Goal: Task Accomplishment & Management: Use online tool/utility

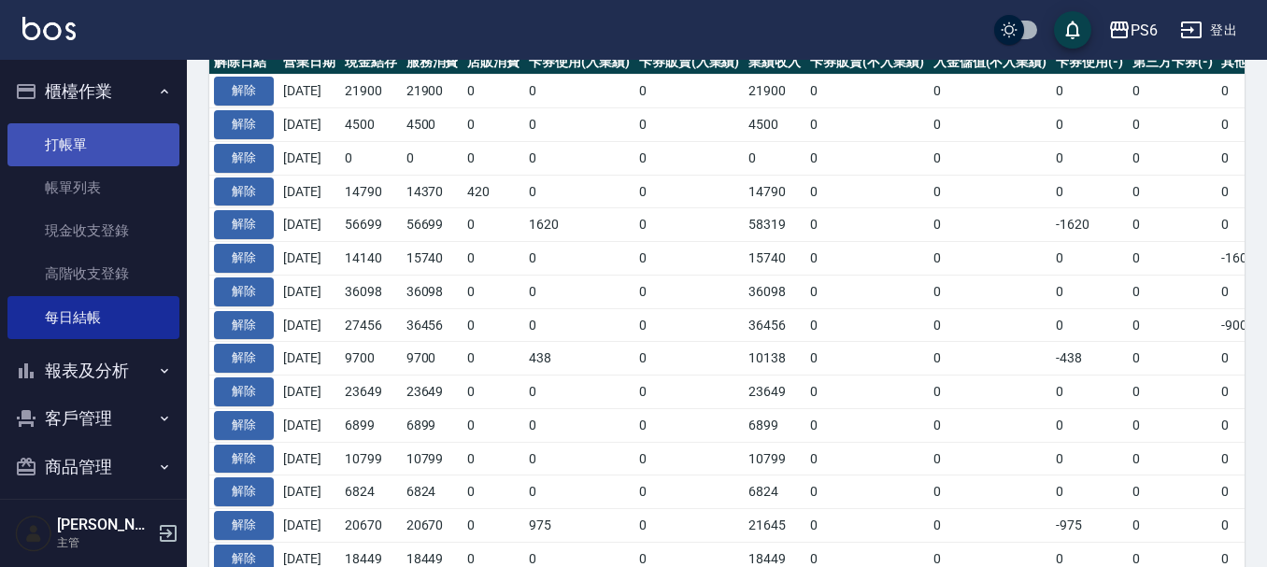
click at [85, 156] on link "打帳單" at bounding box center [93, 144] width 172 height 43
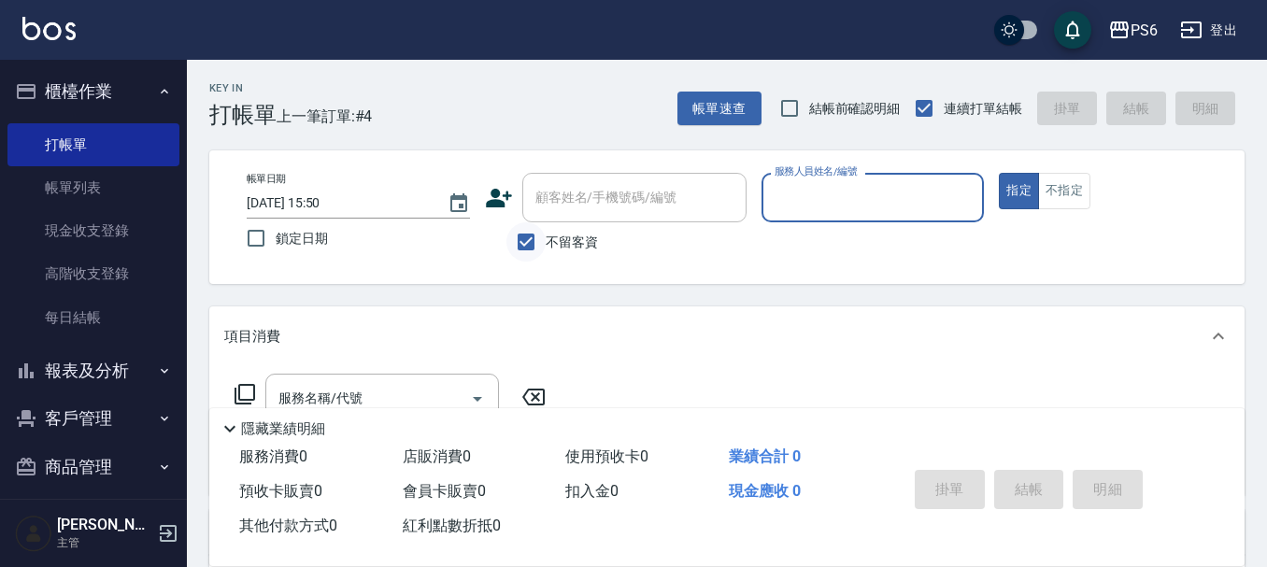
click at [532, 242] on input "不留客資" at bounding box center [525, 241] width 39 height 39
checkbox input "false"
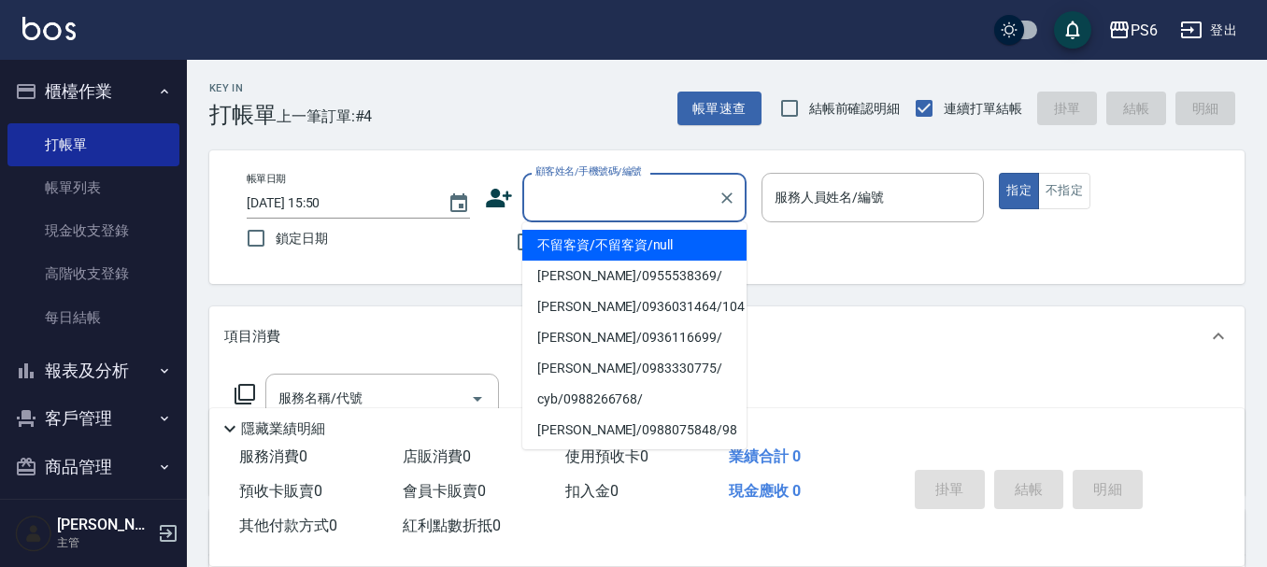
click at [581, 211] on input "顧客姓名/手機號碼/編號" at bounding box center [620, 197] width 179 height 33
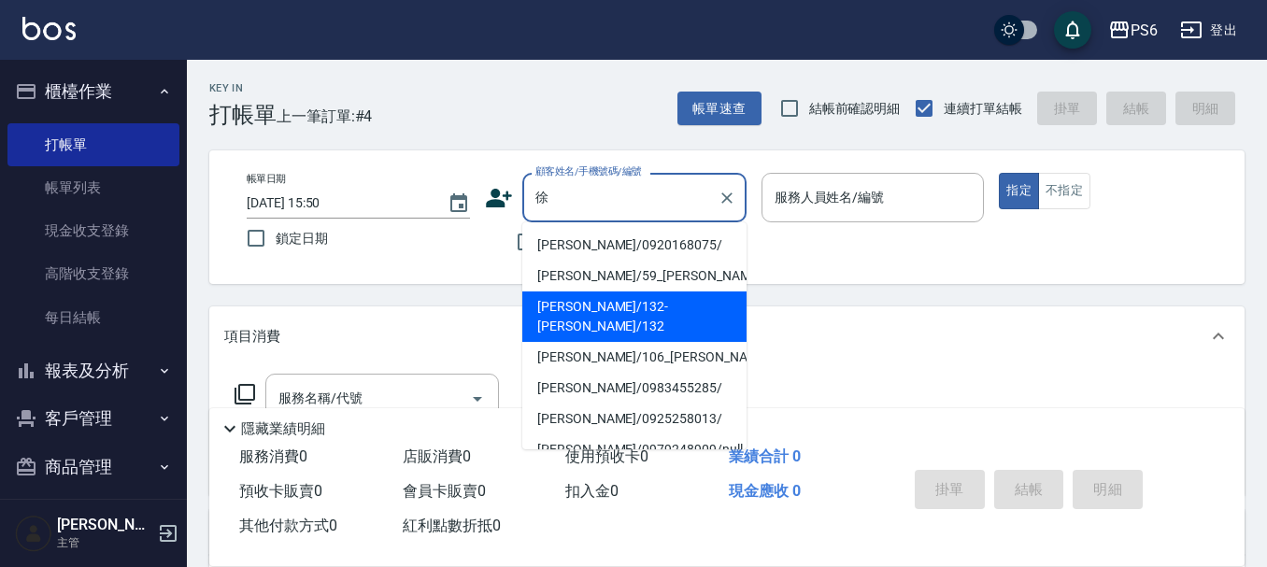
click at [634, 305] on li "[PERSON_NAME]/132-[PERSON_NAME]/132" at bounding box center [634, 316] width 224 height 50
type input "[PERSON_NAME]/132-[PERSON_NAME]/132"
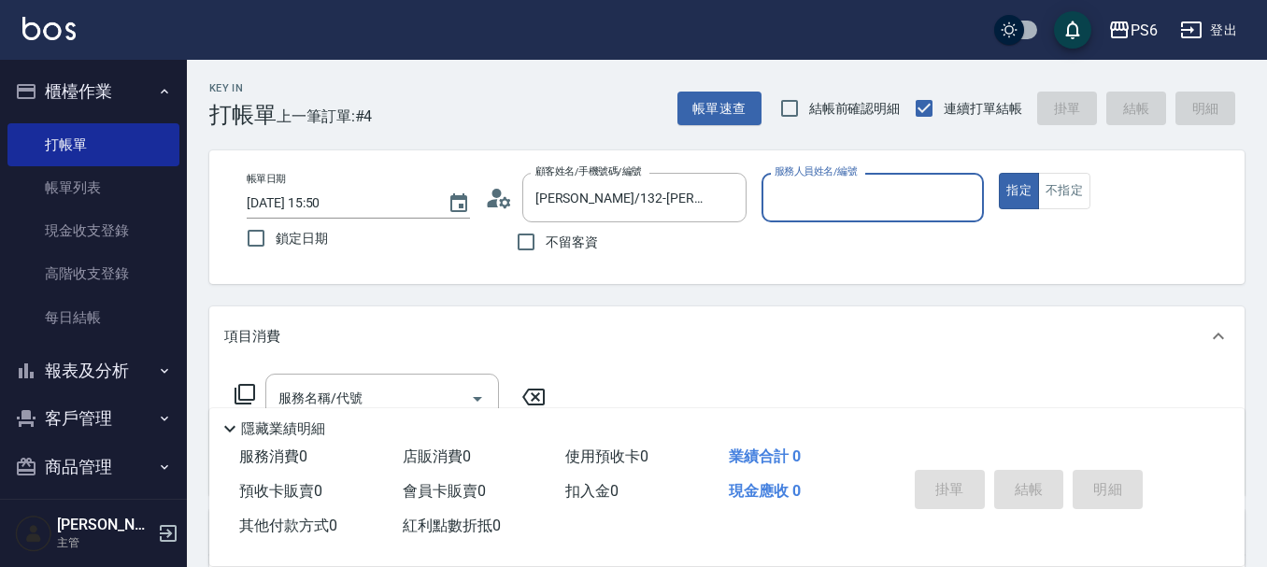
type input "ada(無代號)"
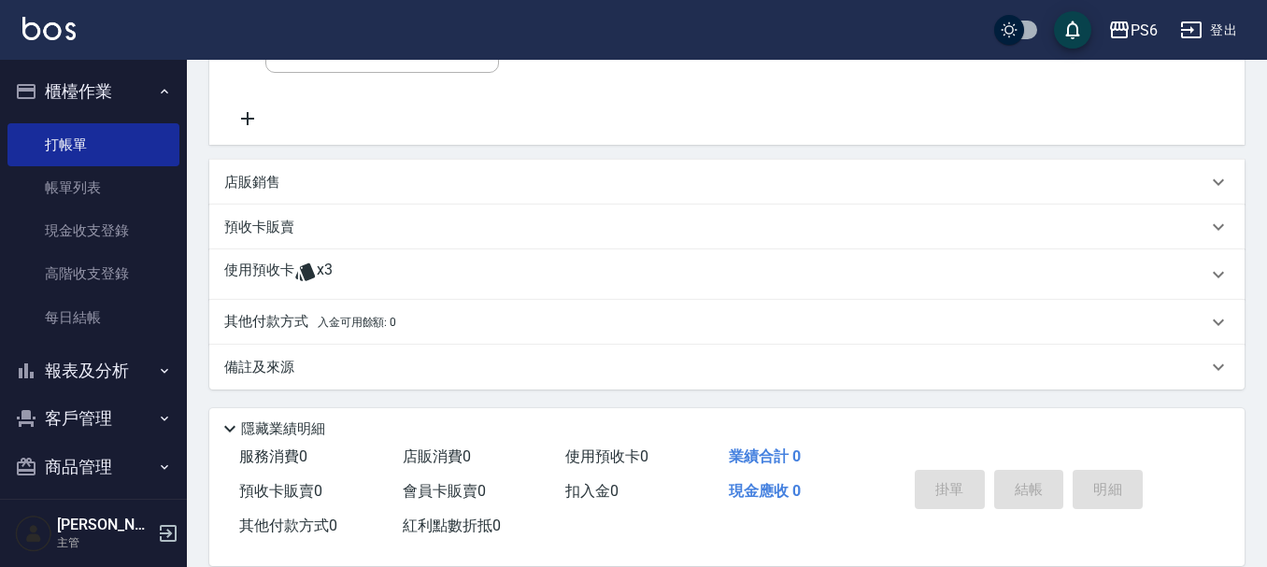
scroll to position [352, 0]
click at [373, 265] on div "使用預收卡 x3" at bounding box center [715, 273] width 983 height 28
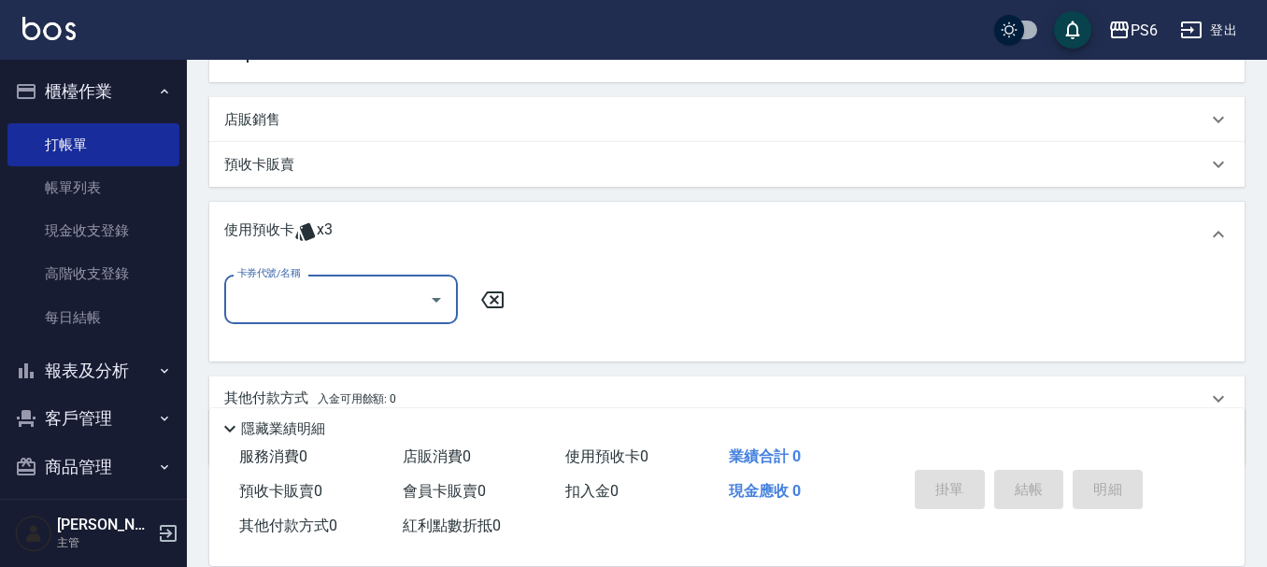
scroll to position [446, 0]
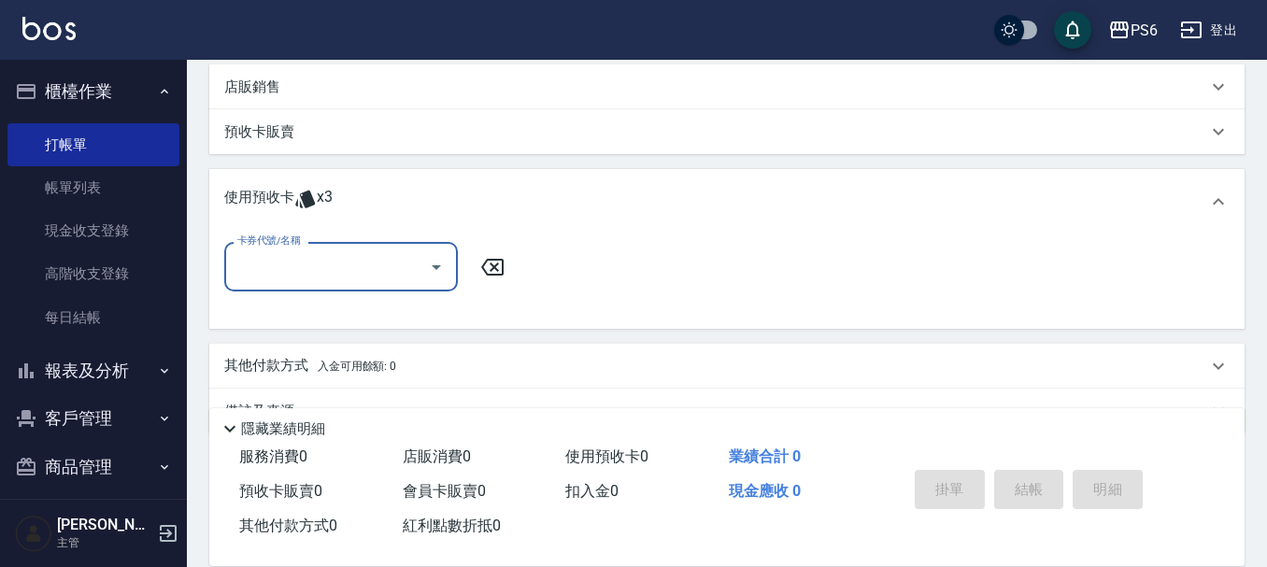
click at [375, 262] on input "卡券代號/名稱" at bounding box center [327, 266] width 189 height 33
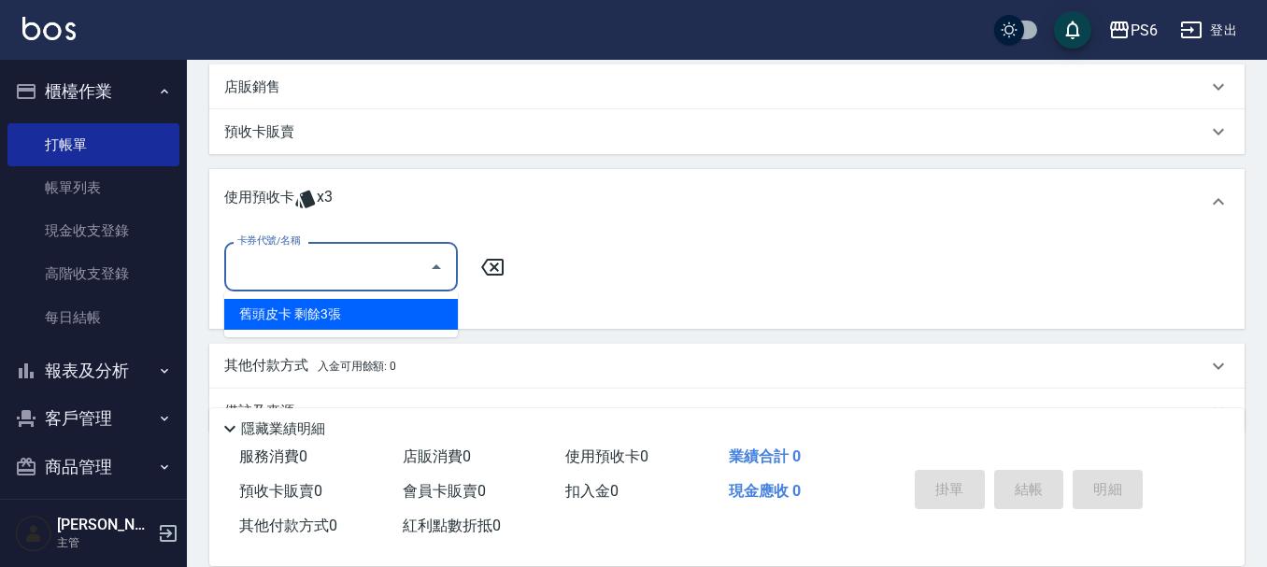
drag, startPoint x: 377, startPoint y: 314, endPoint x: 660, endPoint y: 315, distance: 283.0
click at [377, 315] on div "舊頭皮卡 剩餘3張" at bounding box center [341, 314] width 234 height 31
type input "舊頭皮卡"
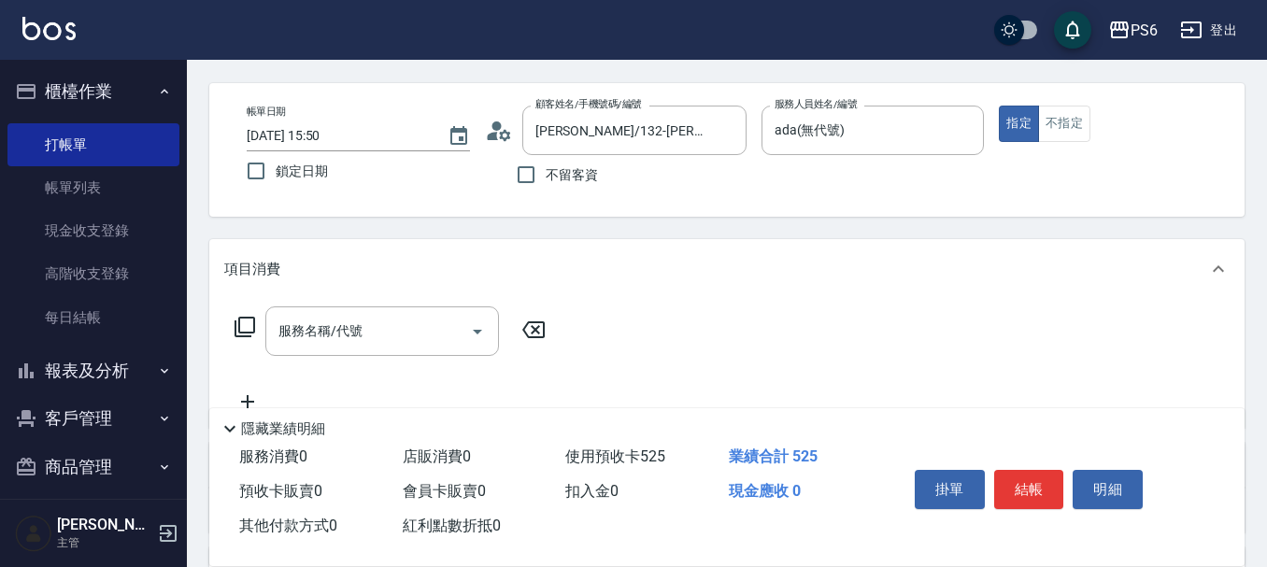
scroll to position [0, 0]
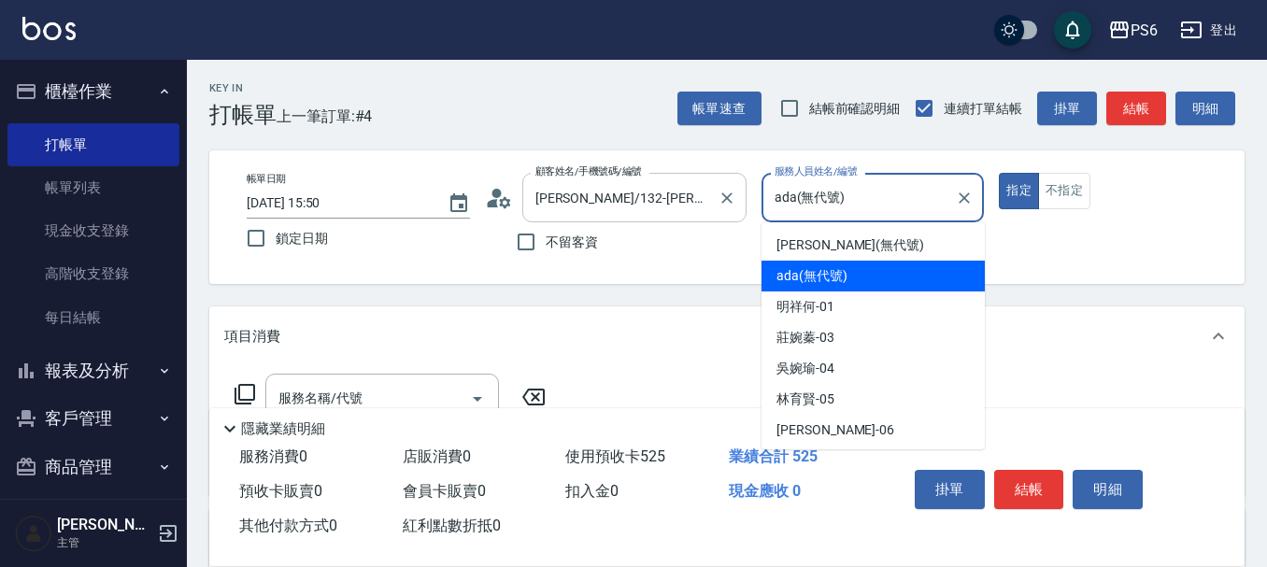
drag, startPoint x: 866, startPoint y: 191, endPoint x: 682, endPoint y: 222, distance: 186.6
click at [659, 220] on div "帳單日期 [DATE] 15:50 鎖定日期 顧客姓名/手機號碼/編號 [PERSON_NAME]/132-[PERSON_NAME]/132 顧客姓名/手機…" at bounding box center [727, 217] width 990 height 89
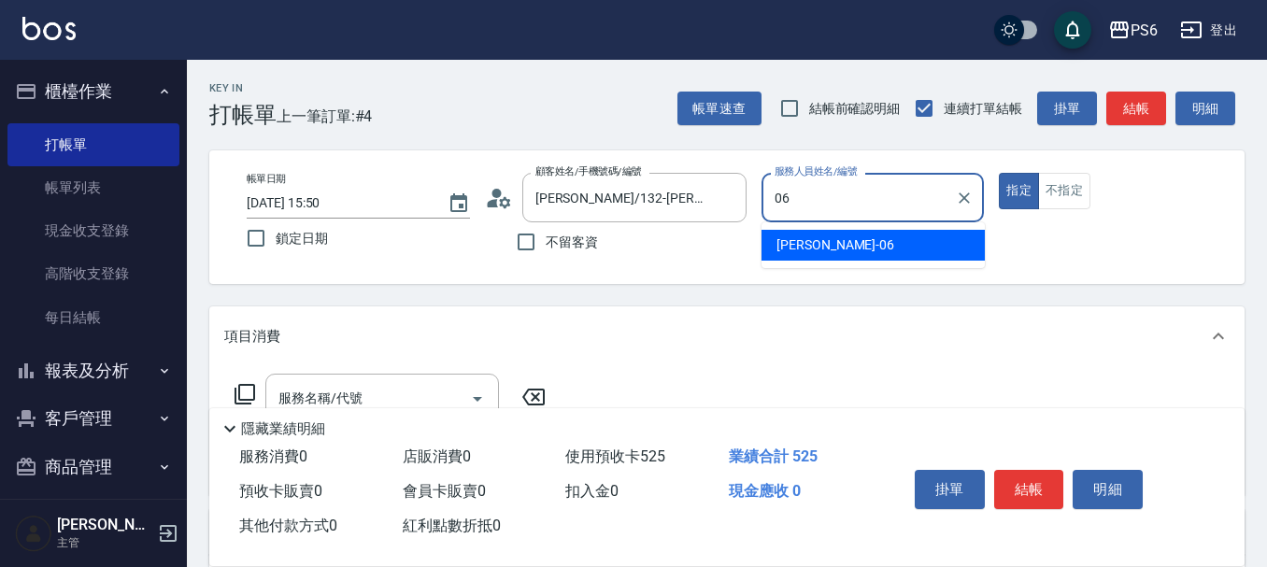
type input "[PERSON_NAME]06"
type button "true"
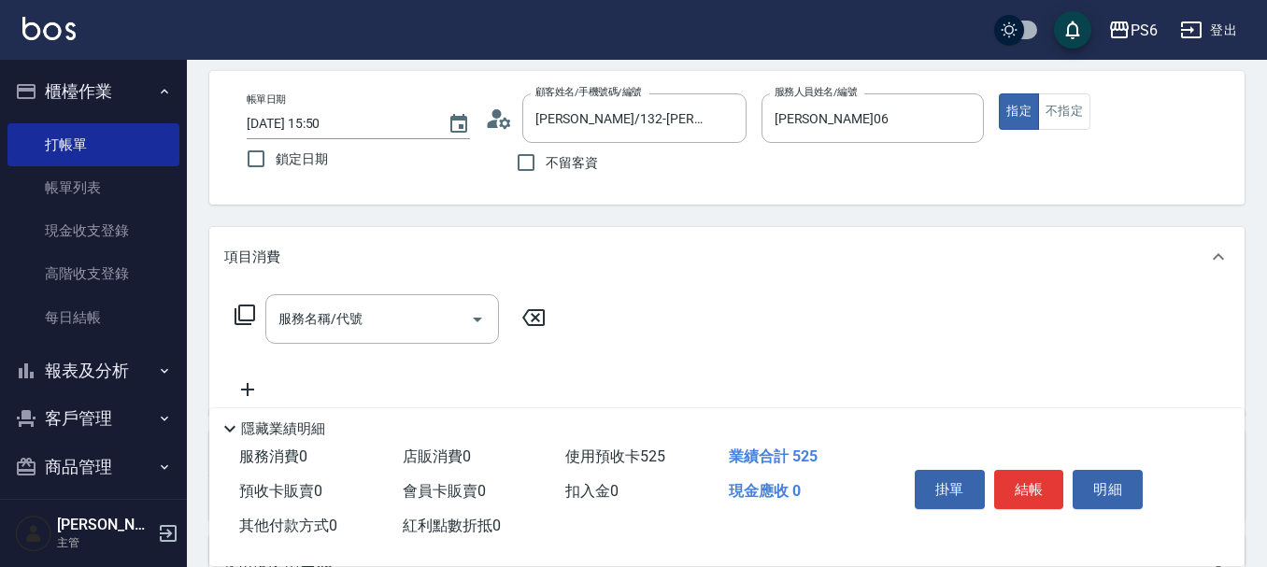
scroll to position [187, 0]
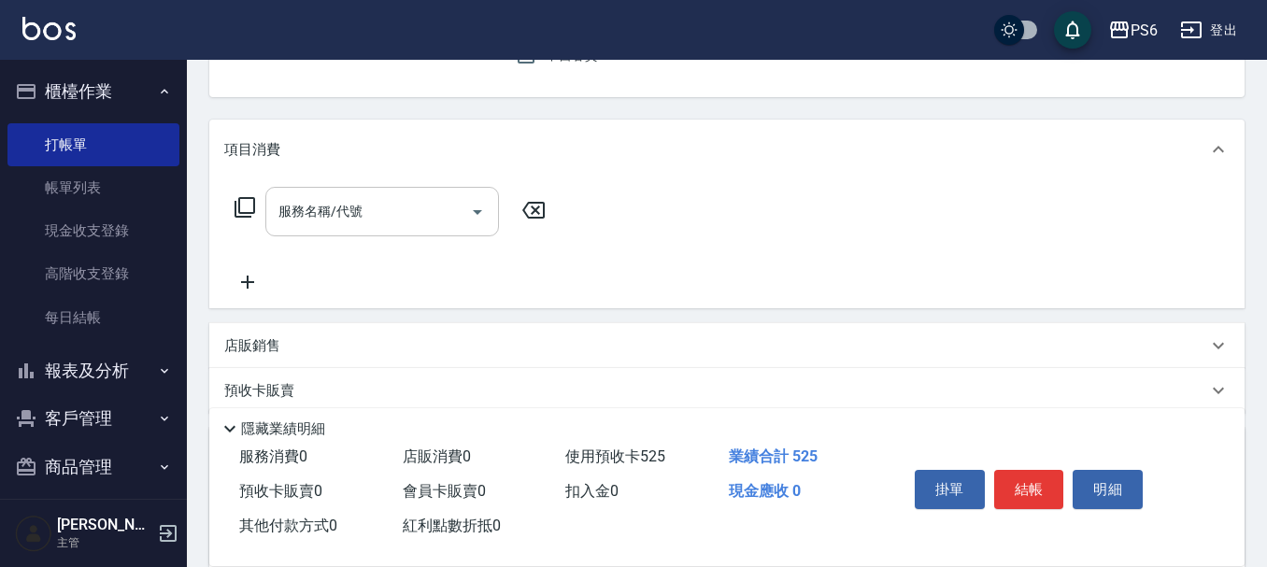
click at [362, 195] on input "服務名稱/代號" at bounding box center [368, 211] width 189 height 33
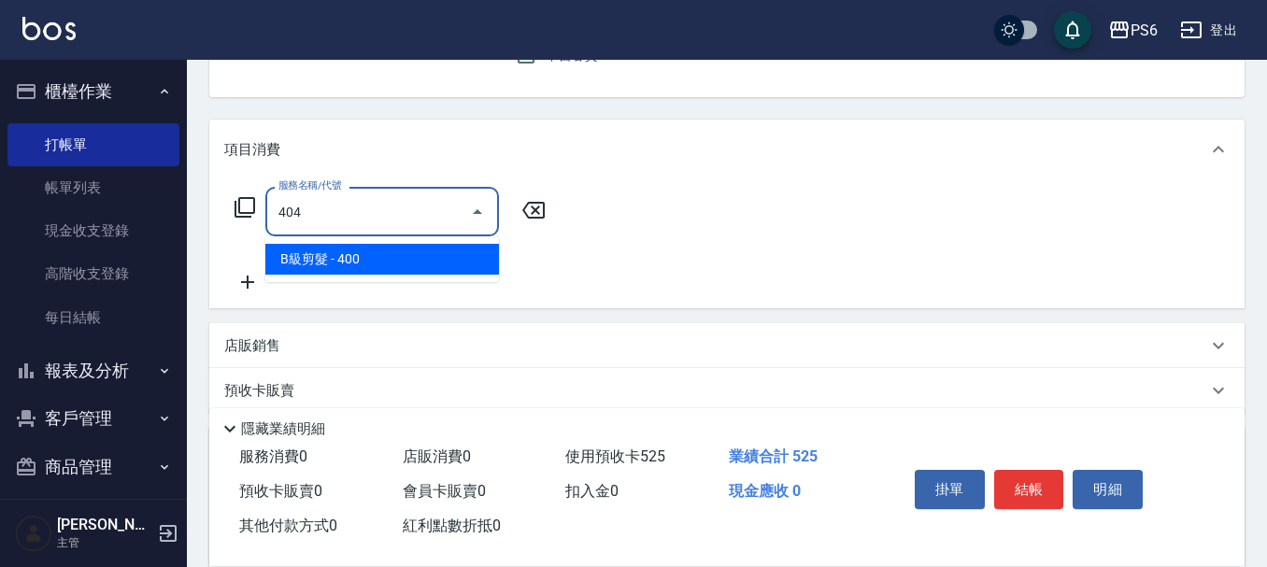
type input "B級剪髮(404)"
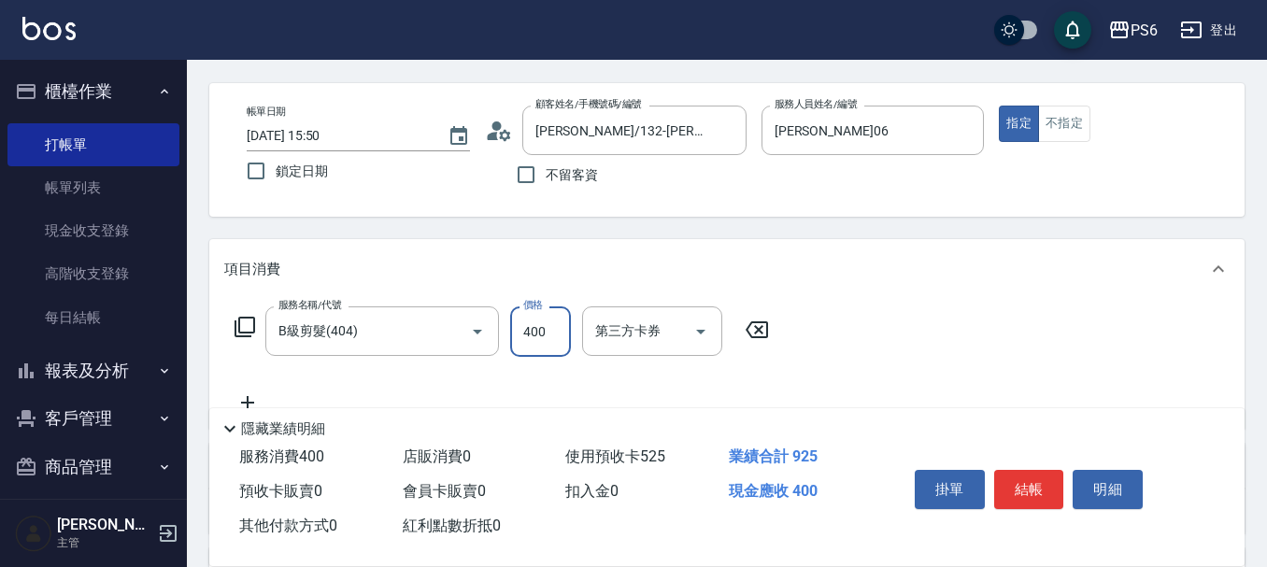
scroll to position [0, 0]
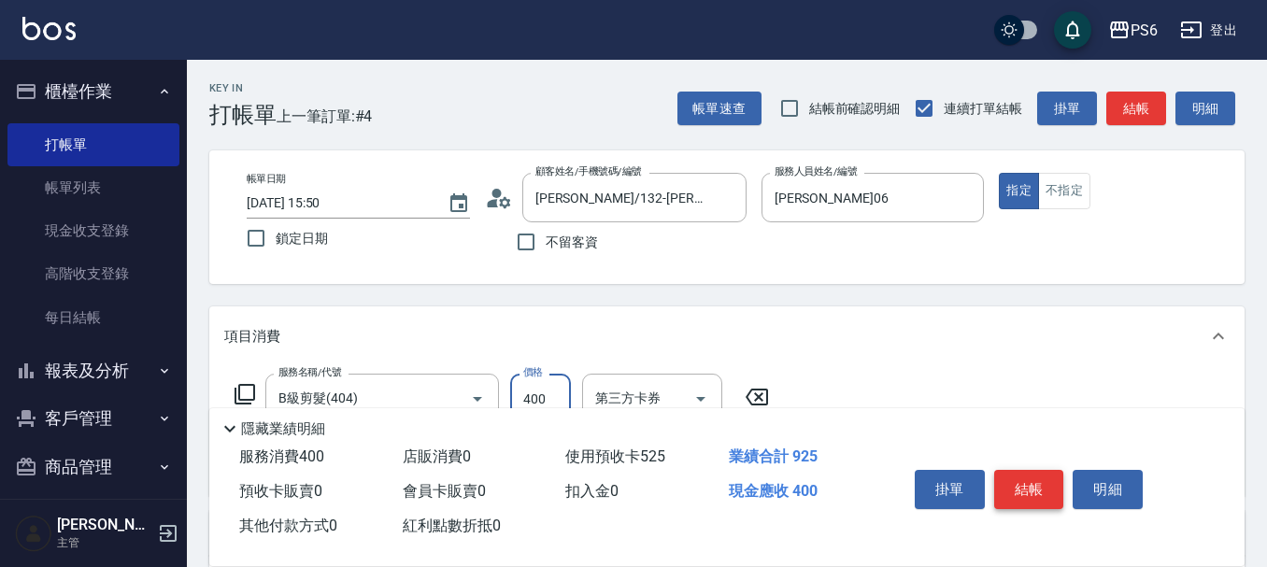
click at [1012, 488] on button "結帳" at bounding box center [1029, 489] width 70 height 39
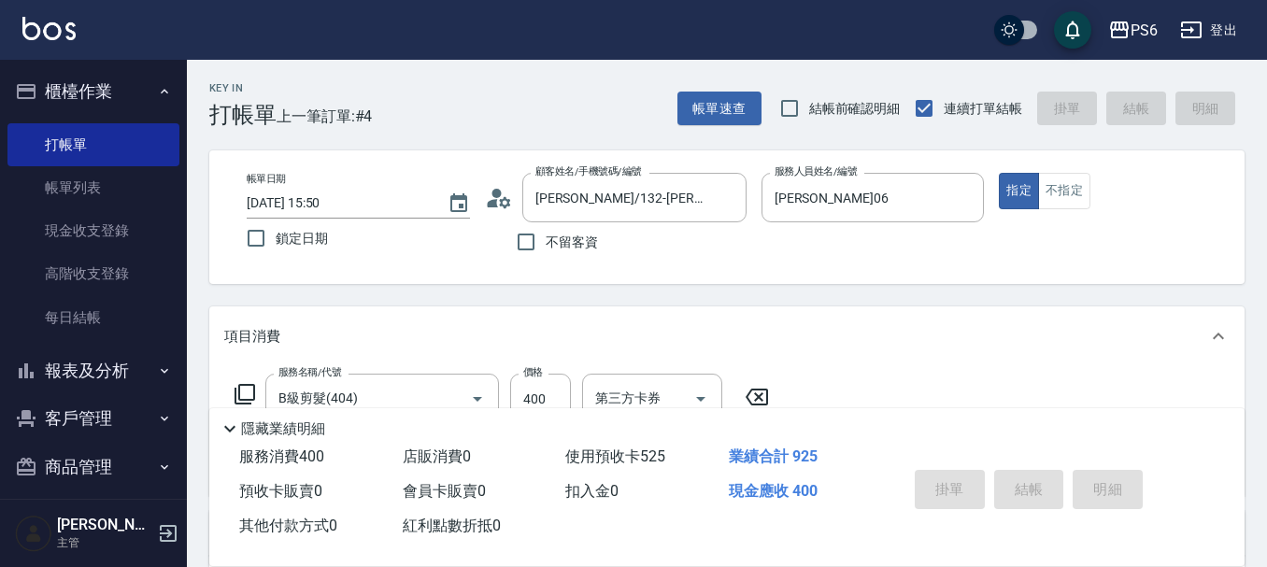
type input "[DATE] 15:51"
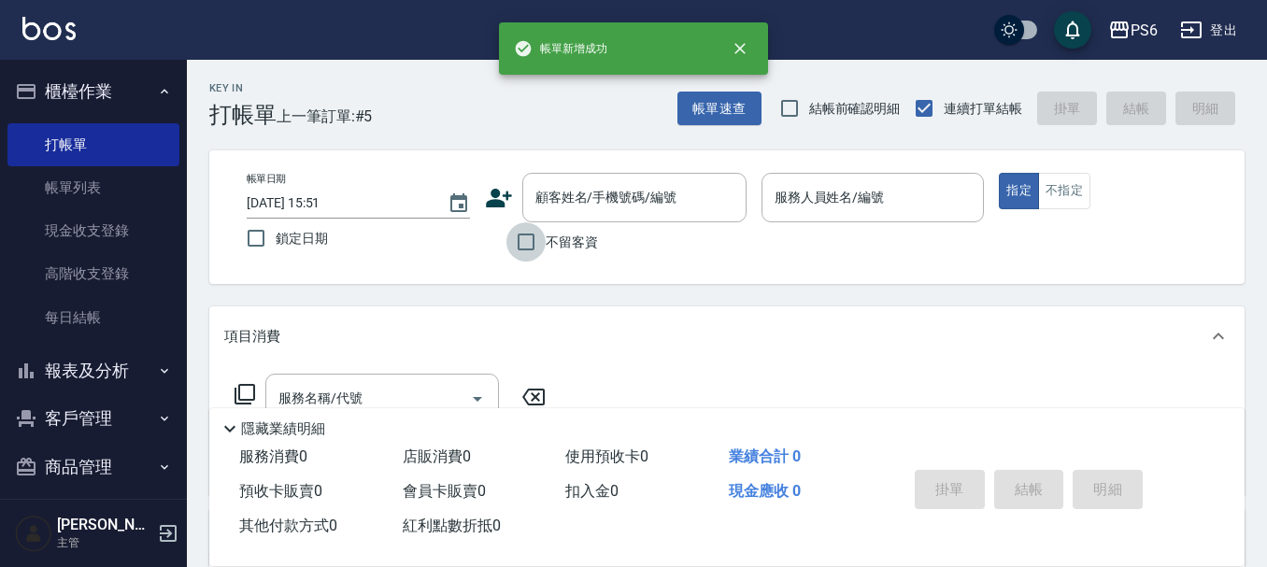
drag, startPoint x: 519, startPoint y: 236, endPoint x: 839, endPoint y: 187, distance: 323.3
click at [557, 235] on label "不留客資" at bounding box center [552, 241] width 92 height 39
click at [545, 235] on input "不留客資" at bounding box center [525, 241] width 39 height 39
checkbox input "true"
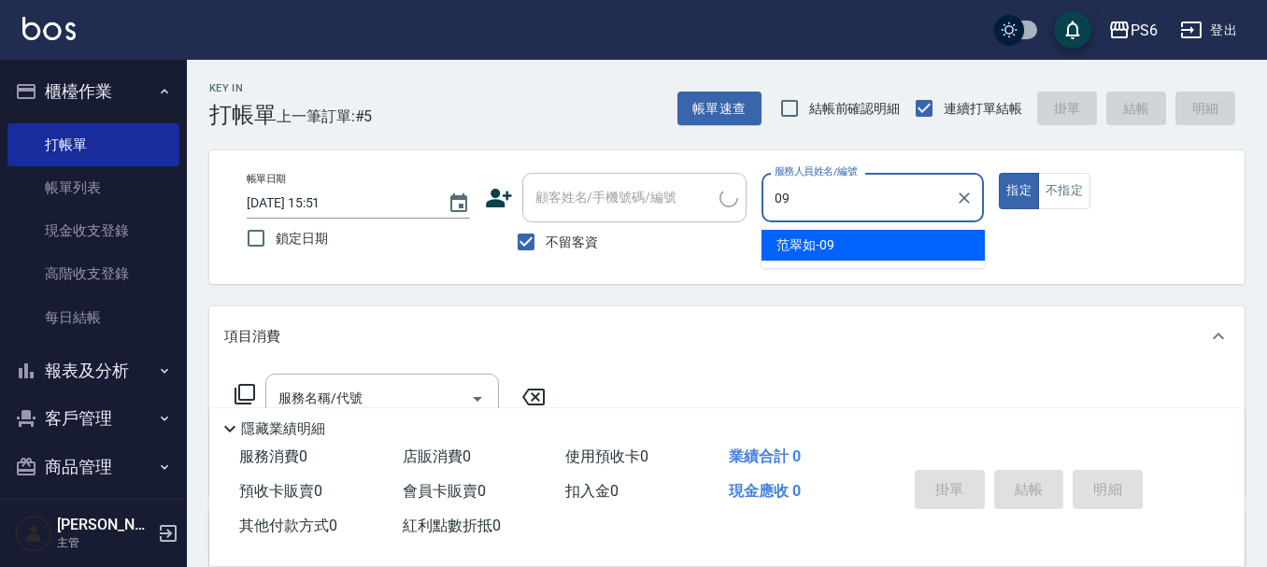
type input "[PERSON_NAME]-09"
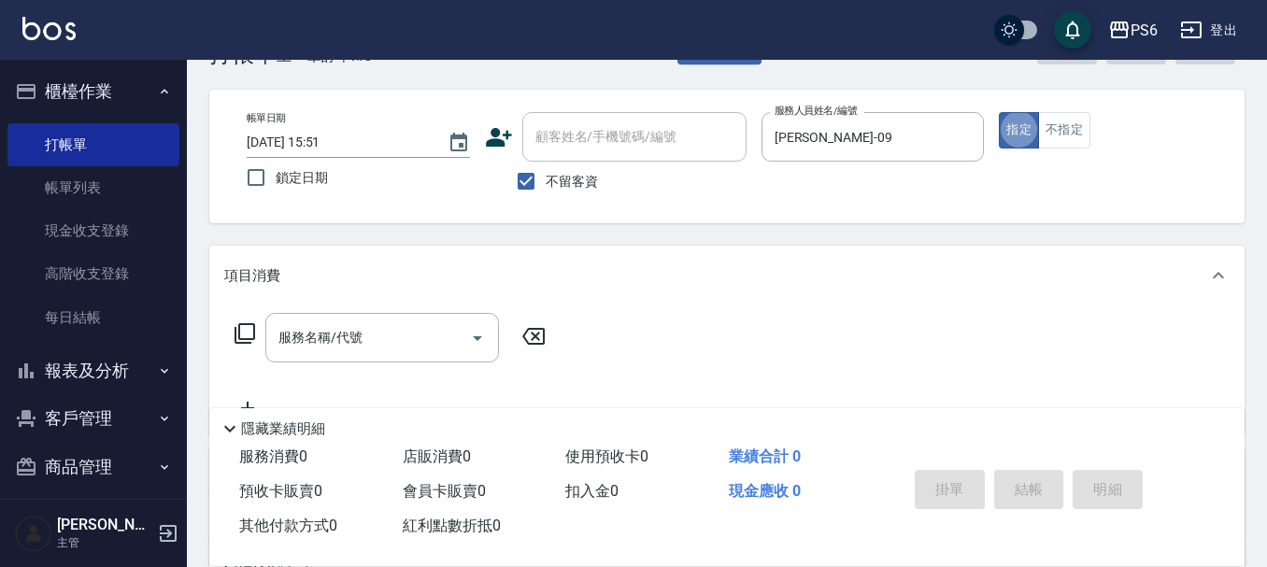
scroll to position [93, 0]
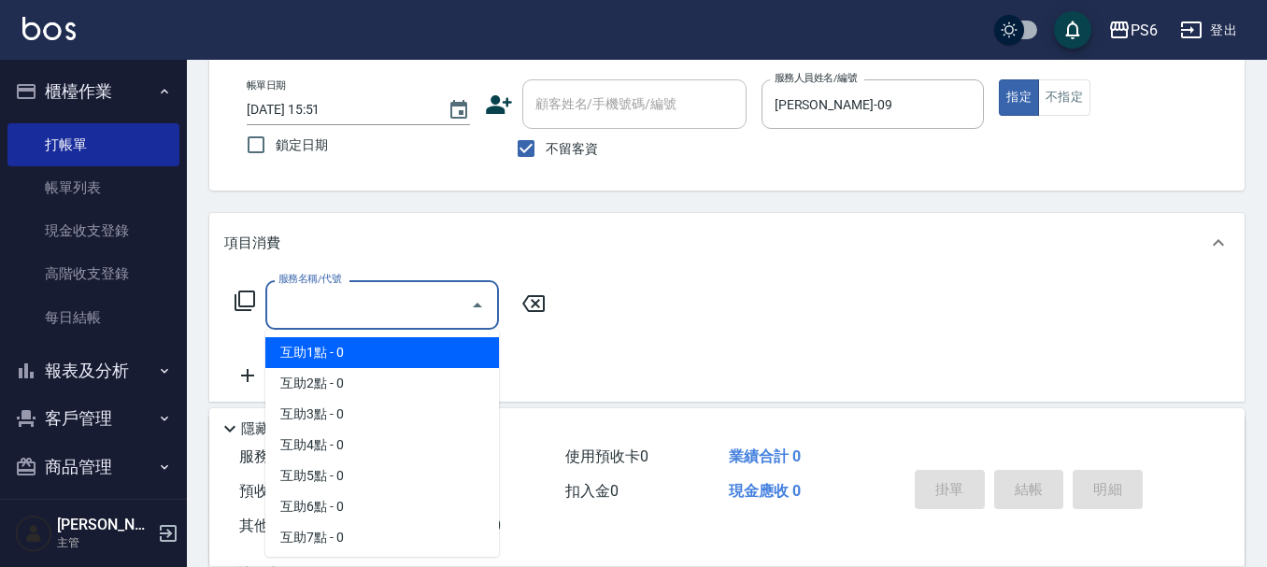
click at [431, 310] on input "服務名稱/代號" at bounding box center [368, 305] width 189 height 33
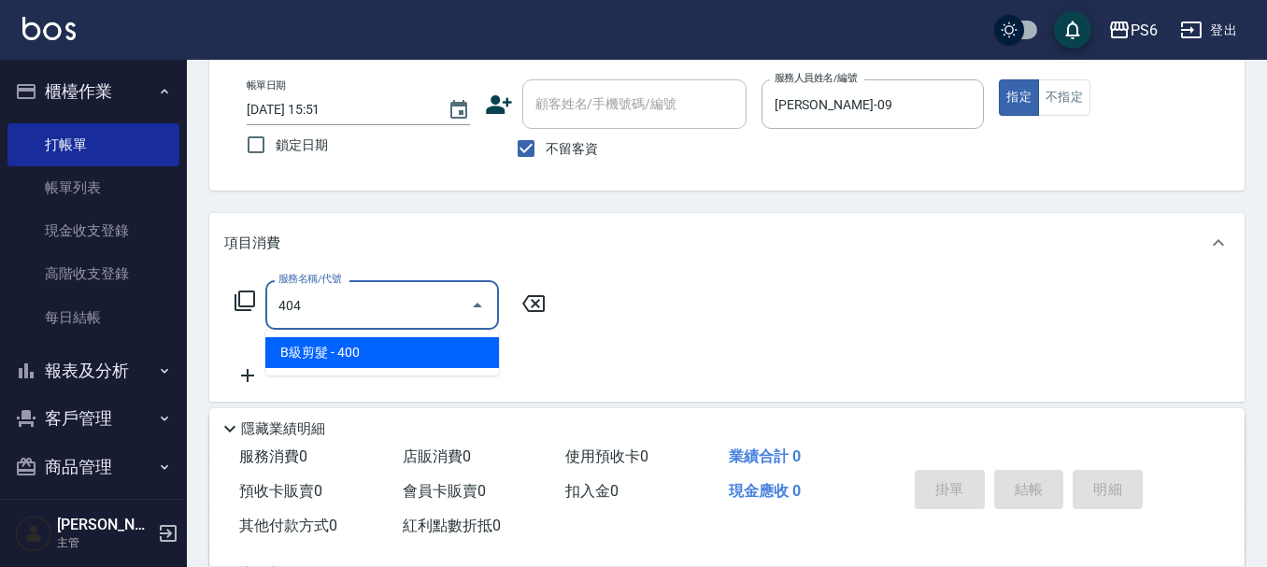
type input "B級剪髮(404)"
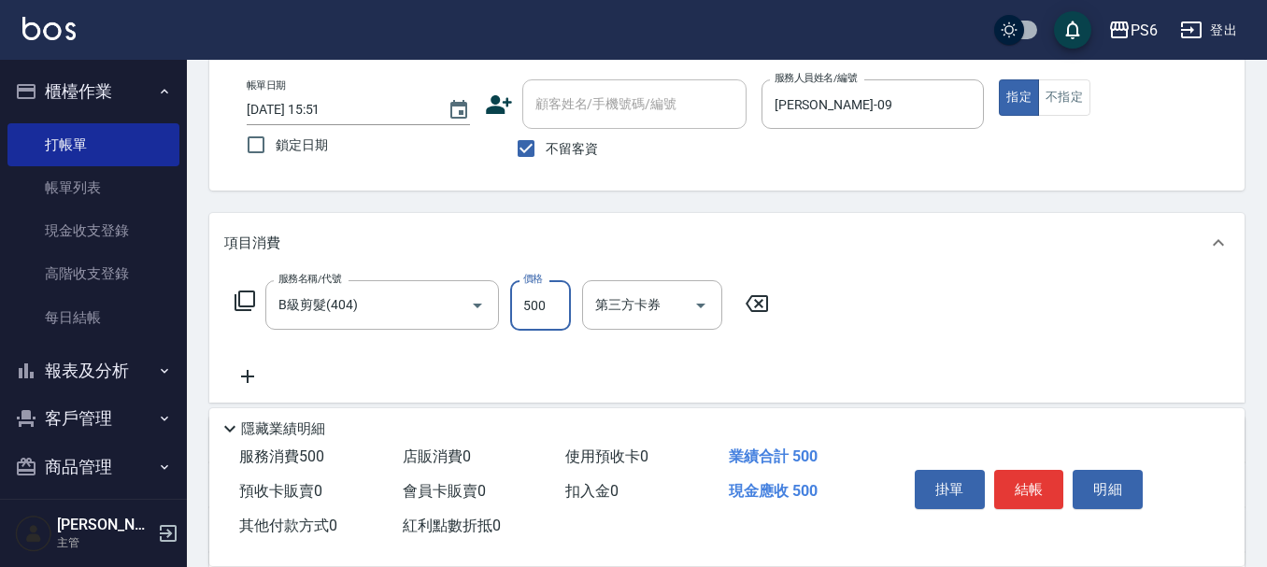
type input "500"
click at [1029, 484] on button "結帳" at bounding box center [1029, 489] width 70 height 39
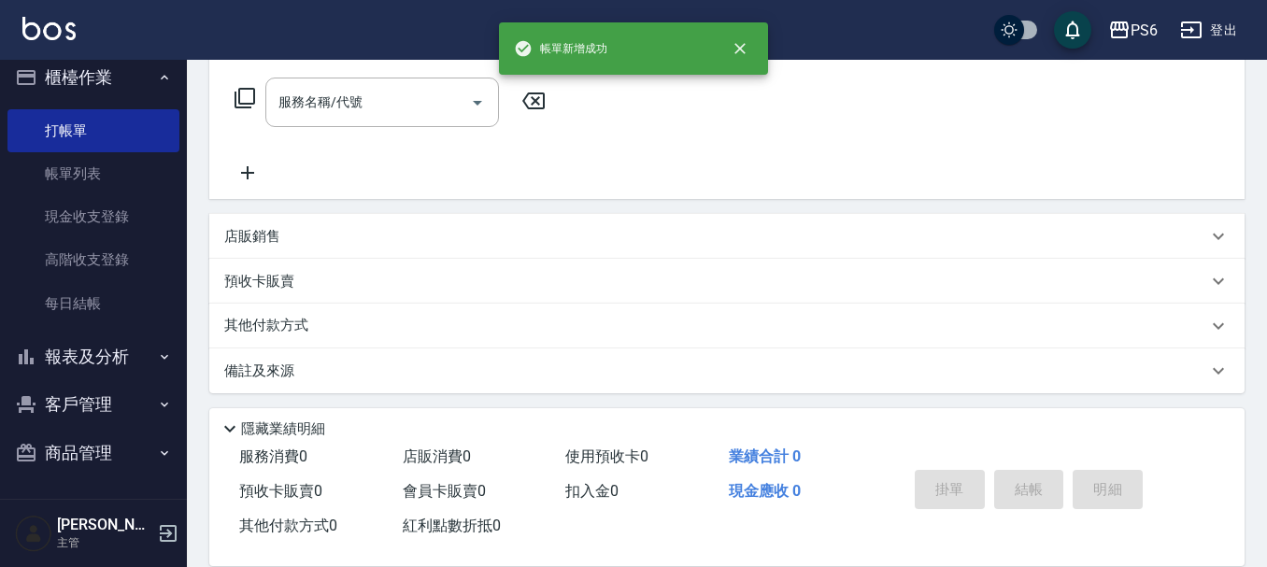
scroll to position [302, 0]
click at [110, 347] on button "報表及分析" at bounding box center [93, 357] width 172 height 49
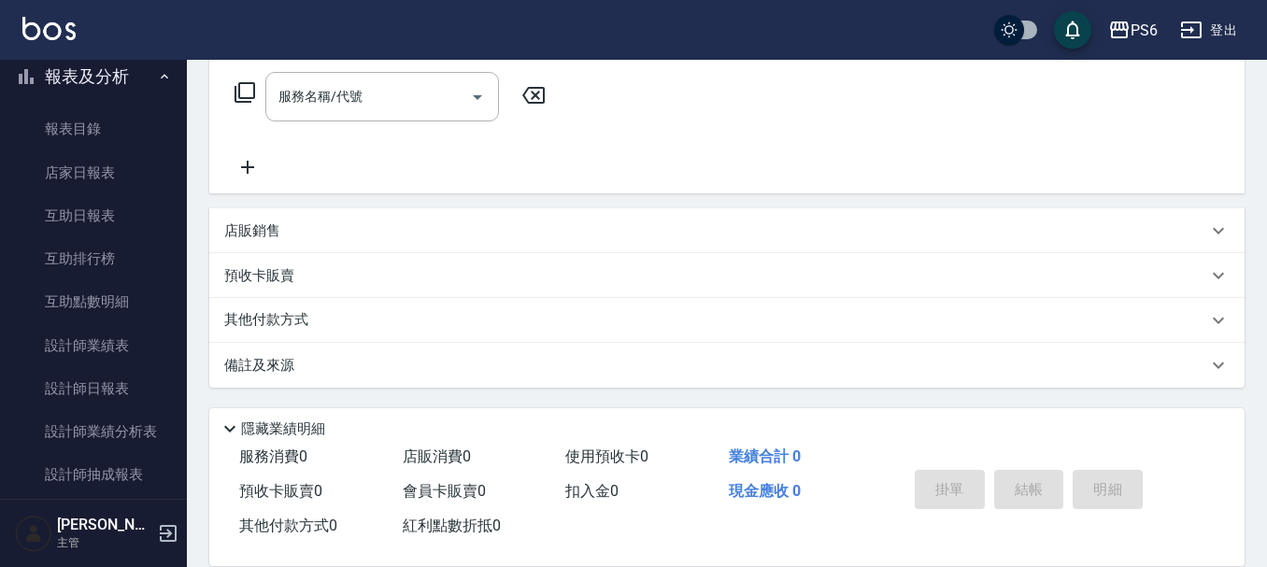
scroll to position [481, 0]
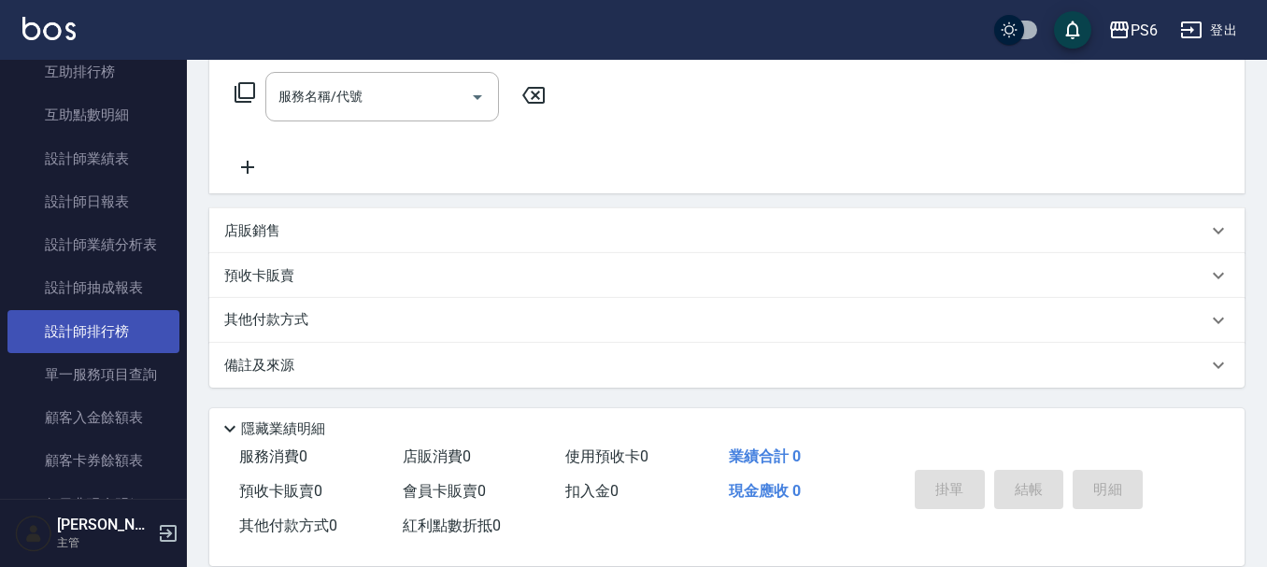
click at [143, 325] on link "設計師排行榜" at bounding box center [93, 331] width 172 height 43
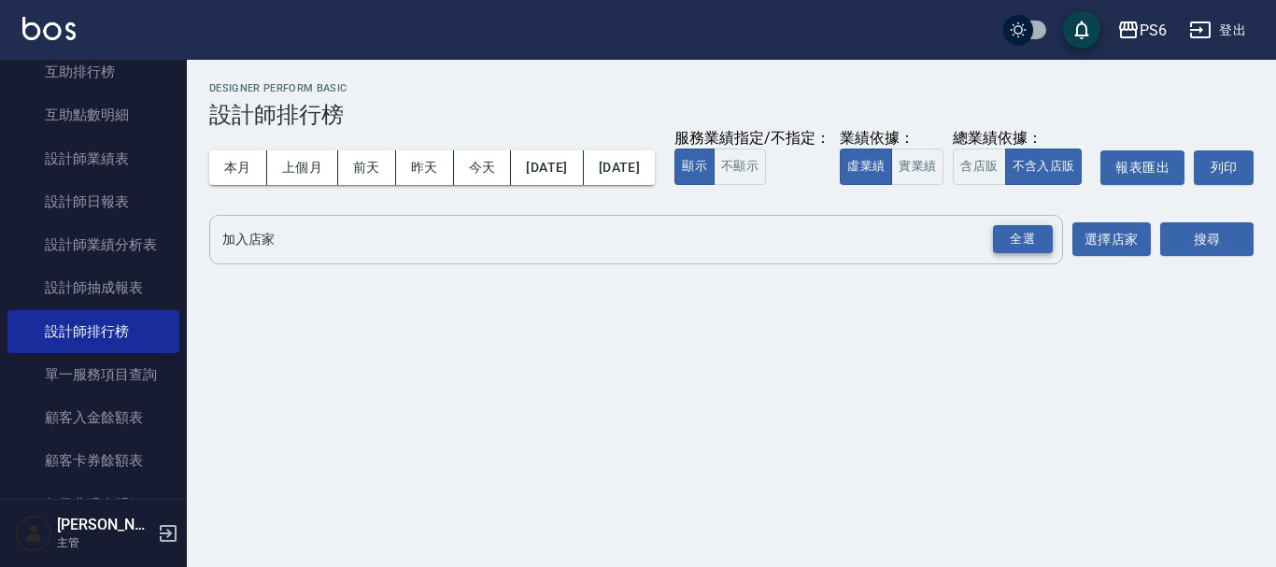
drag, startPoint x: 1018, startPoint y: 275, endPoint x: 1070, endPoint y: 280, distance: 51.7
click at [1019, 254] on div "全選" at bounding box center [1023, 239] width 60 height 29
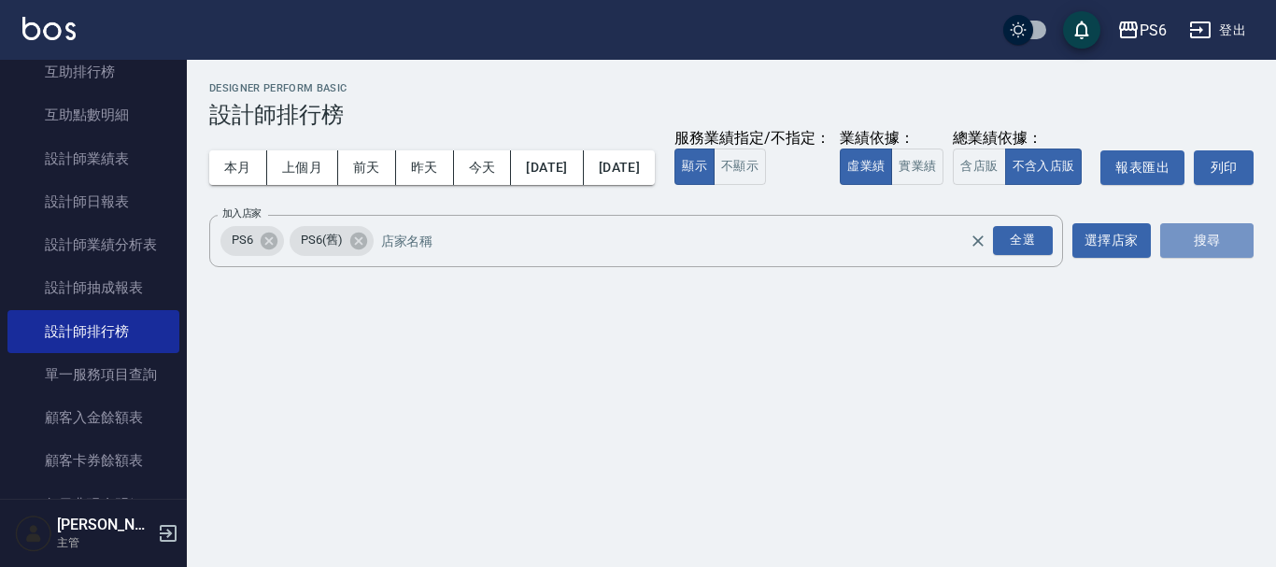
drag, startPoint x: 1206, startPoint y: 277, endPoint x: 1275, endPoint y: 293, distance: 70.9
click at [1206, 258] on button "搜尋" at bounding box center [1206, 240] width 93 height 35
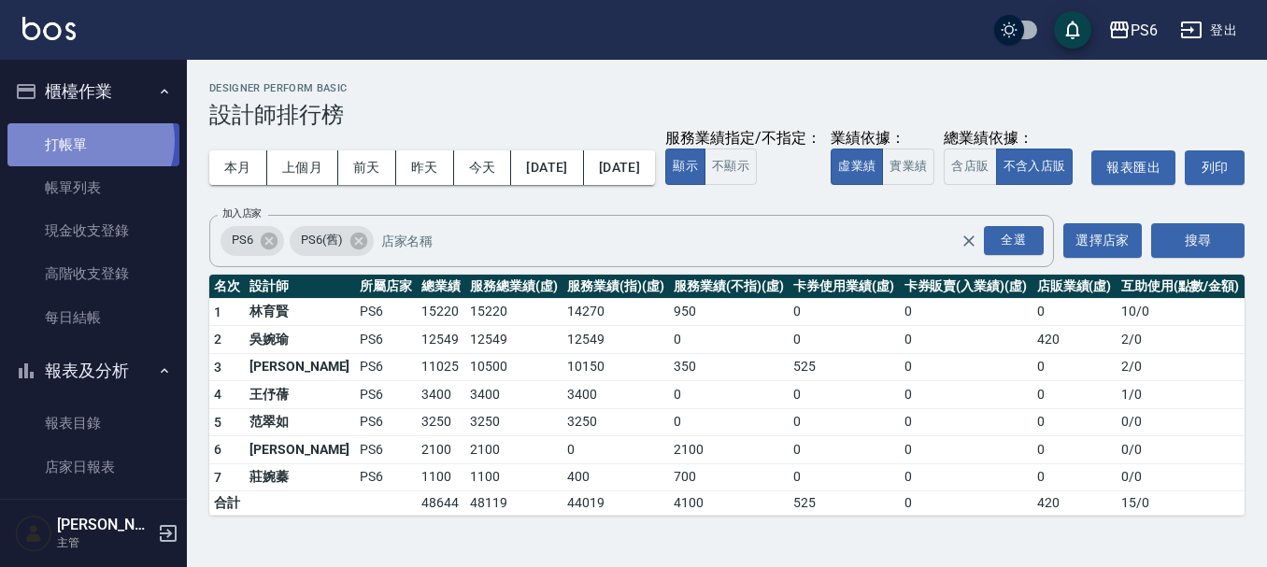
click at [87, 140] on link "打帳單" at bounding box center [93, 144] width 172 height 43
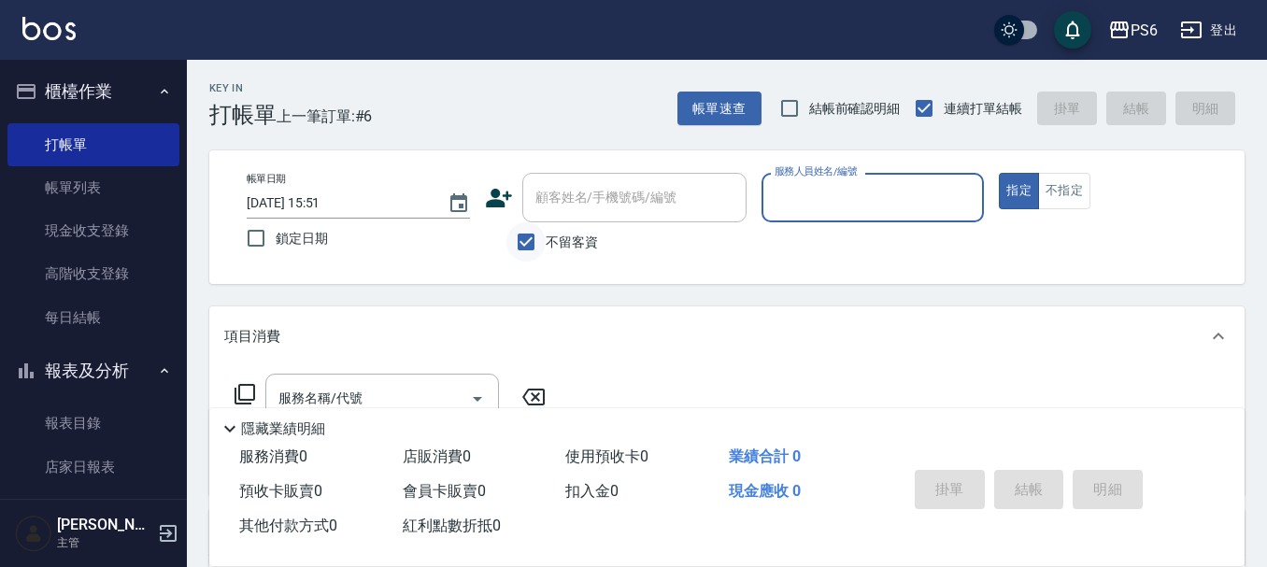
click at [525, 237] on input "不留客資" at bounding box center [525, 241] width 39 height 39
checkbox input "false"
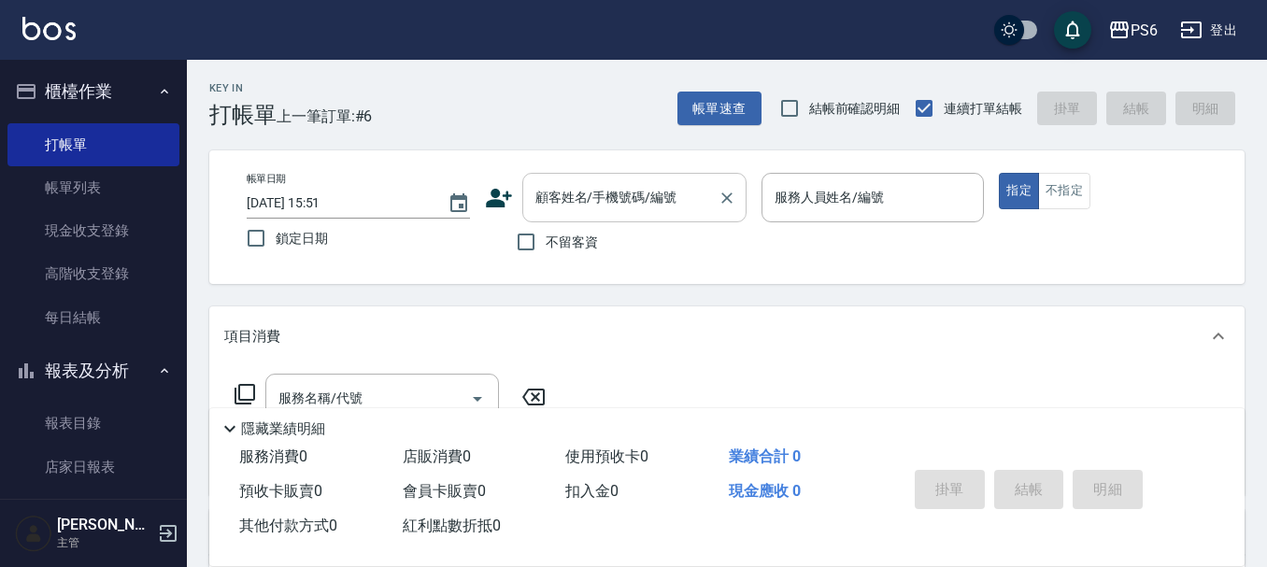
click at [588, 199] on div "顧客姓名/手機號碼/編號 顧客姓名/手機號碼/編號" at bounding box center [634, 198] width 224 height 50
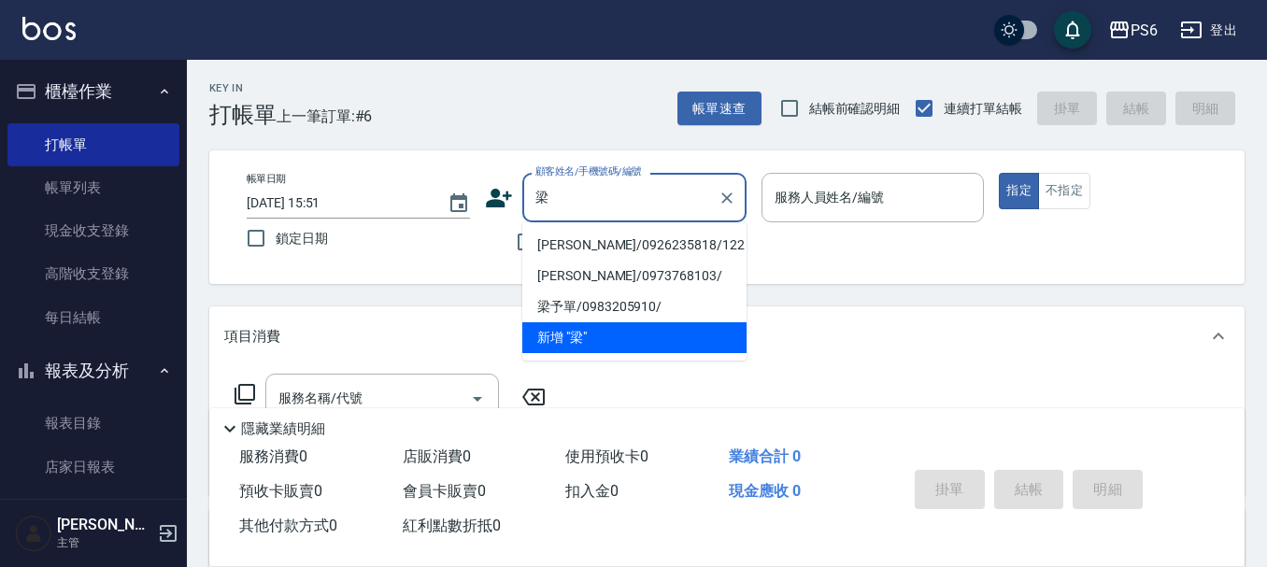
click at [618, 248] on li "[PERSON_NAME]/0926235818/122" at bounding box center [634, 245] width 224 height 31
type input "[PERSON_NAME]/0926235818/122"
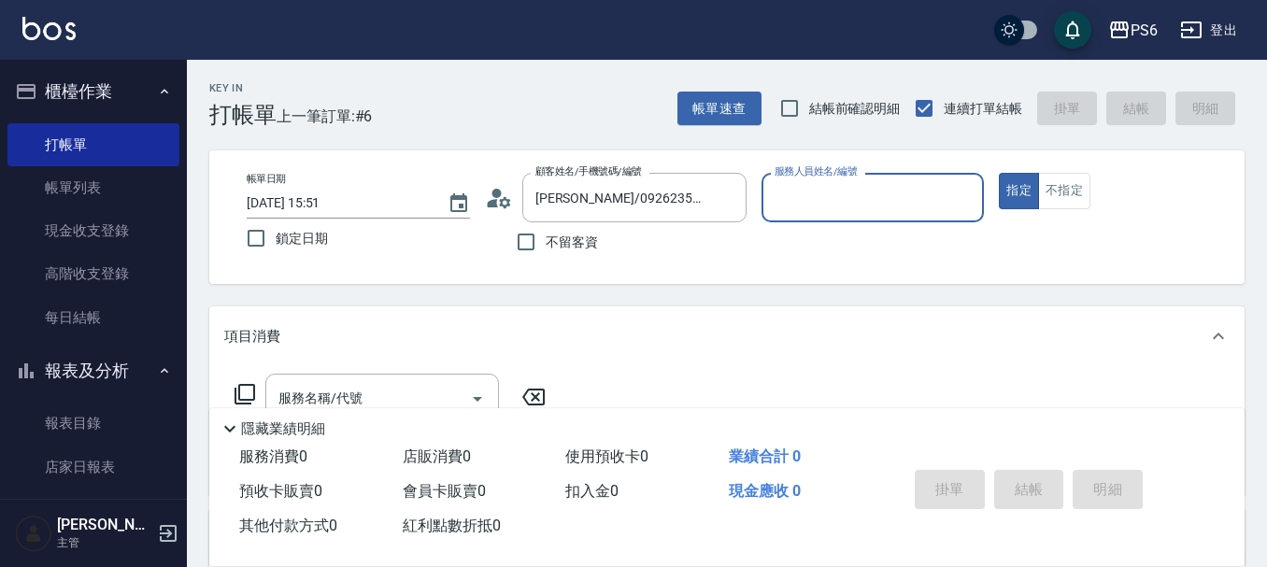
type input "[PERSON_NAME]06"
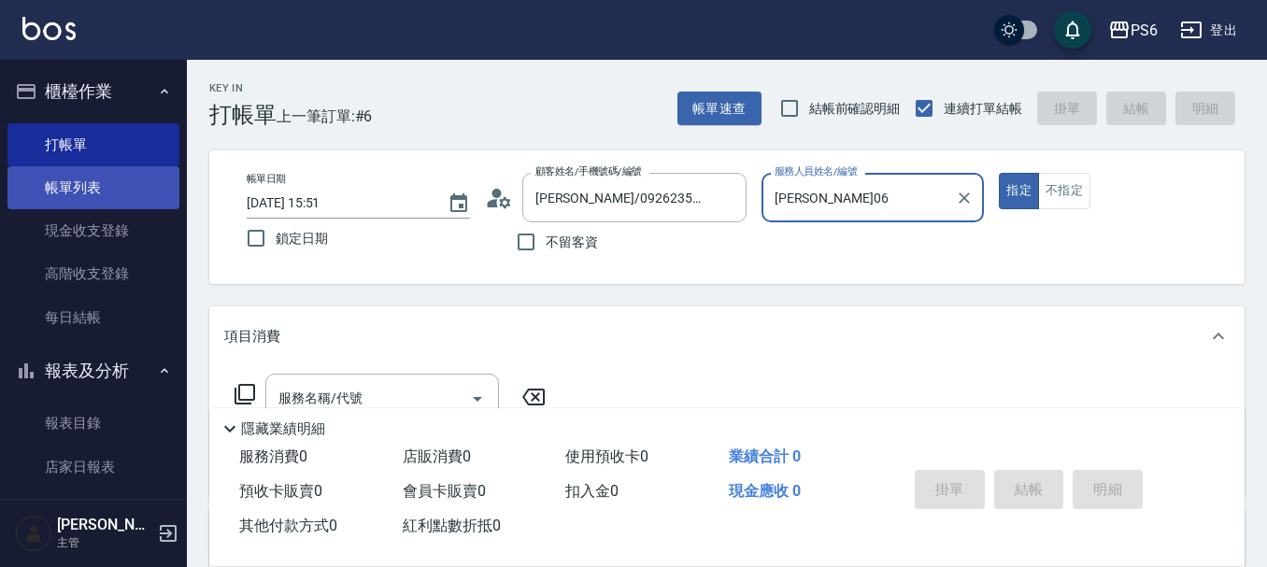
click at [101, 191] on link "帳單列表" at bounding box center [93, 187] width 172 height 43
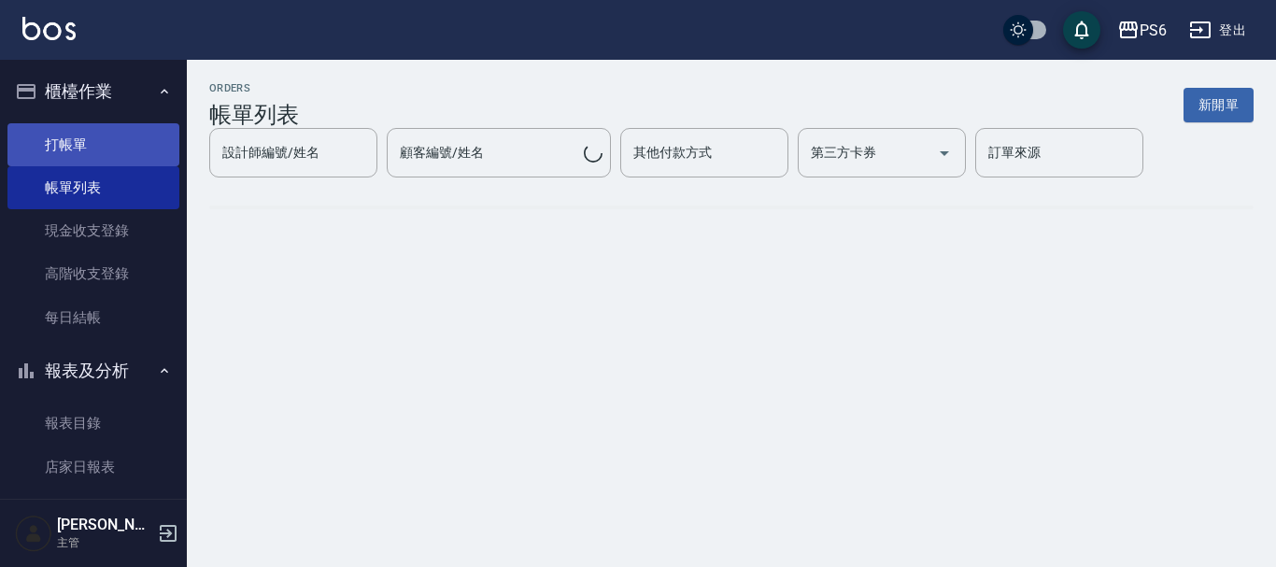
click at [89, 148] on link "打帳單" at bounding box center [93, 144] width 172 height 43
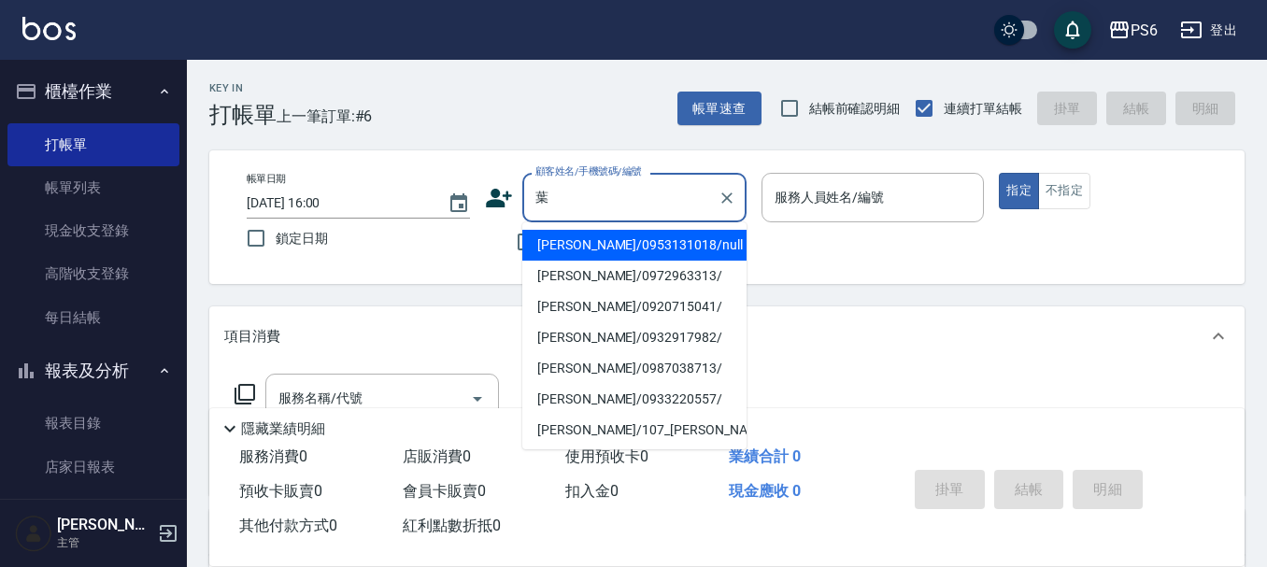
drag, startPoint x: 616, startPoint y: 255, endPoint x: 467, endPoint y: 286, distance: 152.6
click at [616, 252] on li "[PERSON_NAME]/0953131018/null" at bounding box center [634, 245] width 224 height 31
type input "[PERSON_NAME]/0953131018/null"
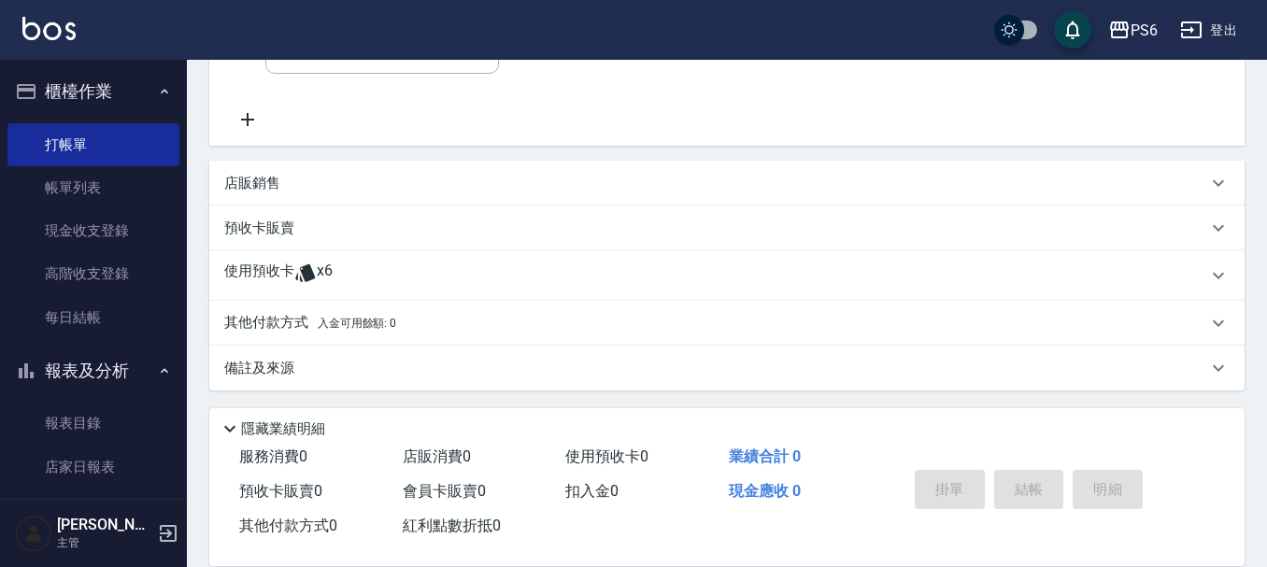
scroll to position [352, 0]
click at [346, 260] on div "使用預收卡 x6" at bounding box center [715, 273] width 983 height 28
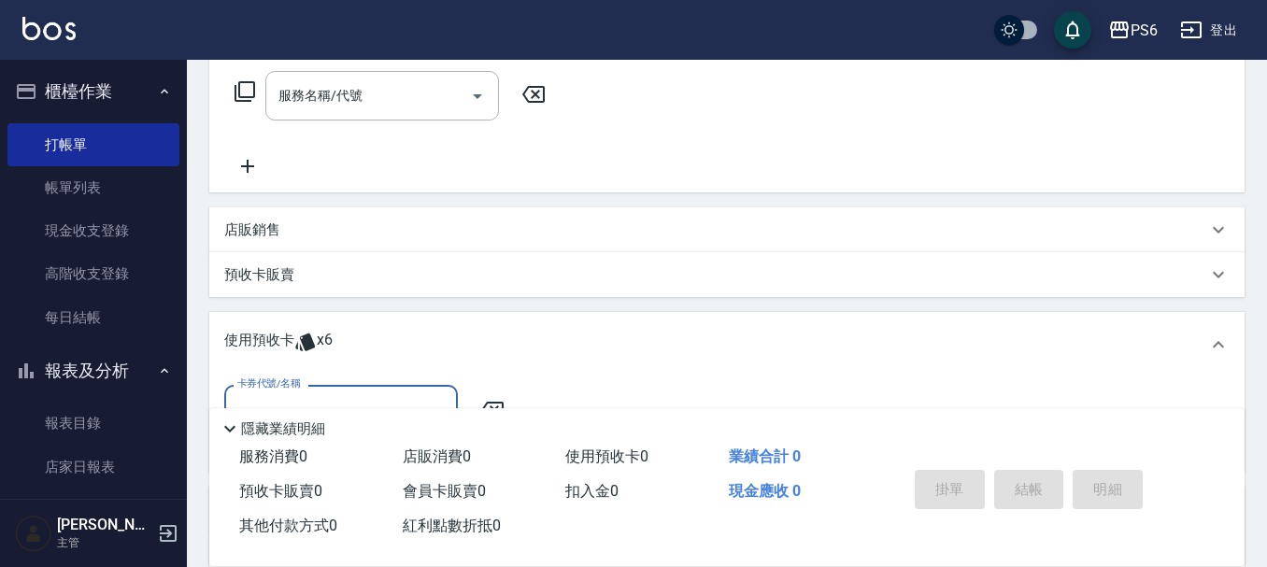
scroll to position [0, 0]
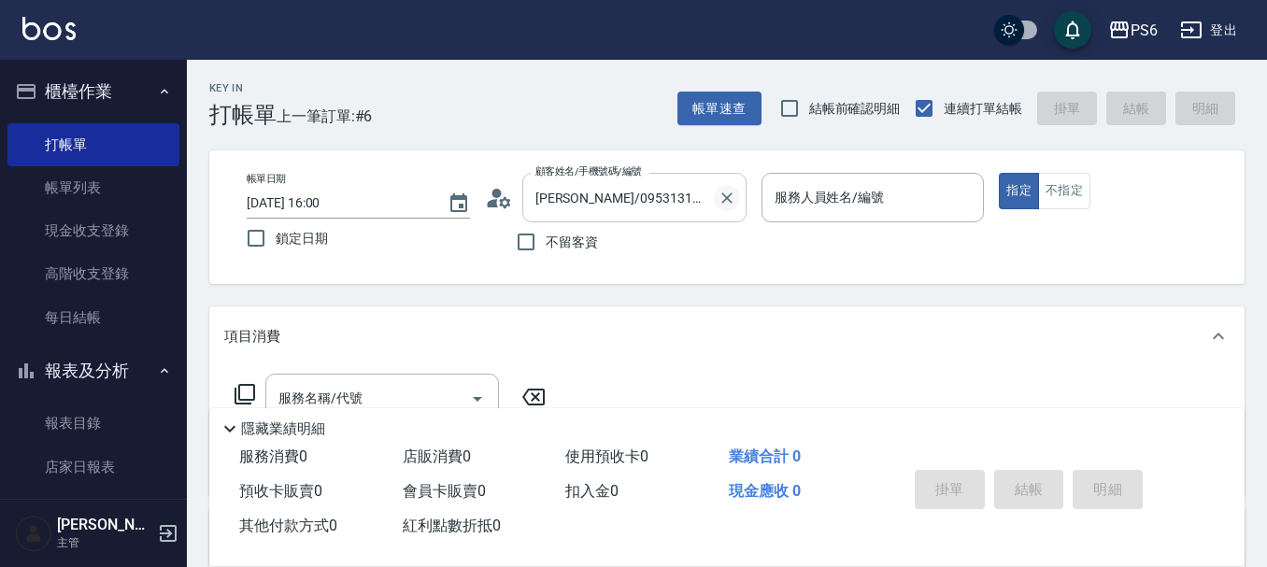
click at [730, 198] on icon "Clear" at bounding box center [726, 198] width 19 height 19
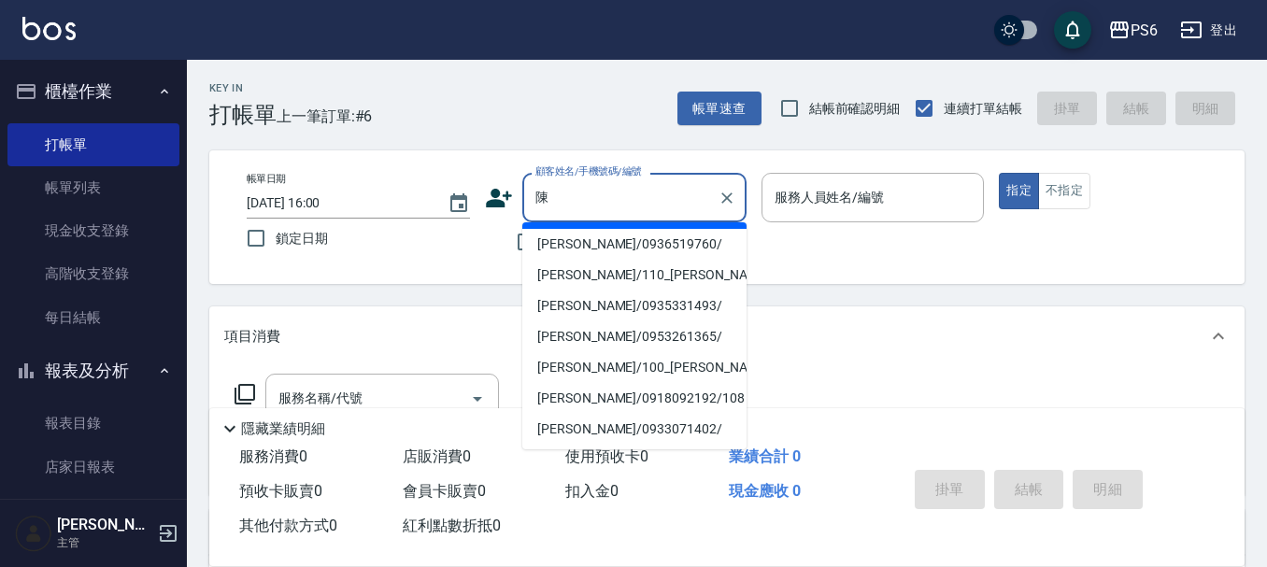
scroll to position [187, 0]
click at [649, 135] on li "[PERSON_NAME]/0935368200/" at bounding box center [634, 120] width 224 height 31
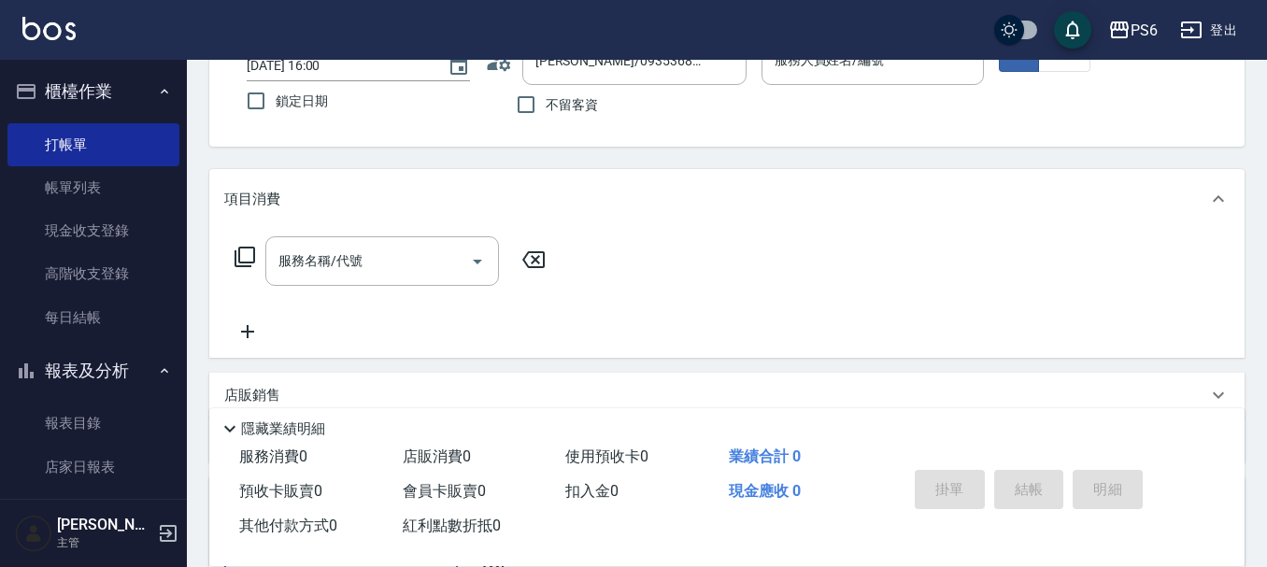
scroll to position [0, 0]
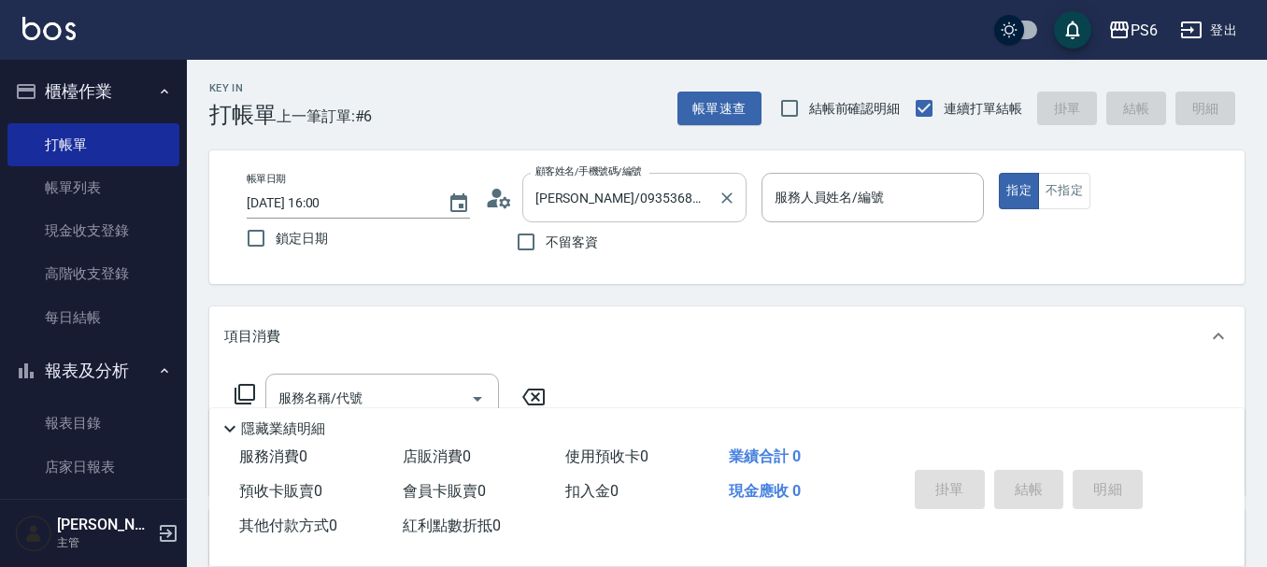
click at [666, 183] on input "[PERSON_NAME]/0935368200/" at bounding box center [620, 197] width 179 height 33
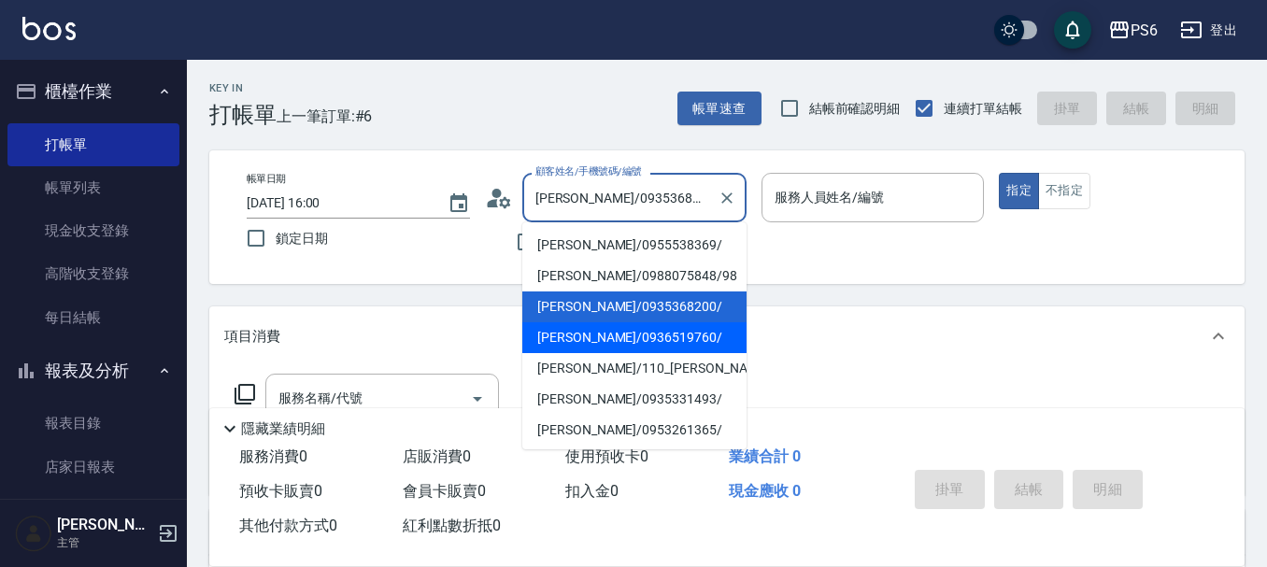
scroll to position [93, 0]
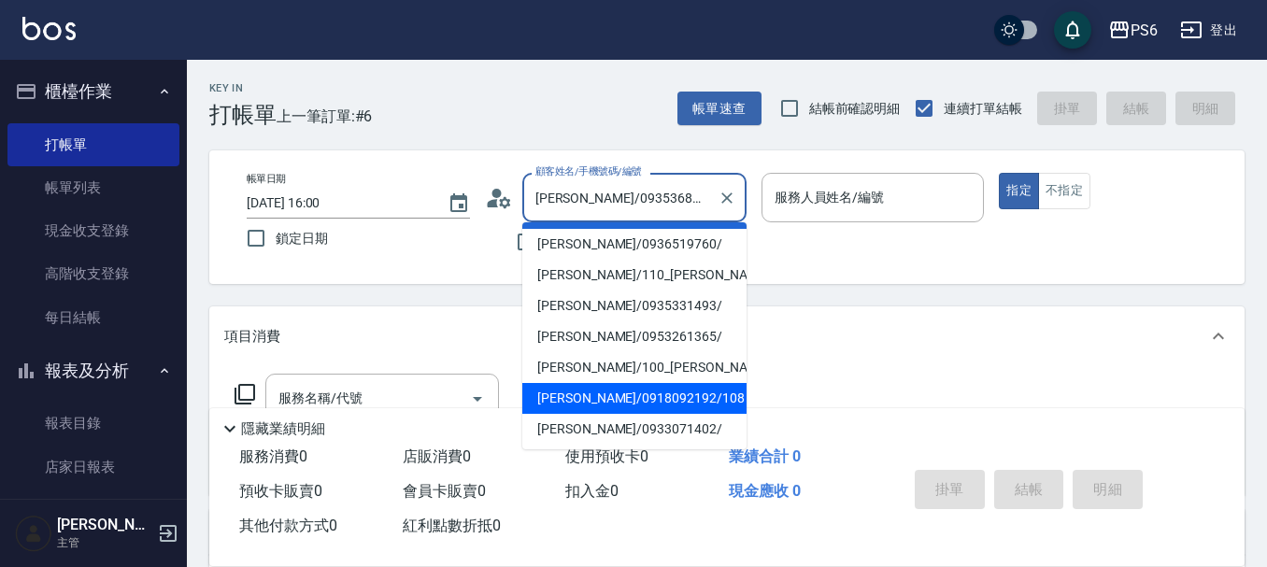
click at [671, 391] on li "[PERSON_NAME]/0918092192/108" at bounding box center [634, 398] width 224 height 31
type input "[PERSON_NAME]/0918092192/108"
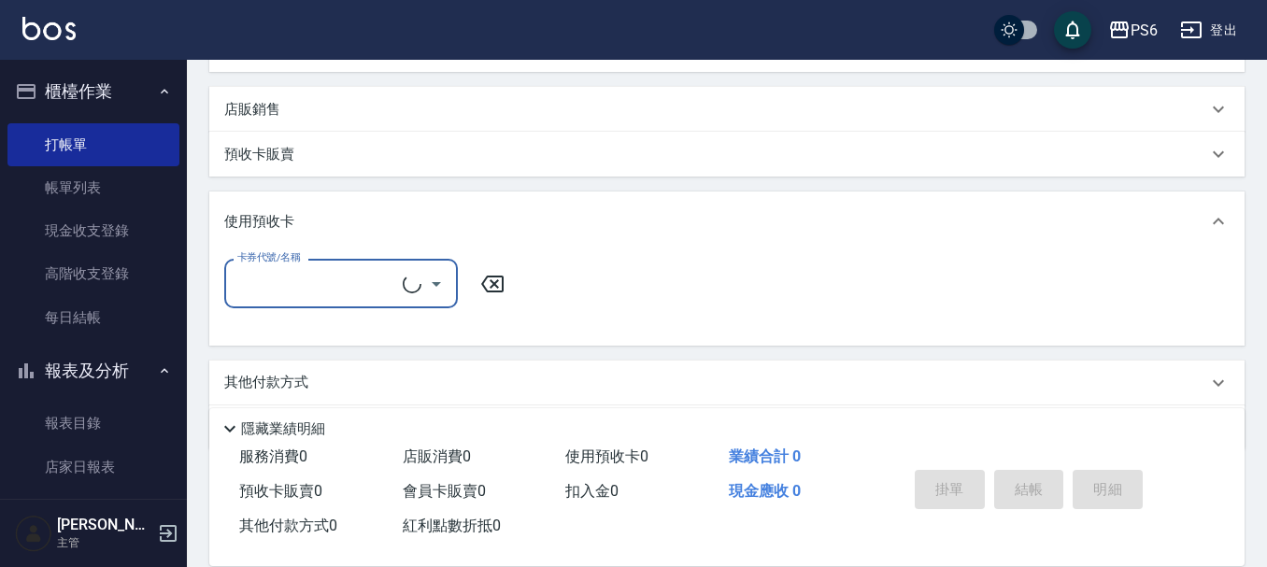
type input "[PERSON_NAME]06"
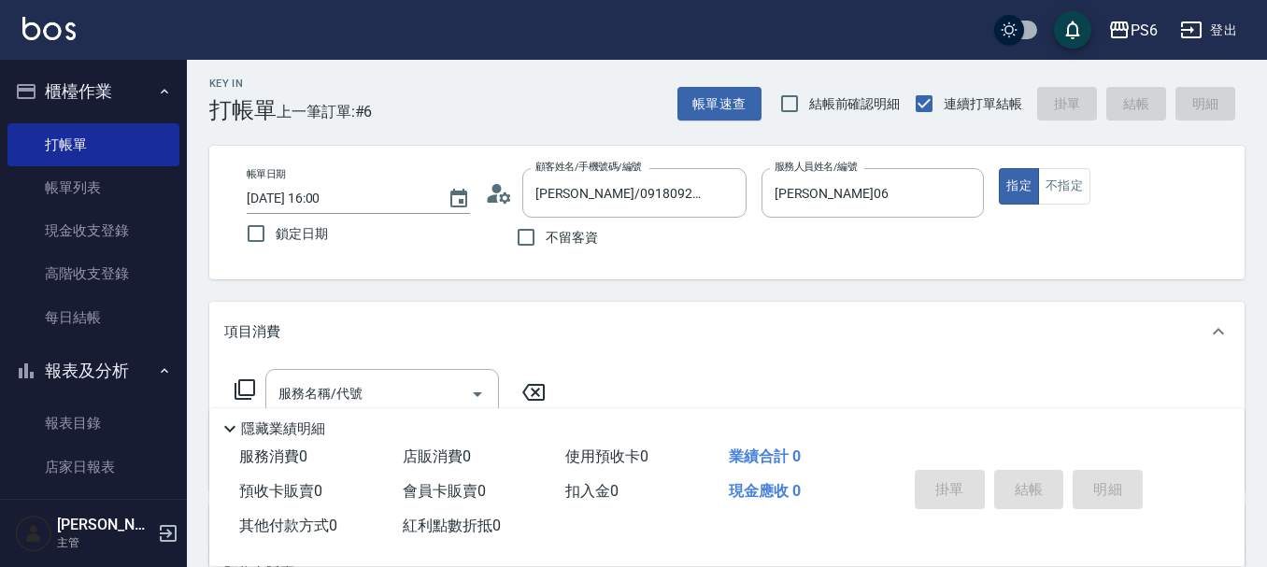
scroll to position [0, 0]
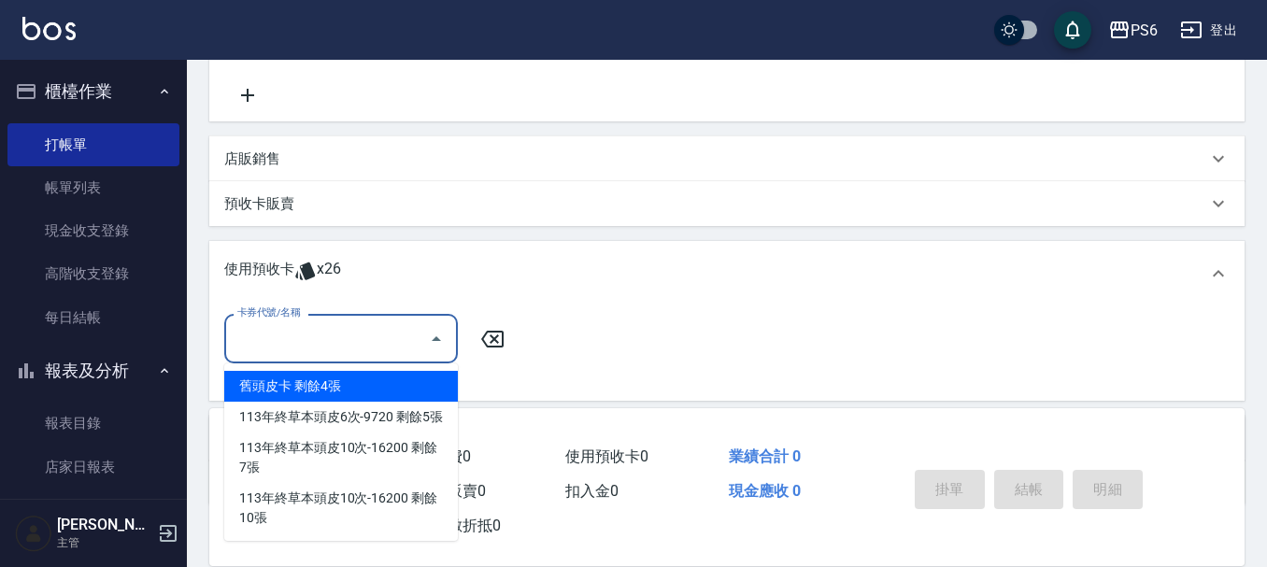
click at [395, 339] on input "卡券代號/名稱" at bounding box center [327, 338] width 189 height 33
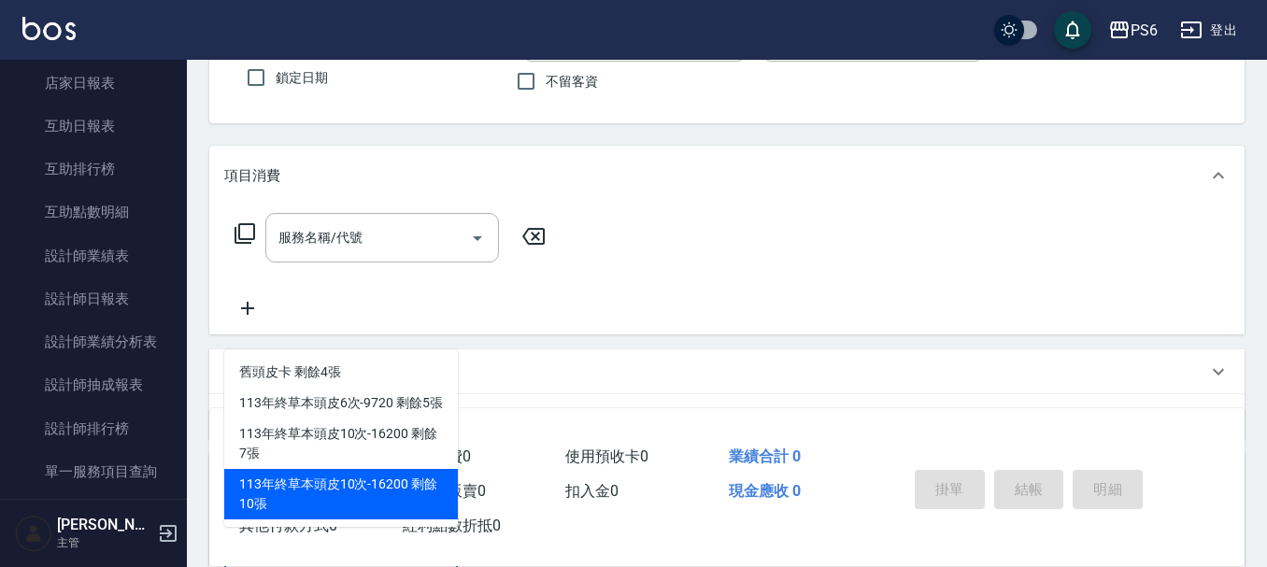
scroll to position [24, 0]
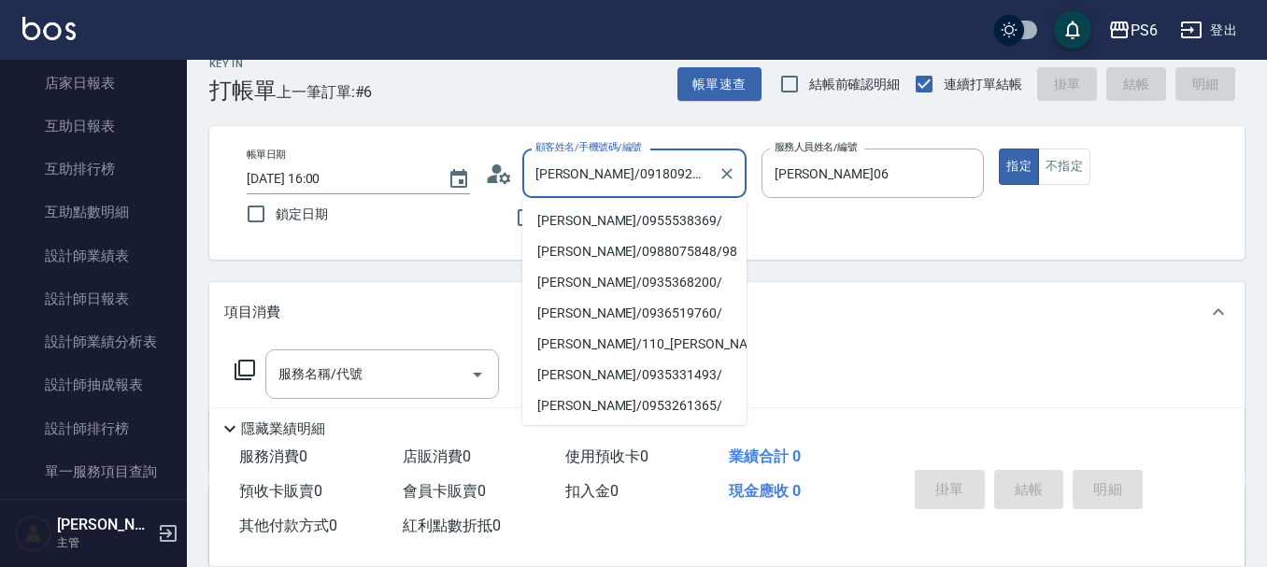
click at [705, 165] on input "[PERSON_NAME]/0918092192/108" at bounding box center [620, 173] width 179 height 33
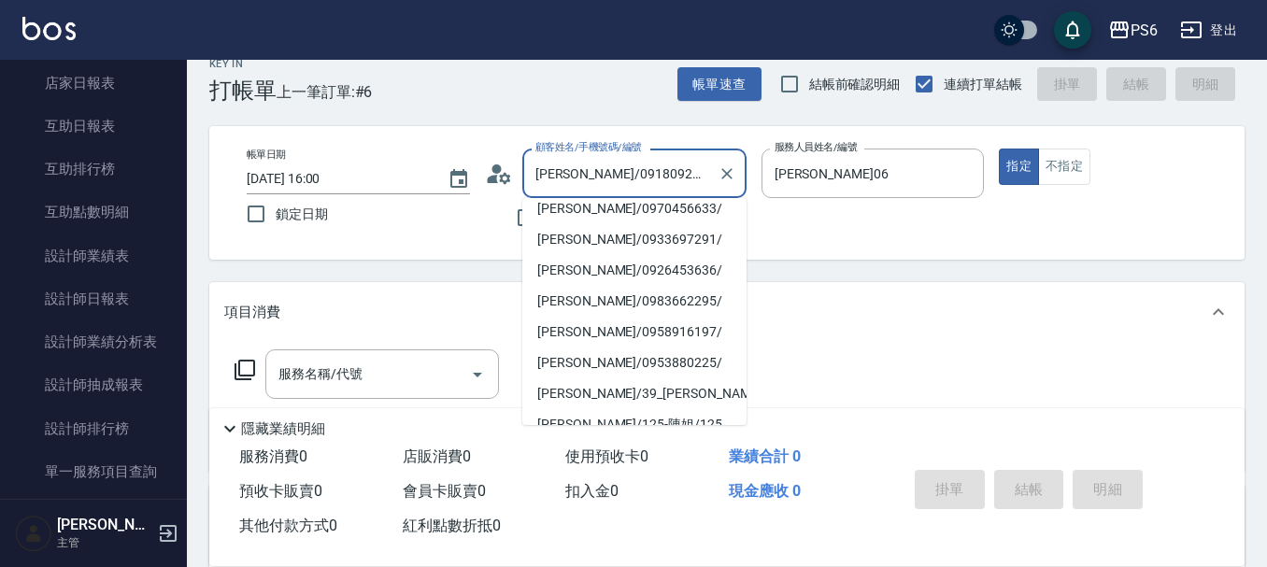
scroll to position [404, 0]
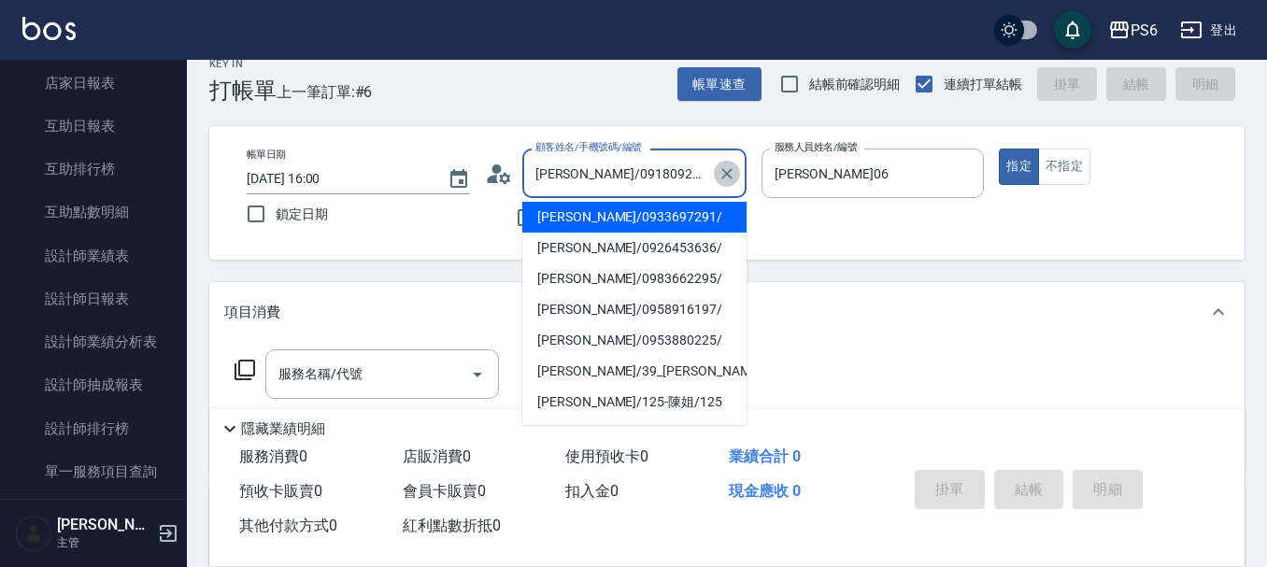
click at [734, 170] on icon "Clear" at bounding box center [726, 173] width 19 height 19
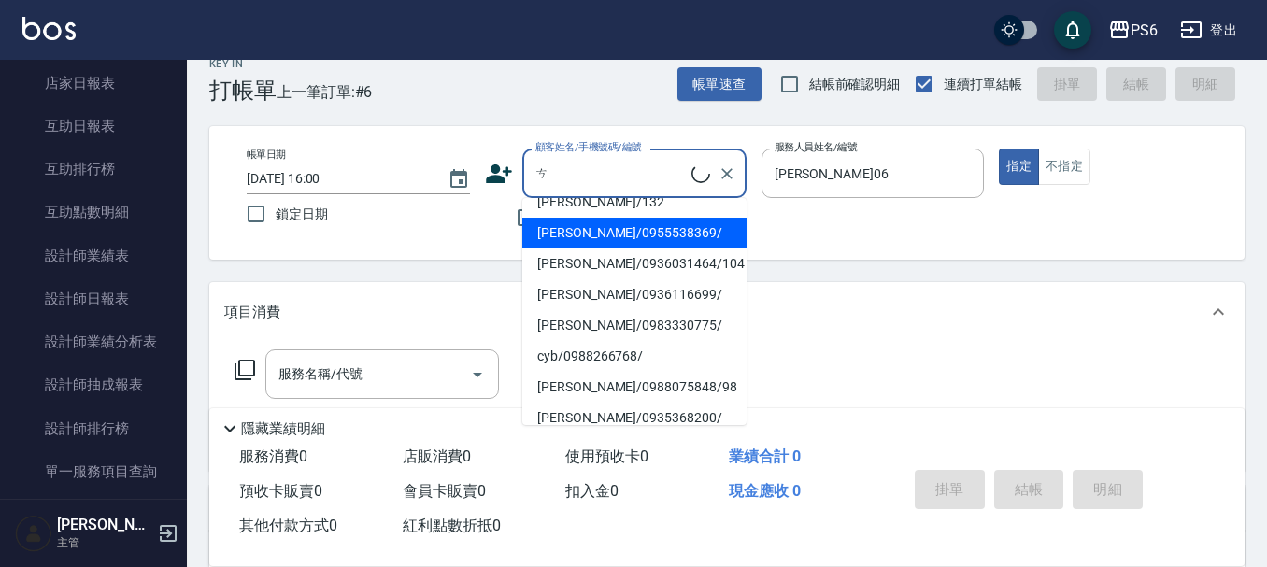
scroll to position [0, 0]
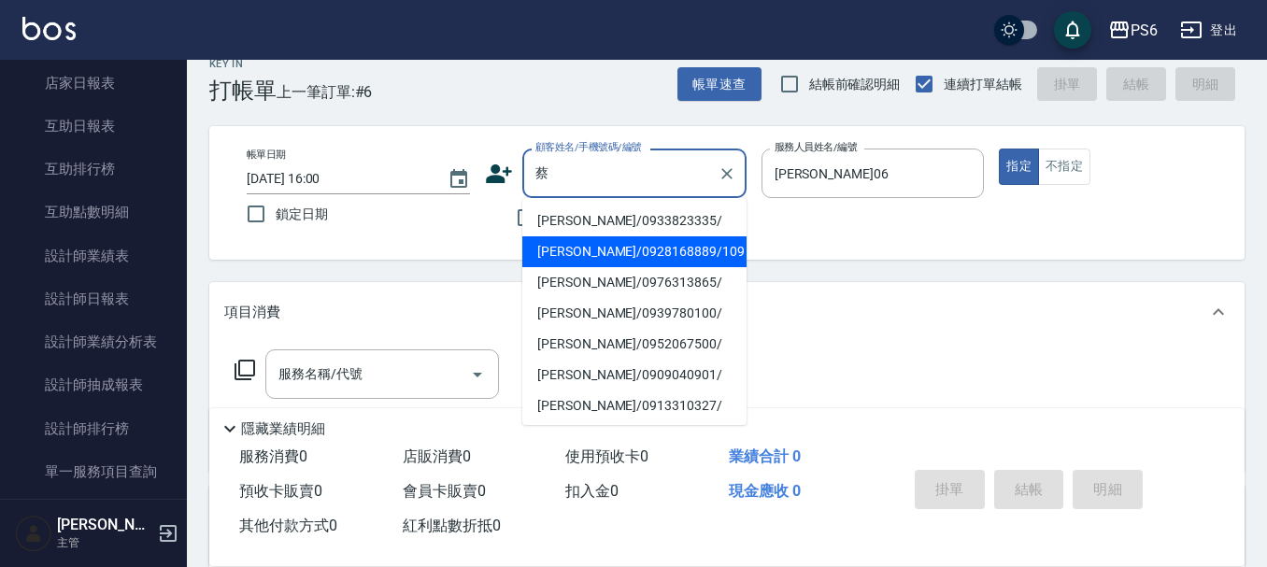
click at [652, 239] on li "[PERSON_NAME]/0928168889/109" at bounding box center [634, 251] width 224 height 31
type input "[PERSON_NAME]/0928168889/109"
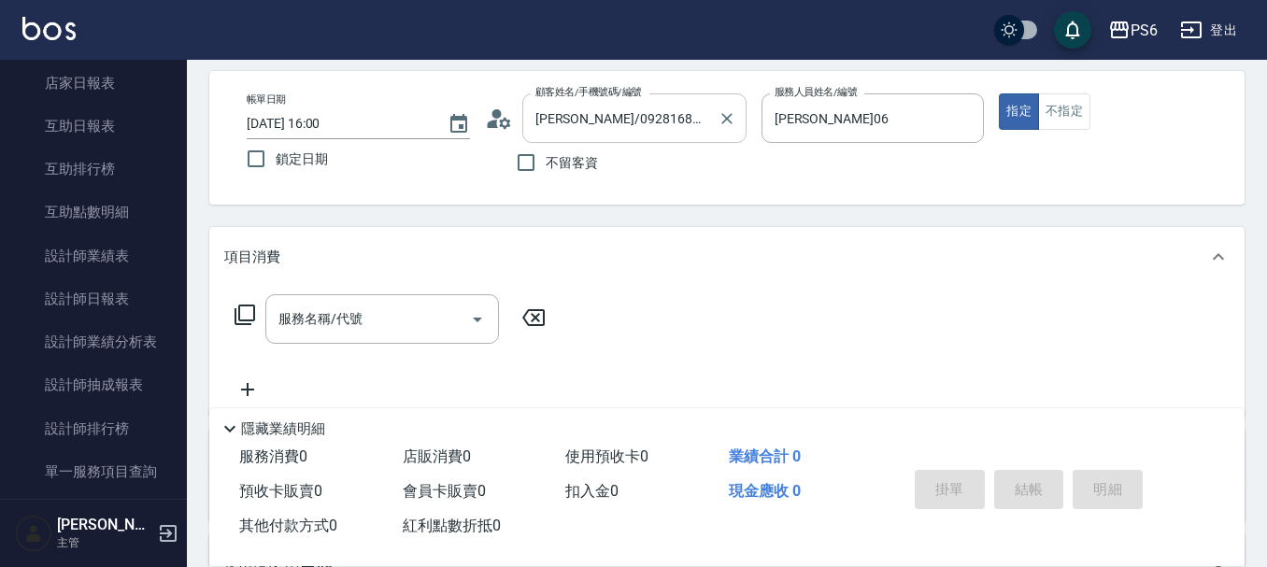
scroll to position [24, 0]
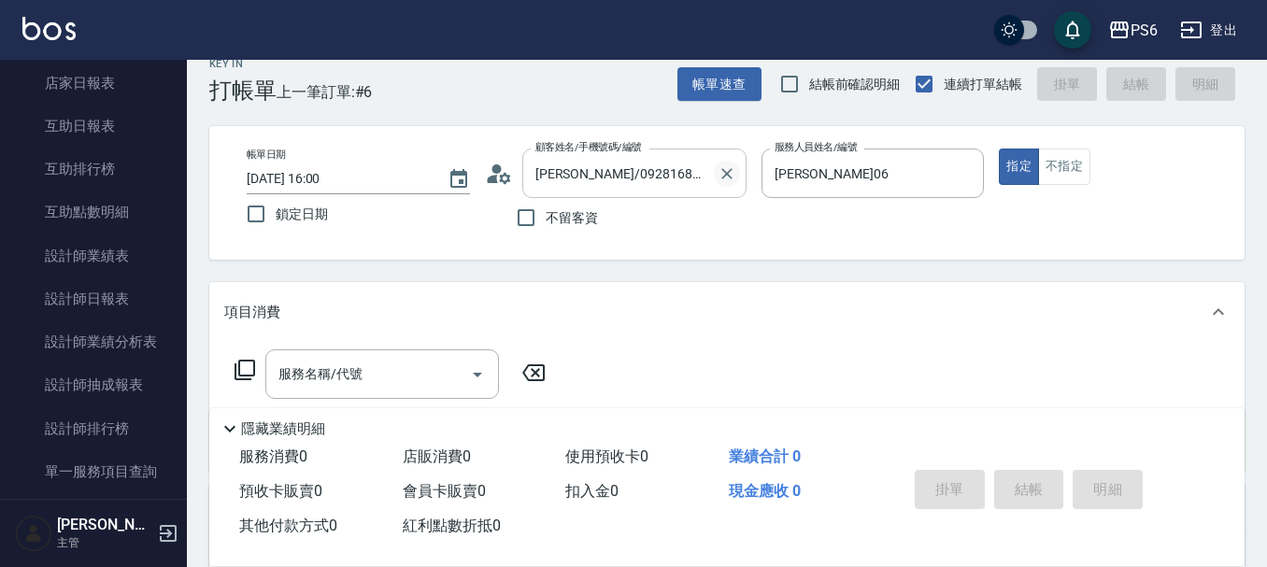
click at [722, 165] on icon "Clear" at bounding box center [726, 173] width 19 height 19
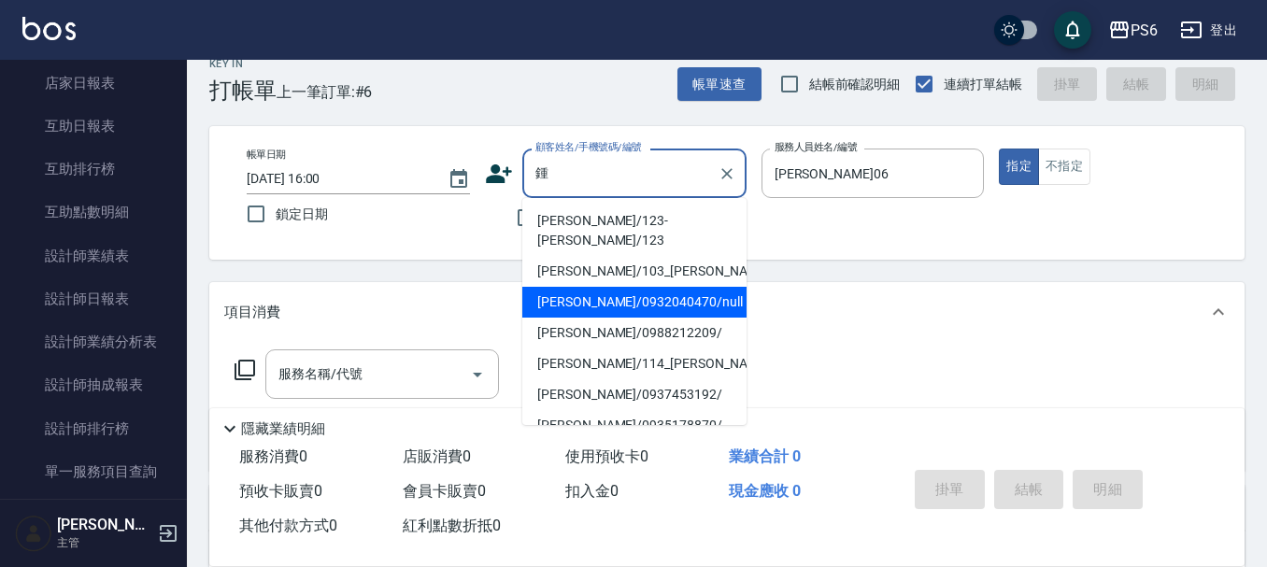
click at [620, 287] on li "[PERSON_NAME]/0932040470/null" at bounding box center [634, 302] width 224 height 31
type input "[PERSON_NAME]/0932040470/null"
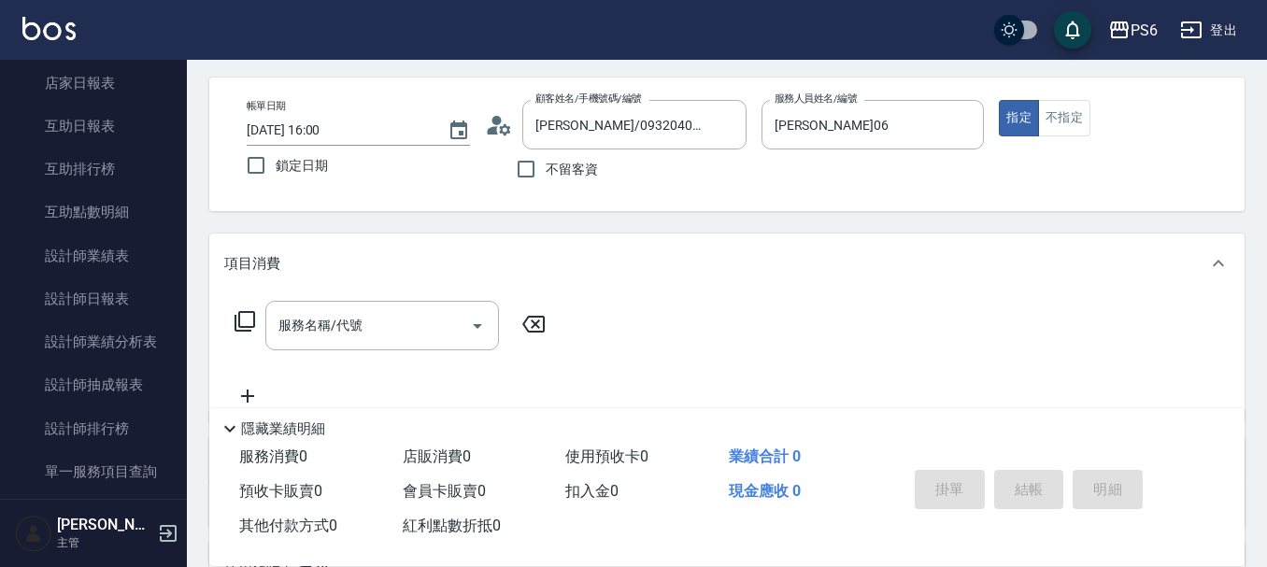
scroll to position [0, 0]
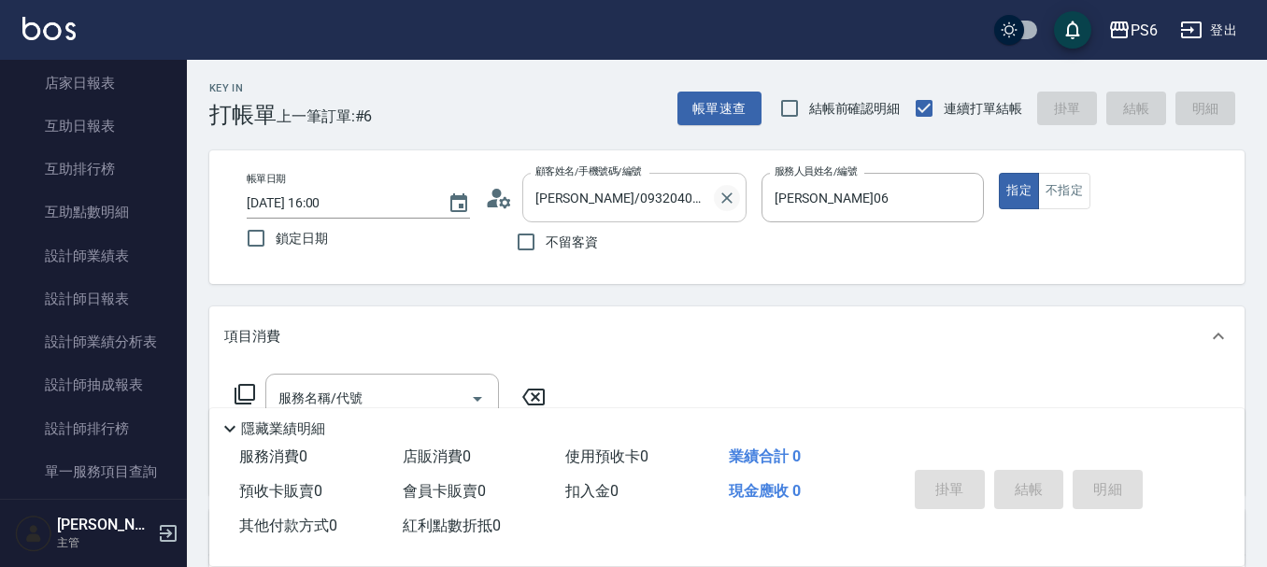
click at [723, 196] on icon "Clear" at bounding box center [726, 198] width 19 height 19
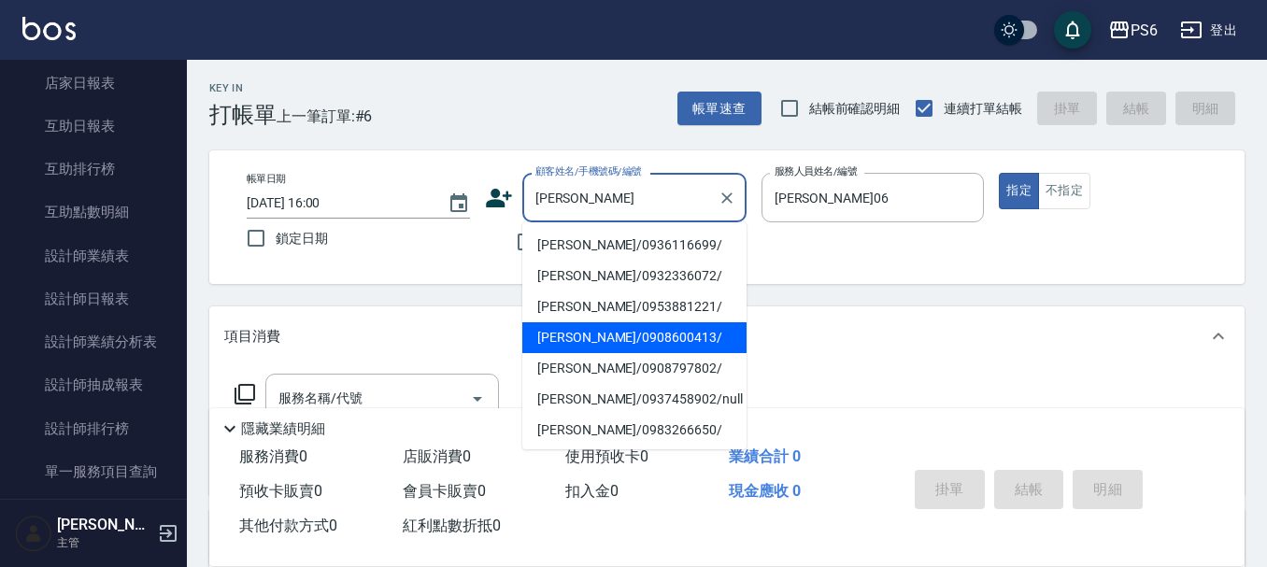
scroll to position [93, 0]
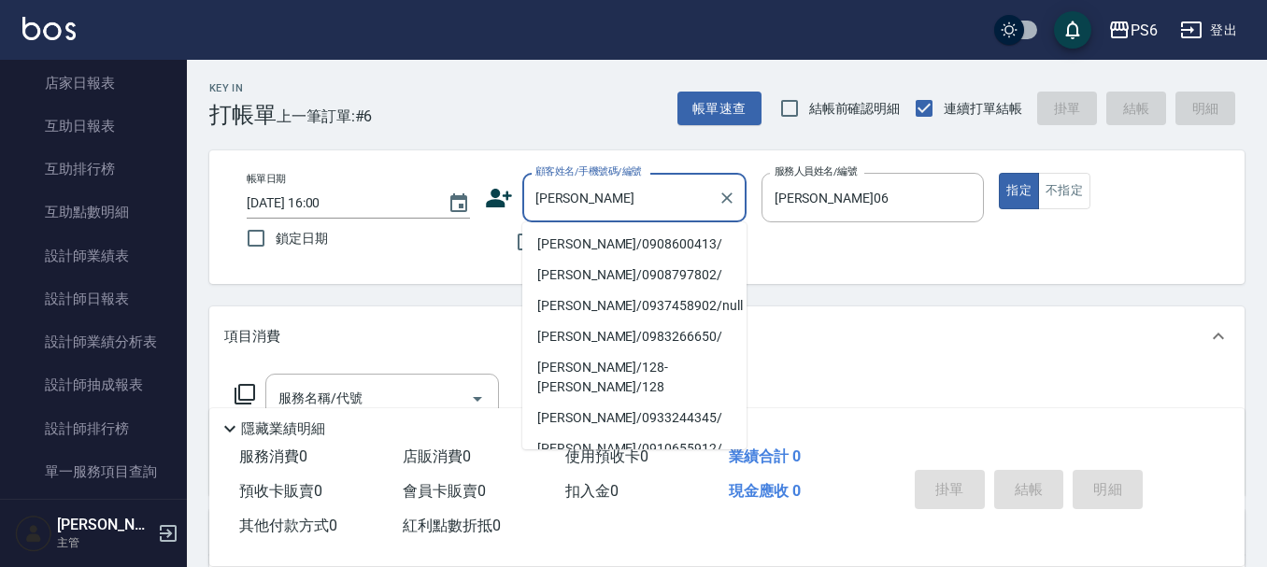
click at [624, 229] on li "[PERSON_NAME]/0953881221/" at bounding box center [634, 213] width 224 height 31
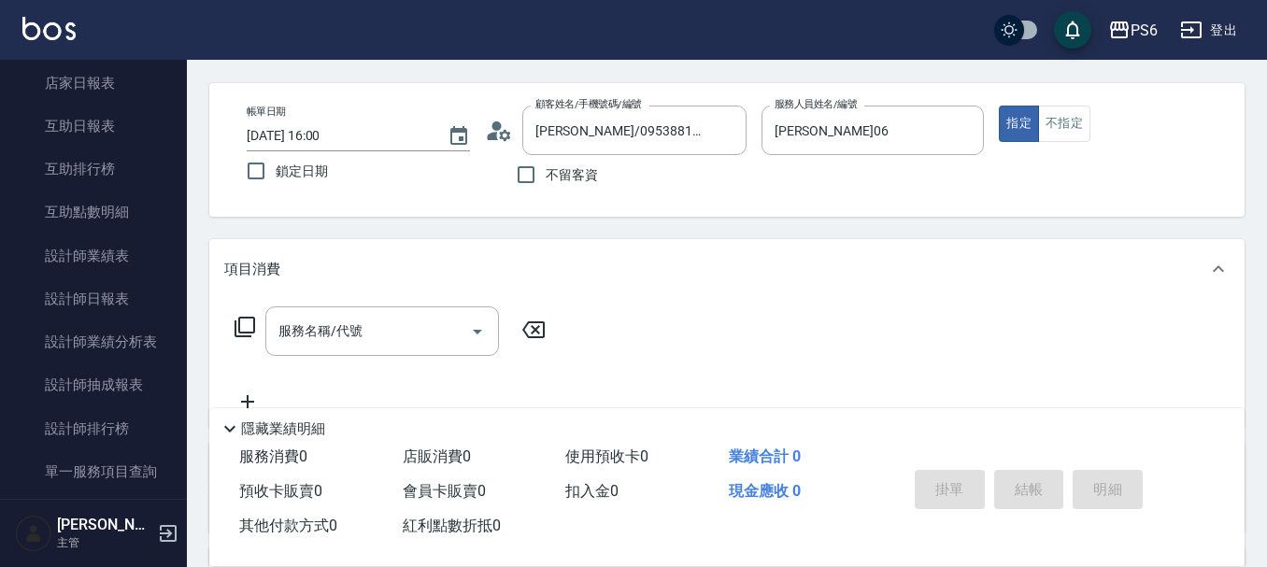
scroll to position [0, 0]
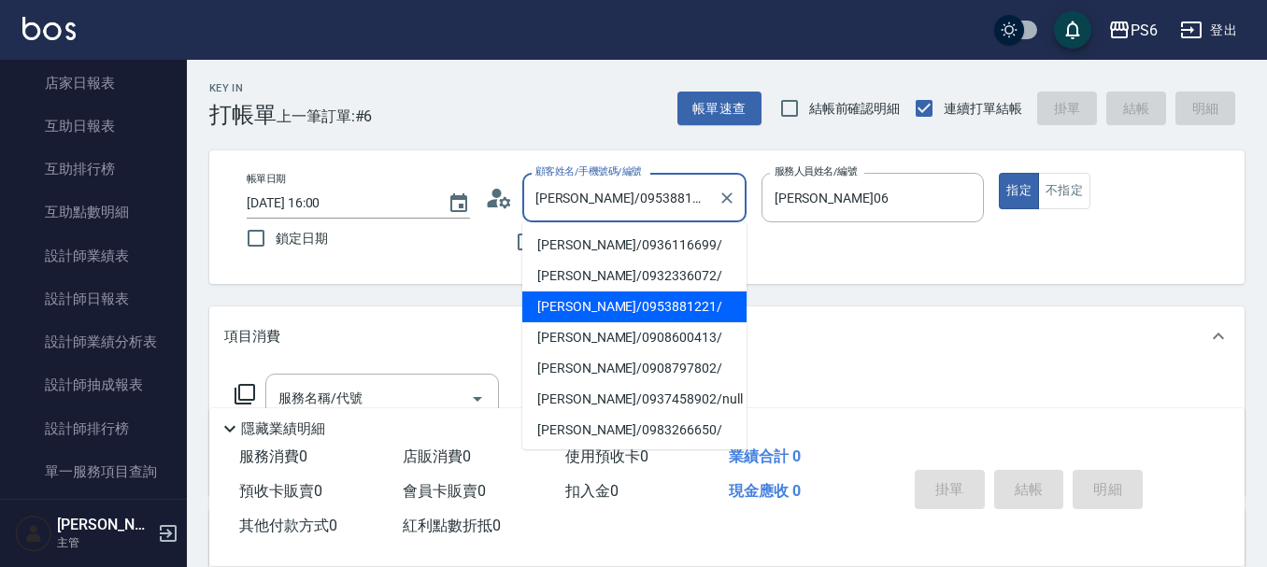
click at [658, 208] on input "[PERSON_NAME]/0953881221/" at bounding box center [620, 197] width 179 height 33
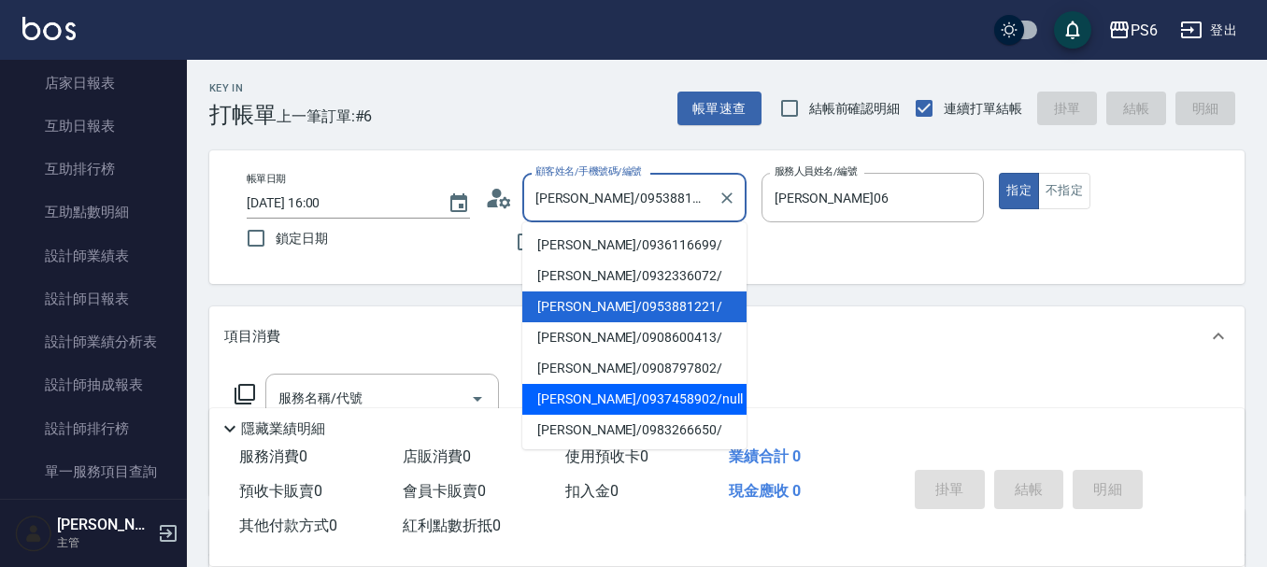
click at [630, 402] on li "[PERSON_NAME]/0937458902/null" at bounding box center [634, 399] width 224 height 31
type input "[PERSON_NAME]/0937458902/null"
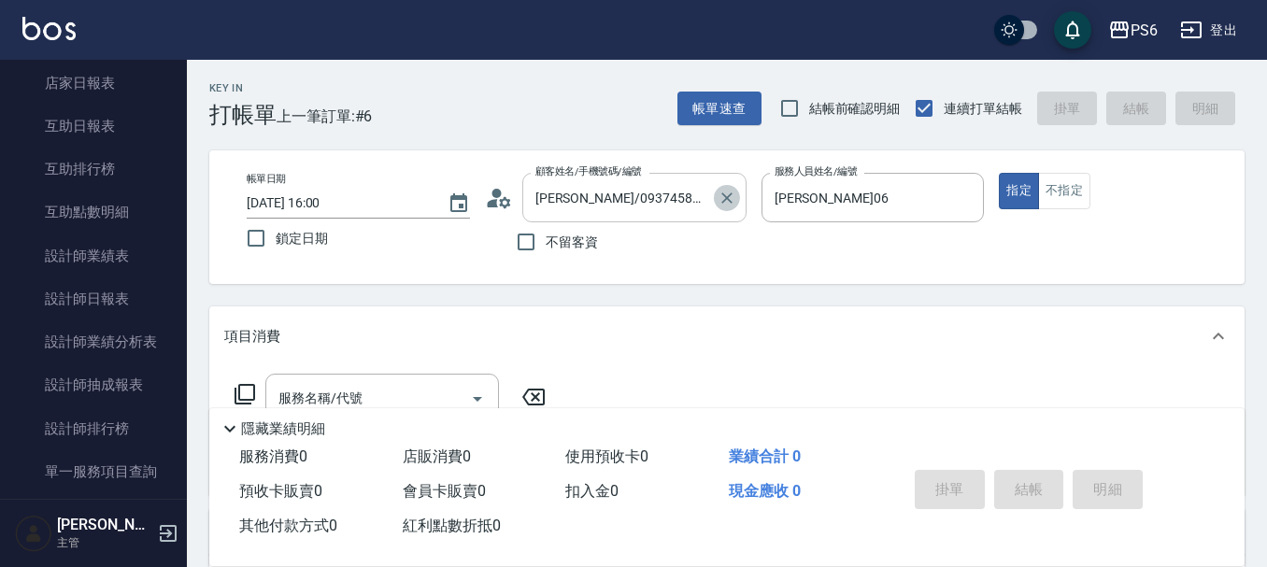
click at [728, 199] on icon "Clear" at bounding box center [726, 197] width 11 height 11
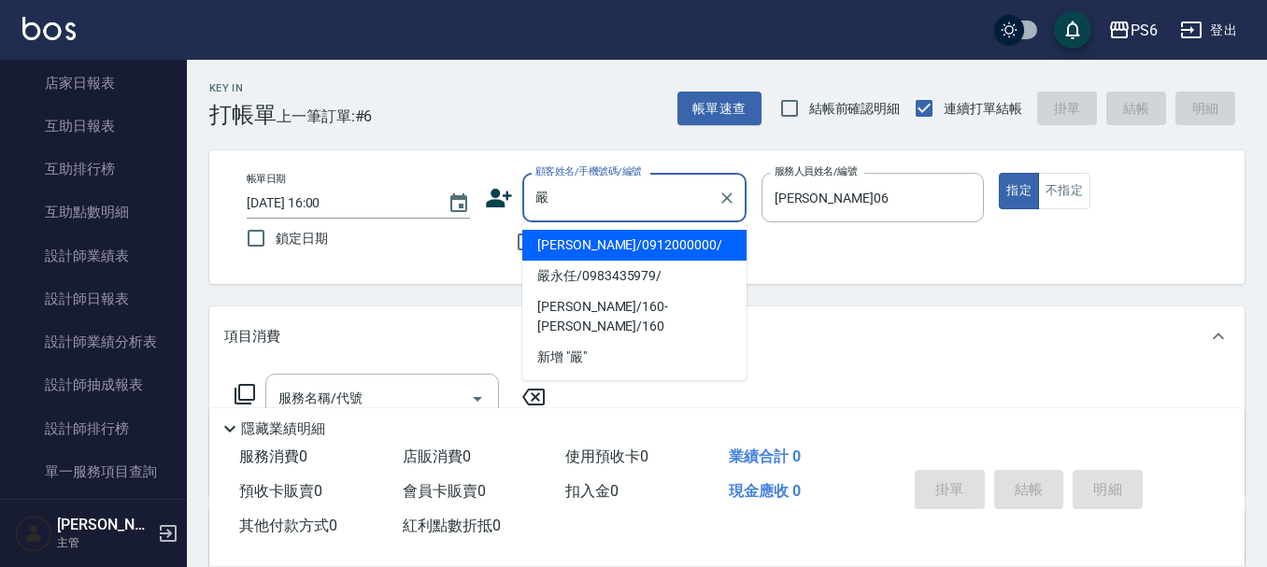
click at [595, 240] on li "[PERSON_NAME]/0912000000/" at bounding box center [634, 245] width 224 height 31
type input "[PERSON_NAME]/0912000000/"
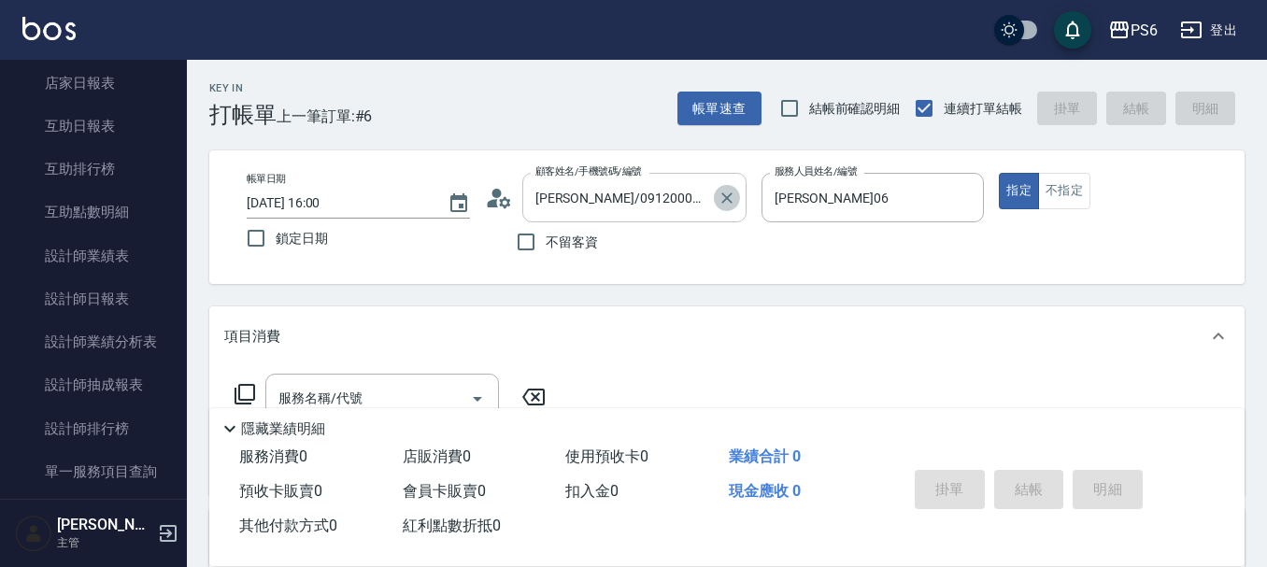
drag, startPoint x: 731, startPoint y: 193, endPoint x: 579, endPoint y: 191, distance: 152.3
click at [728, 193] on icon "Clear" at bounding box center [726, 198] width 19 height 19
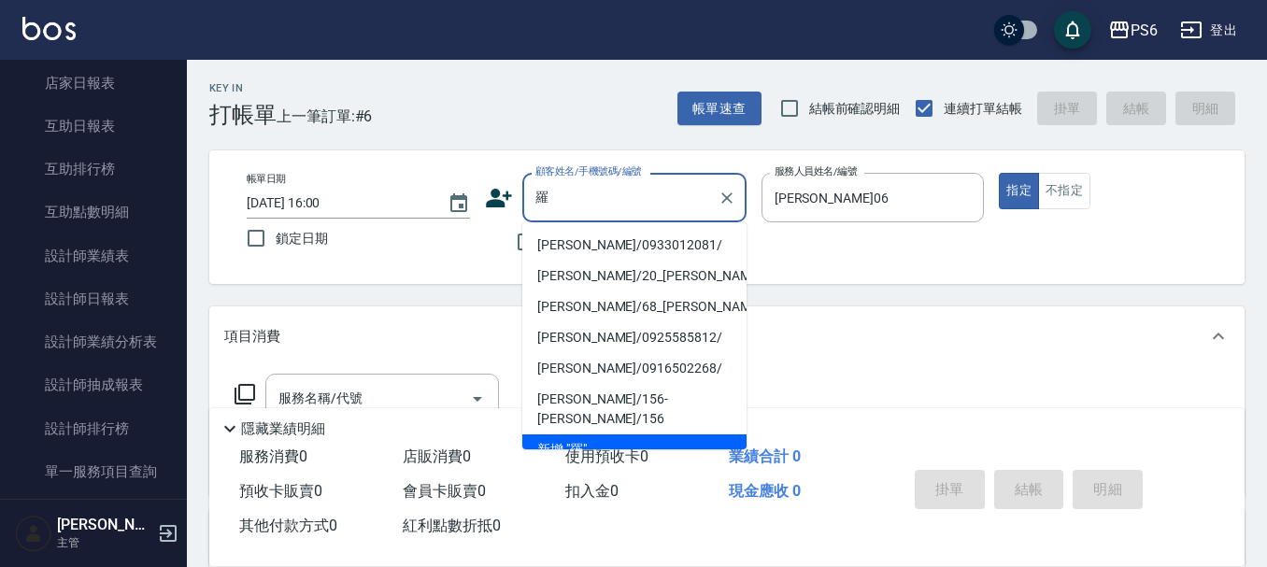
click at [605, 246] on li "[PERSON_NAME]/0933012081/" at bounding box center [634, 245] width 224 height 31
type input "[PERSON_NAME]/0933012081/"
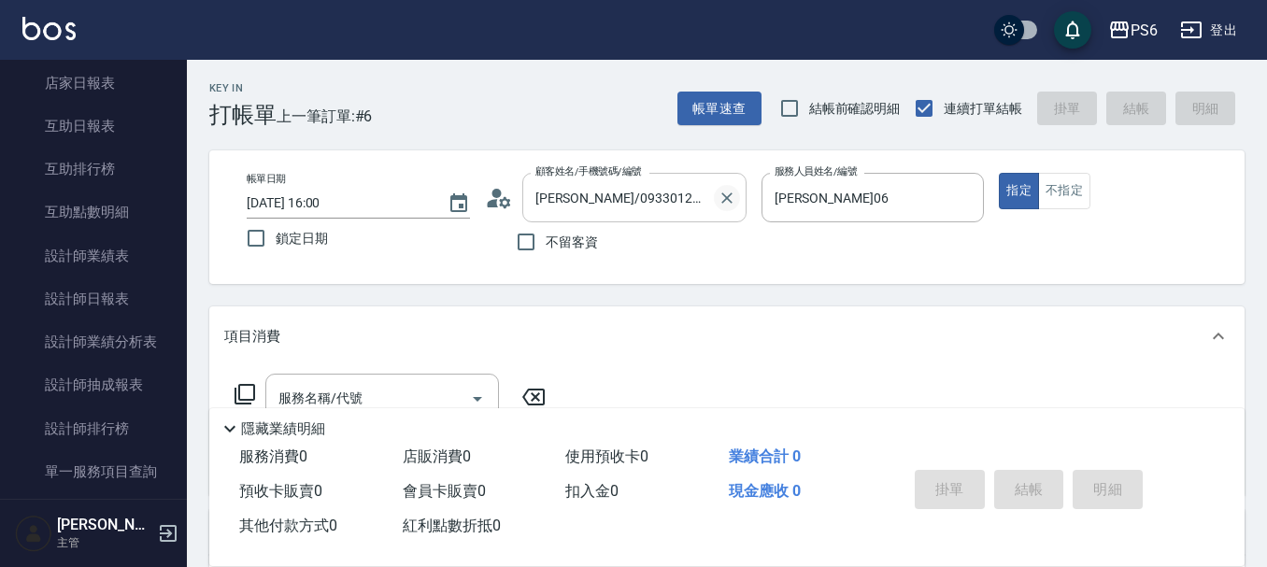
click at [720, 199] on icon "Clear" at bounding box center [726, 198] width 19 height 19
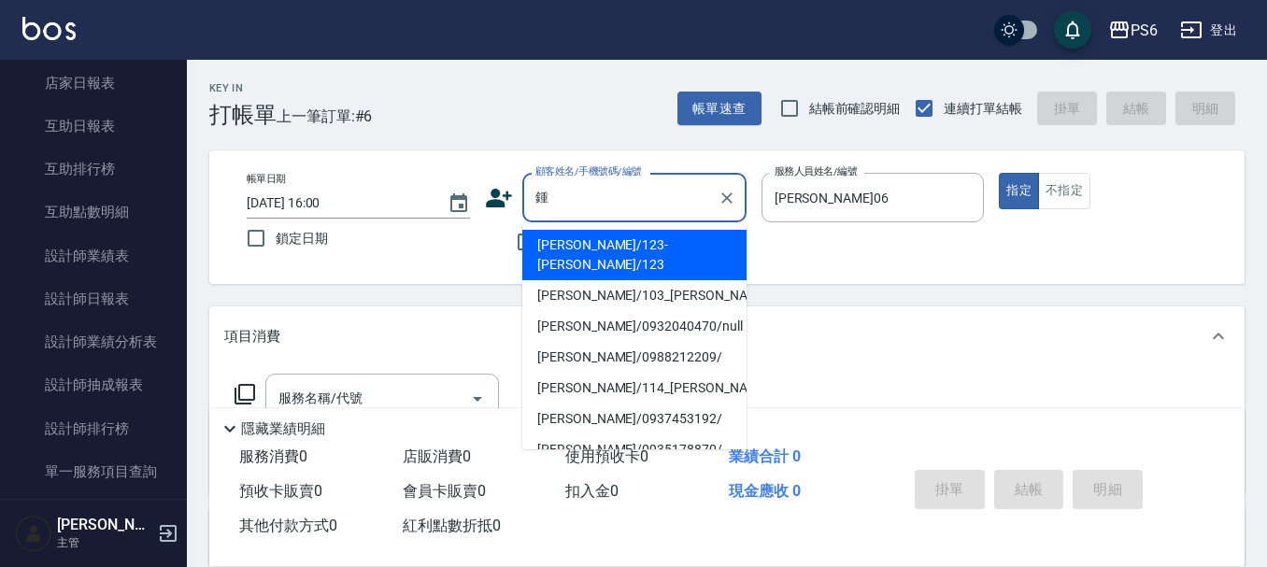
click at [643, 280] on li "[PERSON_NAME]/103_[PERSON_NAME]/103" at bounding box center [634, 295] width 224 height 31
type input "[PERSON_NAME]/103_[PERSON_NAME]/103"
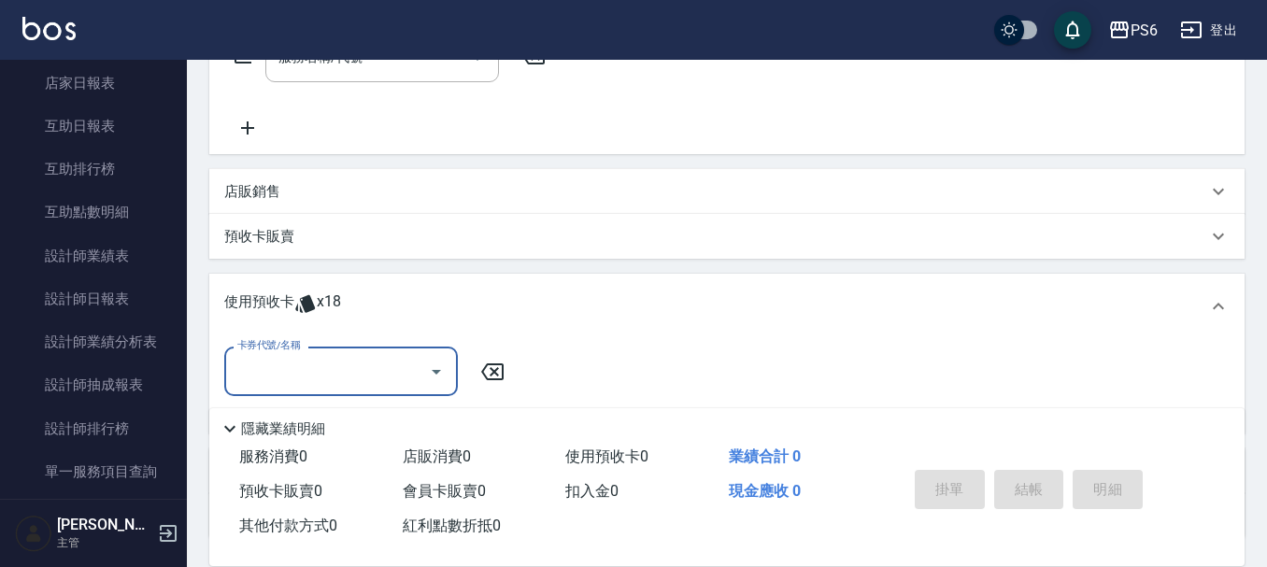
scroll to position [374, 0]
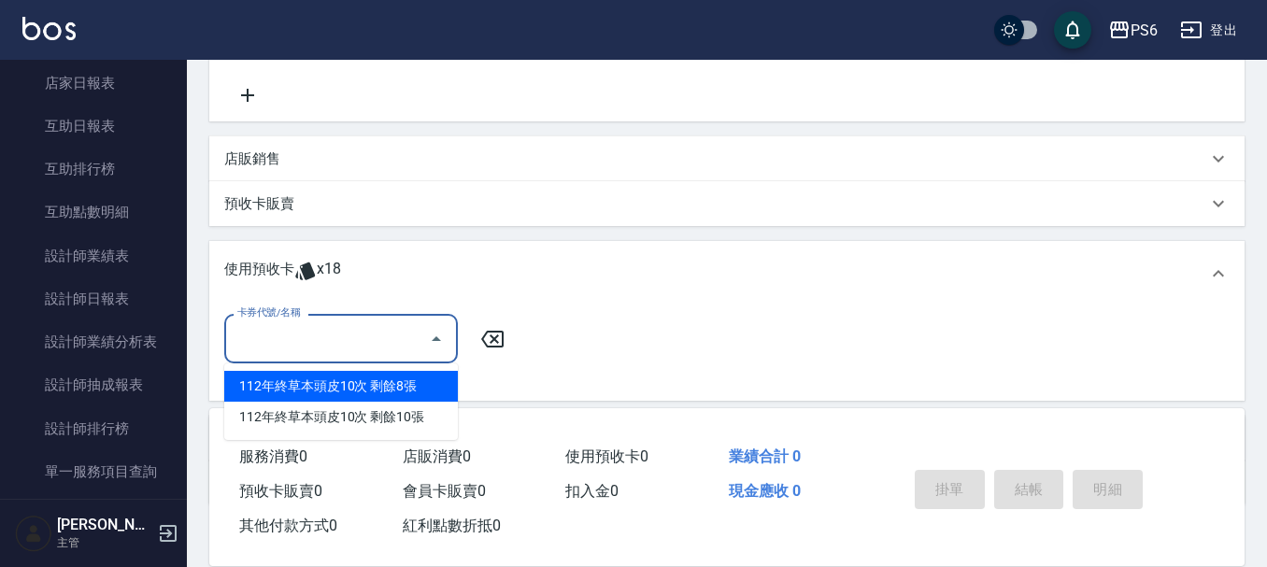
click at [328, 325] on input "卡券代號/名稱" at bounding box center [327, 338] width 189 height 33
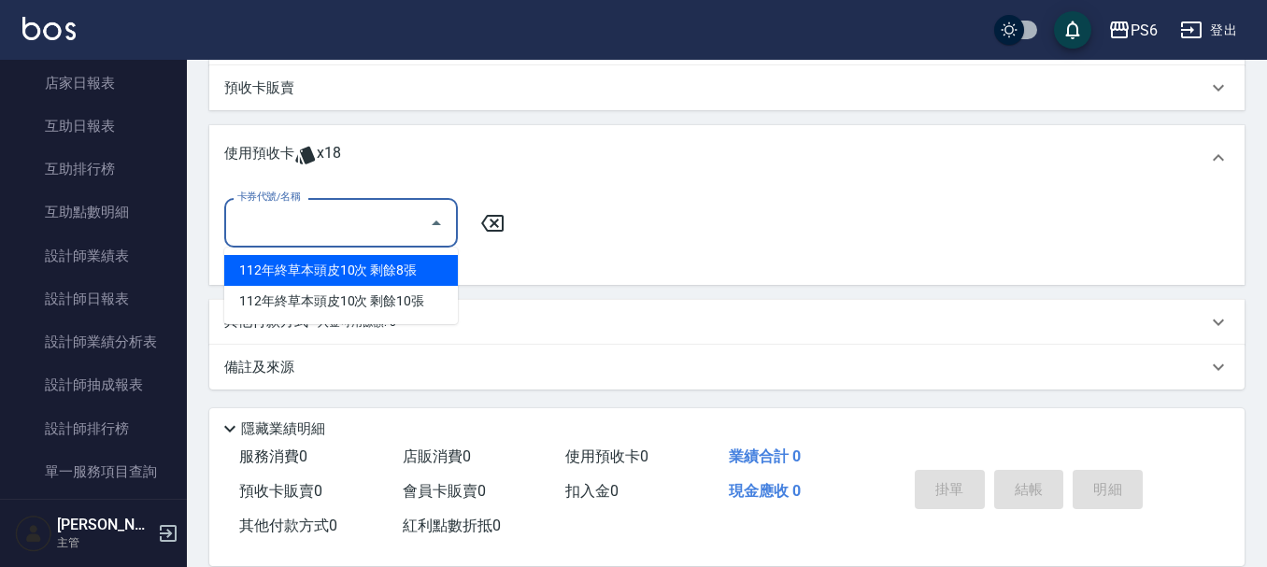
scroll to position [491, 0]
click at [377, 271] on div "112年終草本頭皮10次 剩餘8張" at bounding box center [341, 268] width 234 height 31
type input "112年終草本頭皮10次"
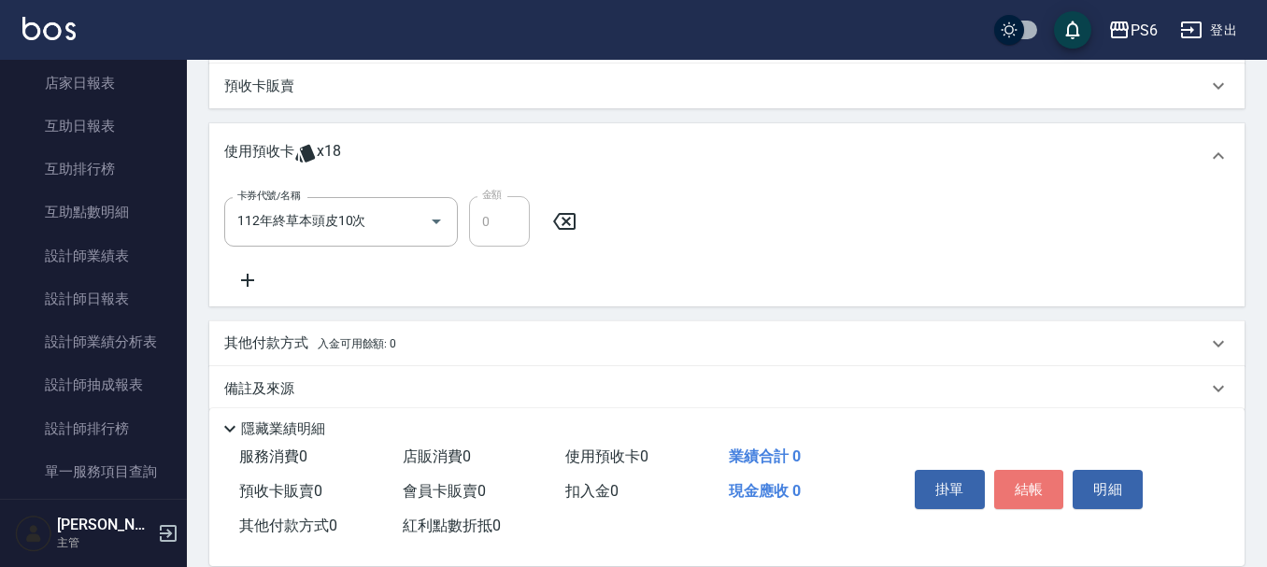
click at [1018, 489] on button "結帳" at bounding box center [1029, 489] width 70 height 39
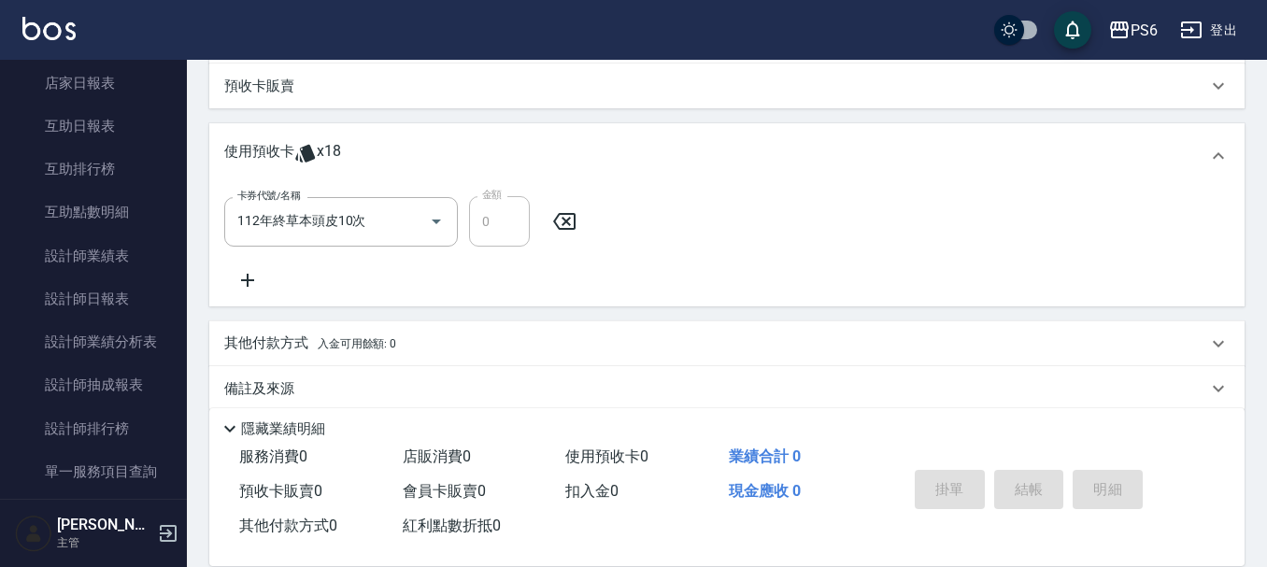
type input "[DATE] 16:05"
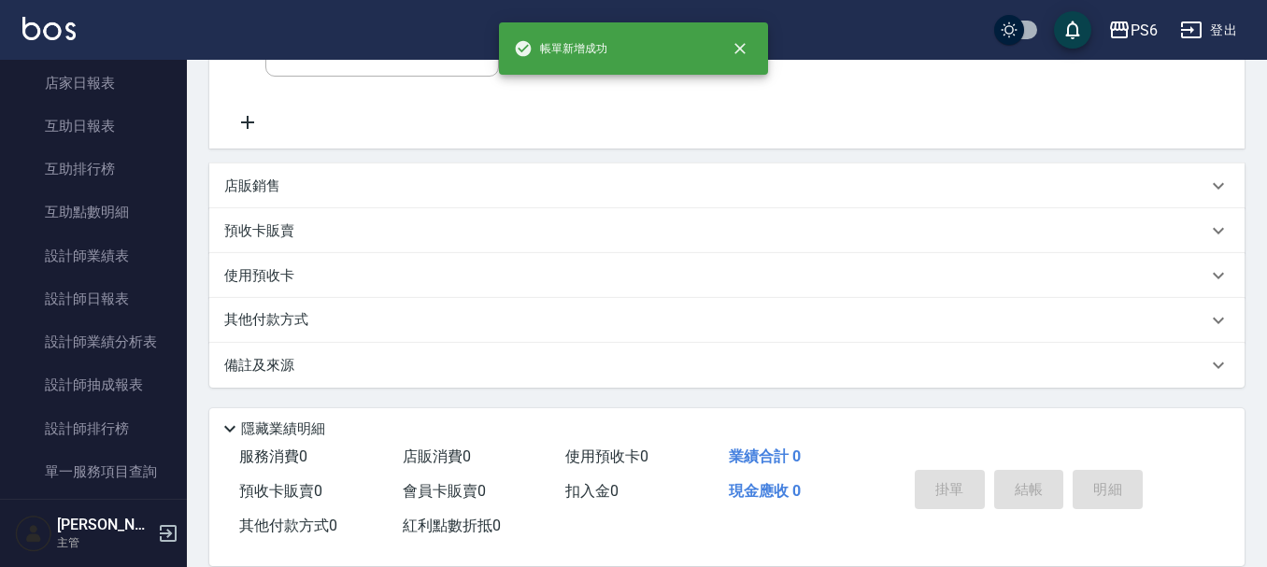
scroll to position [0, 0]
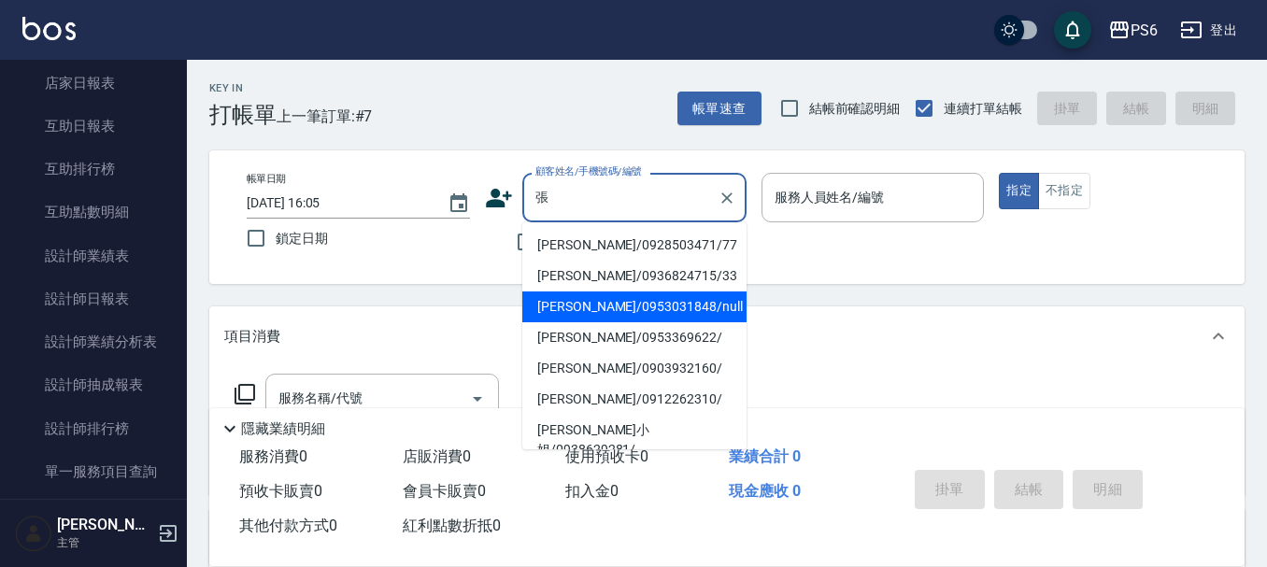
click at [616, 303] on li "[PERSON_NAME]/0953031848/null" at bounding box center [634, 306] width 224 height 31
type input "[PERSON_NAME]/0953031848/null"
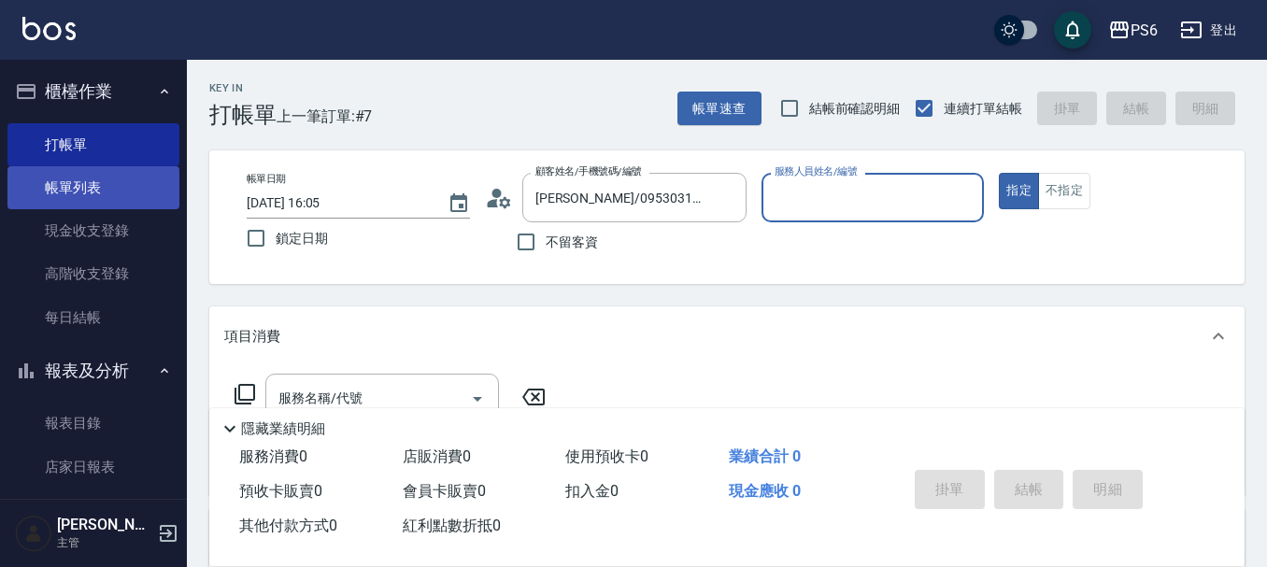
click at [132, 191] on link "帳單列表" at bounding box center [93, 187] width 172 height 43
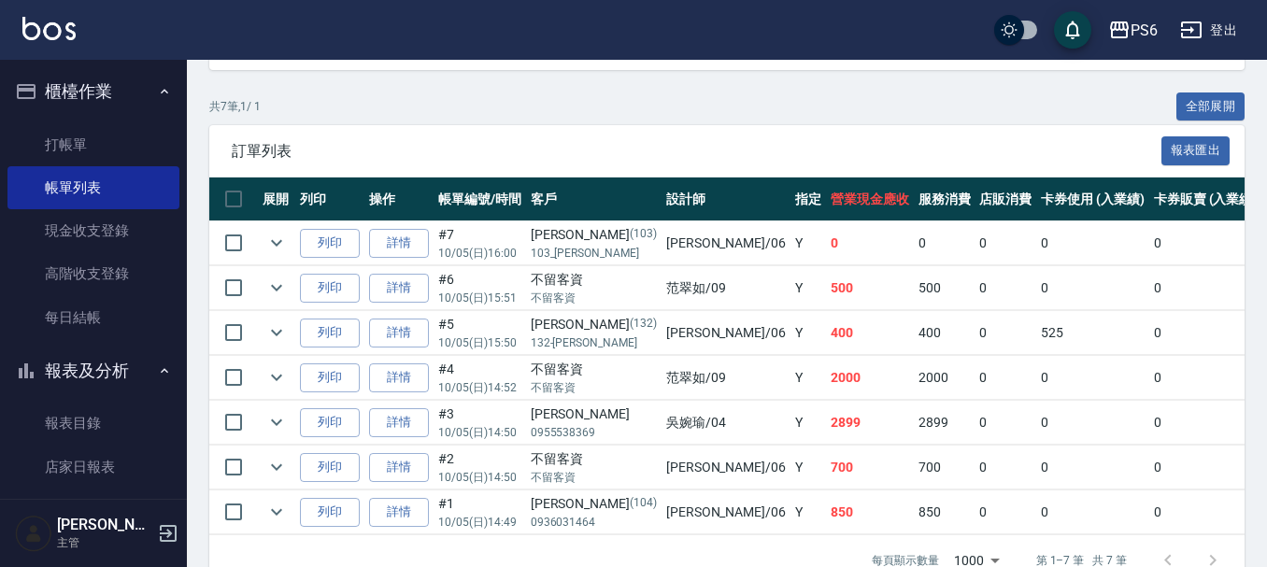
scroll to position [455, 0]
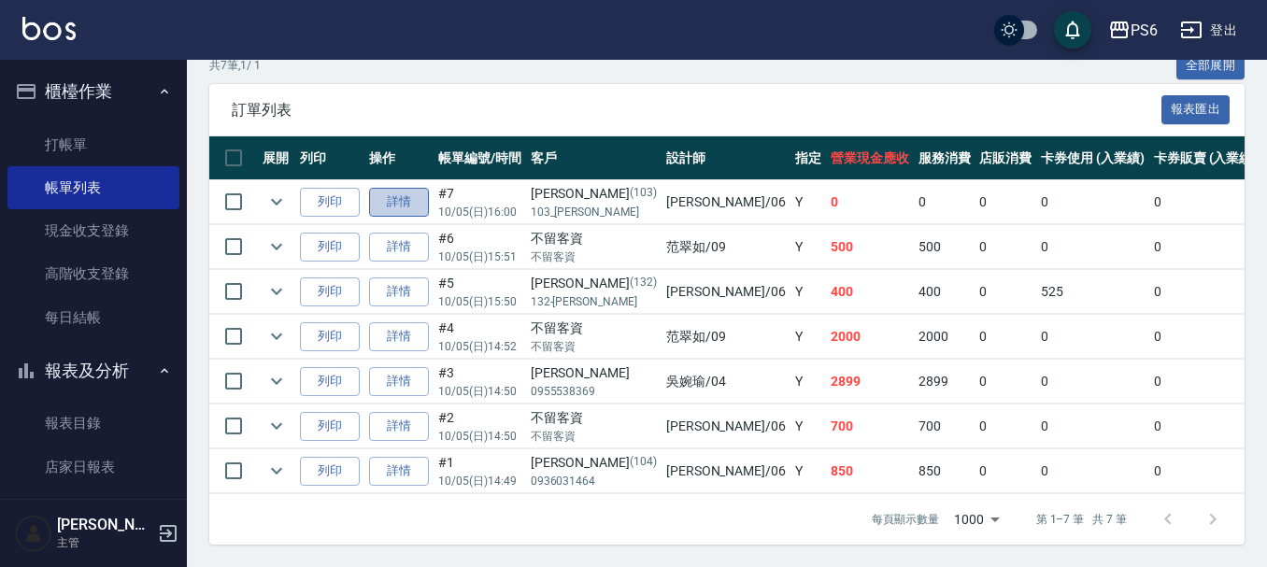
click at [393, 198] on link "詳情" at bounding box center [399, 202] width 60 height 29
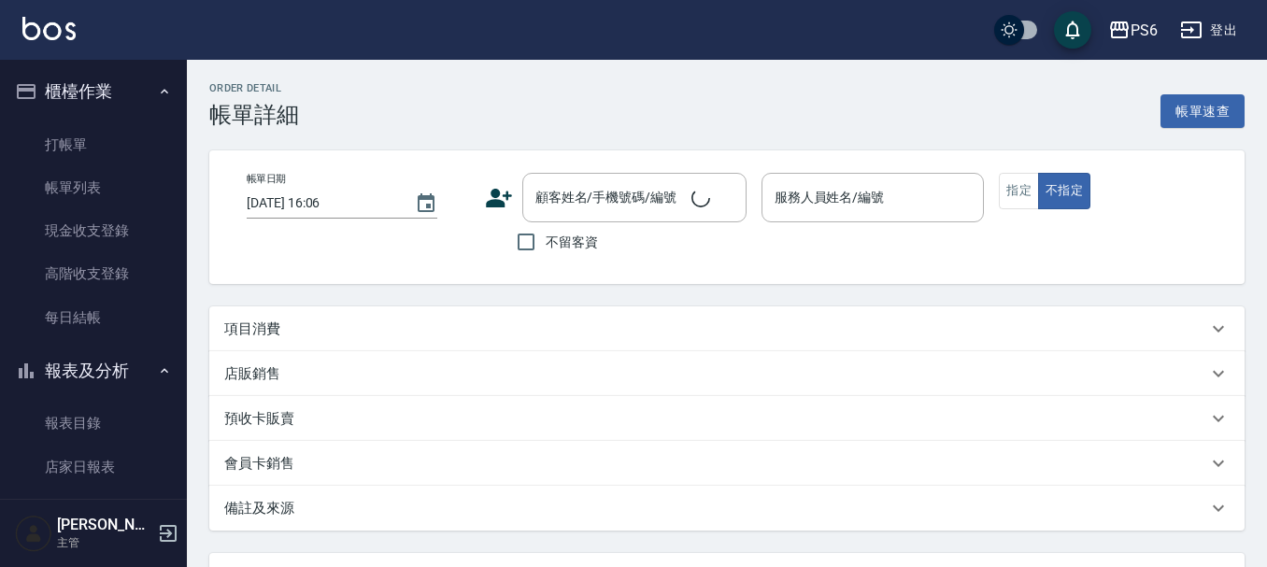
type input "[DATE] 16:00"
type input "[PERSON_NAME]06"
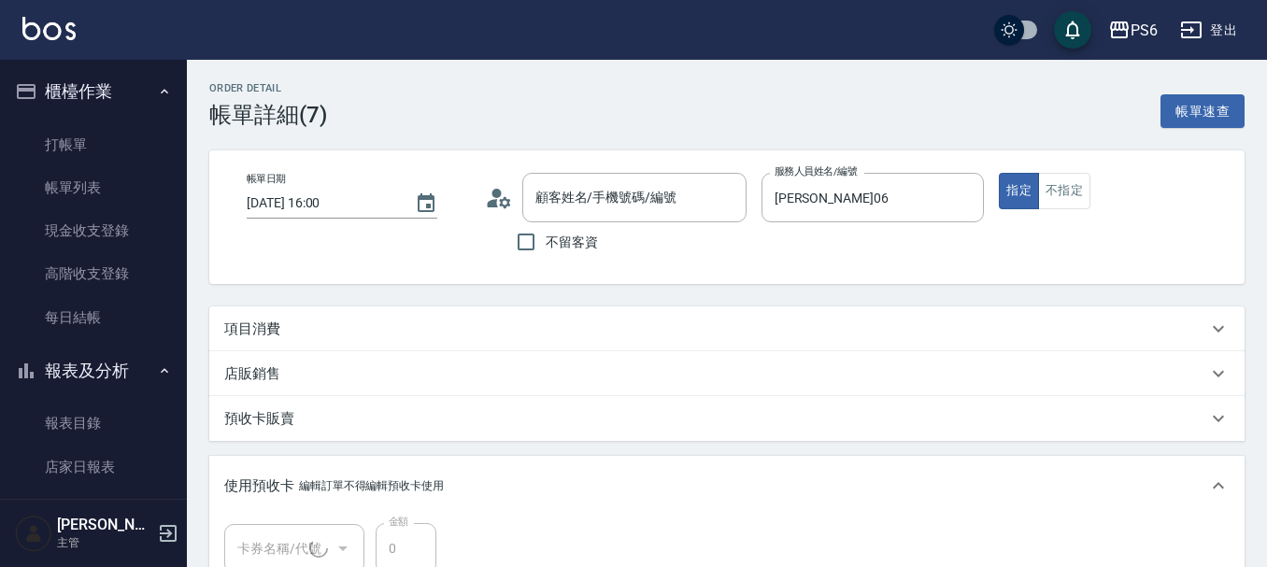
type input "[PERSON_NAME]/103_[PERSON_NAME]/103"
type input "112年終草本頭皮10次(1/1)"
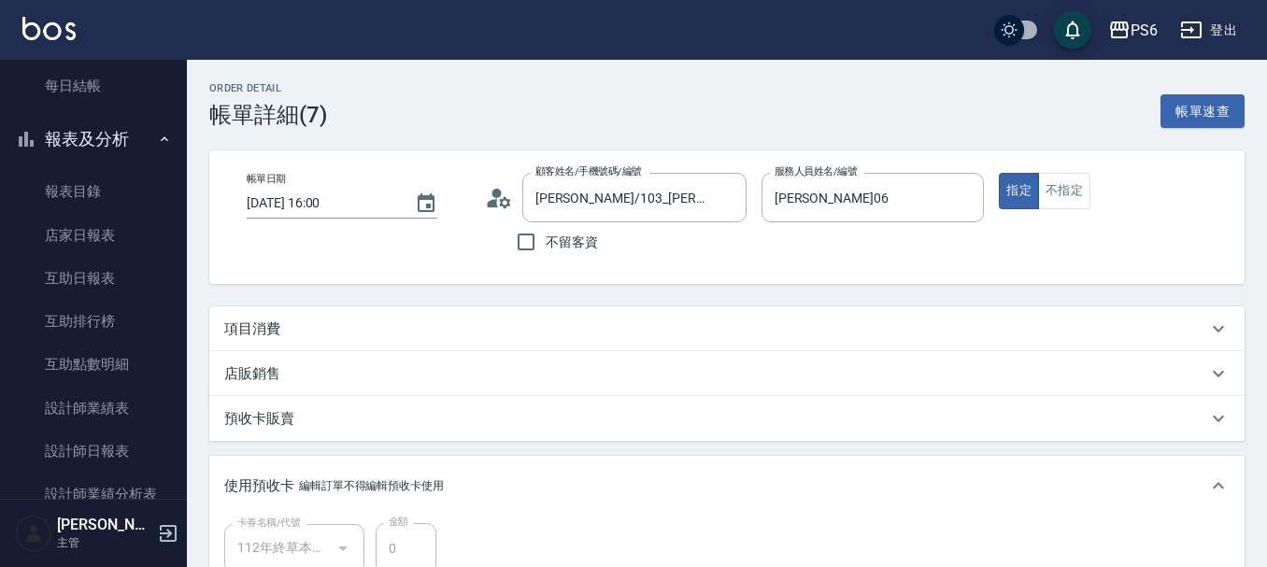
scroll to position [280, 0]
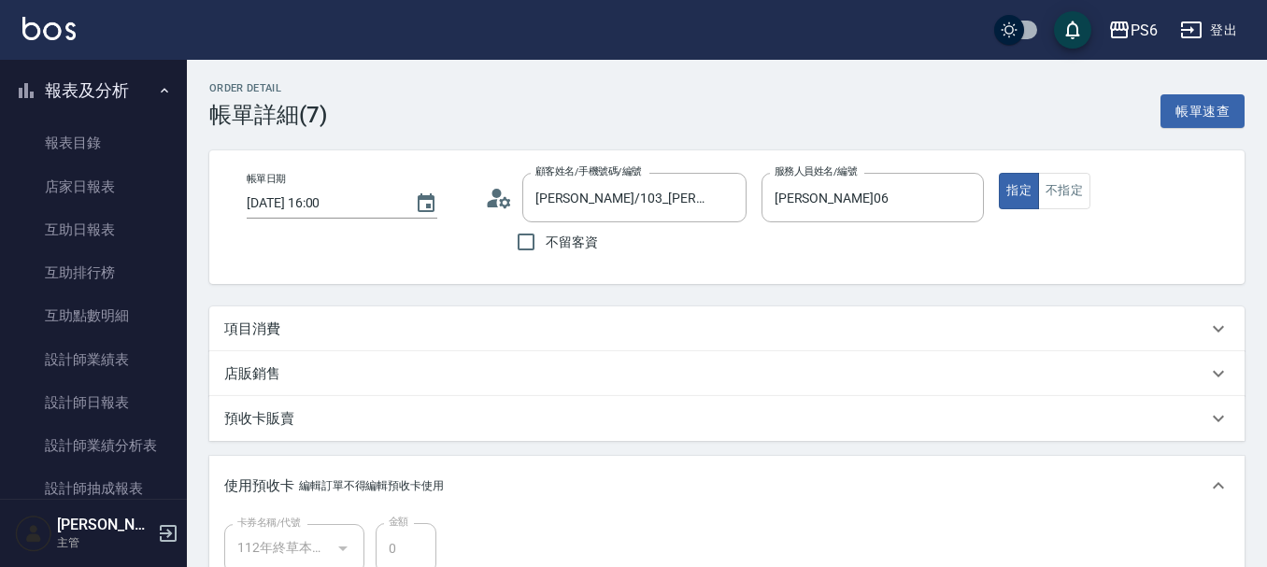
click at [286, 326] on div "項目消費" at bounding box center [715, 329] width 983 height 20
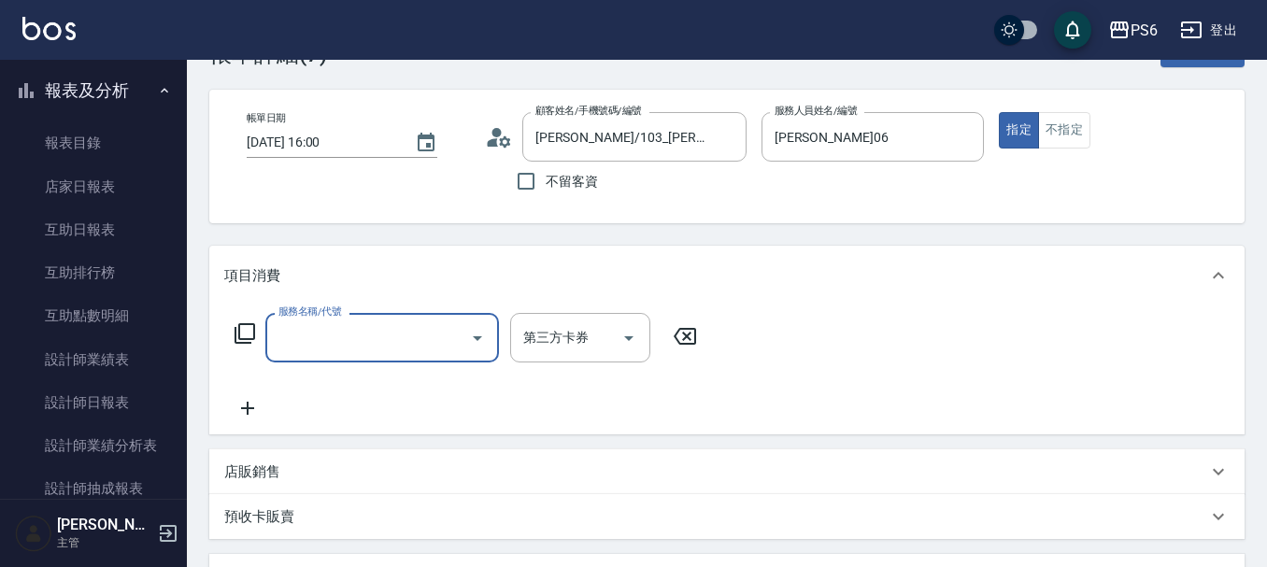
scroll to position [93, 0]
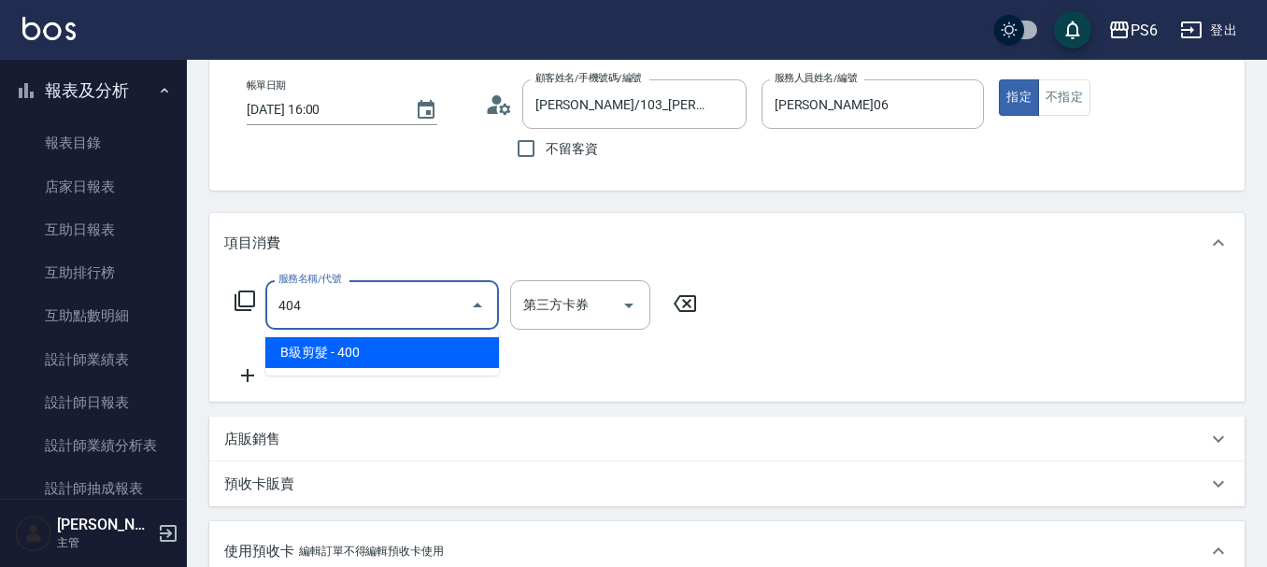
type input "B級剪髮(404)"
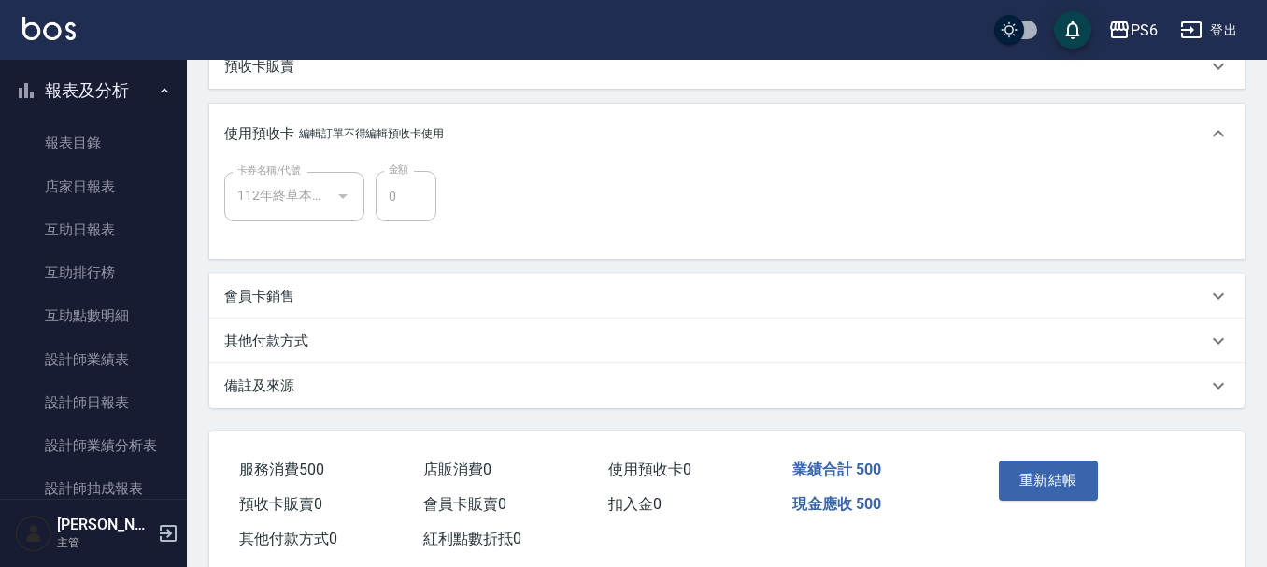
scroll to position [555, 0]
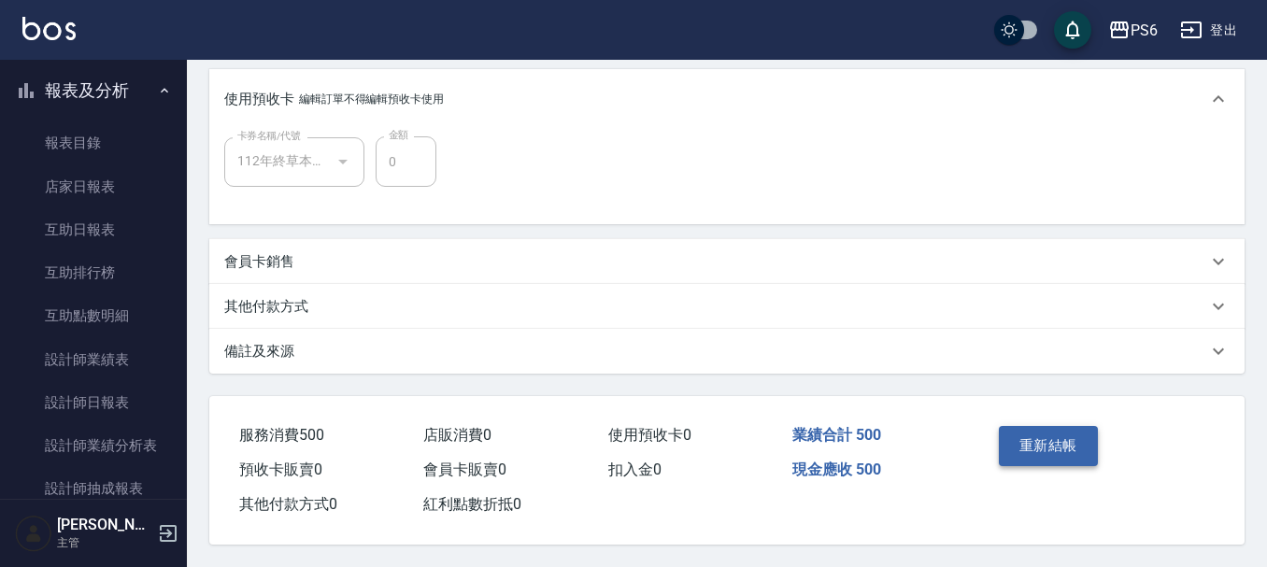
type input "500"
click at [1065, 453] on button "重新結帳" at bounding box center [1048, 445] width 99 height 39
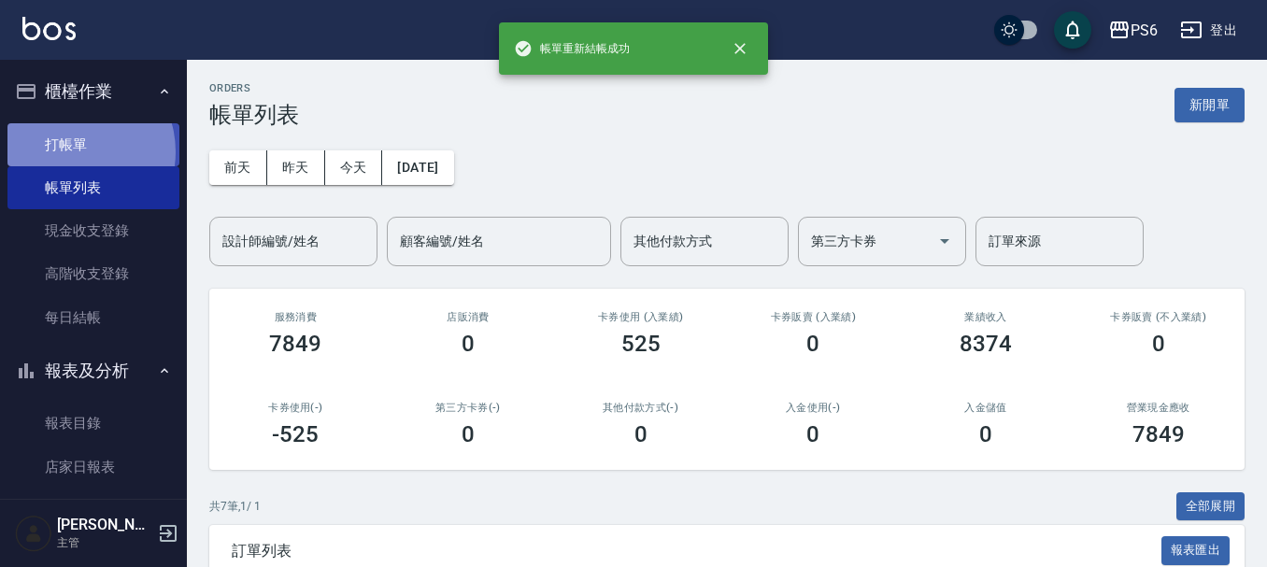
click at [69, 151] on link "打帳單" at bounding box center [93, 144] width 172 height 43
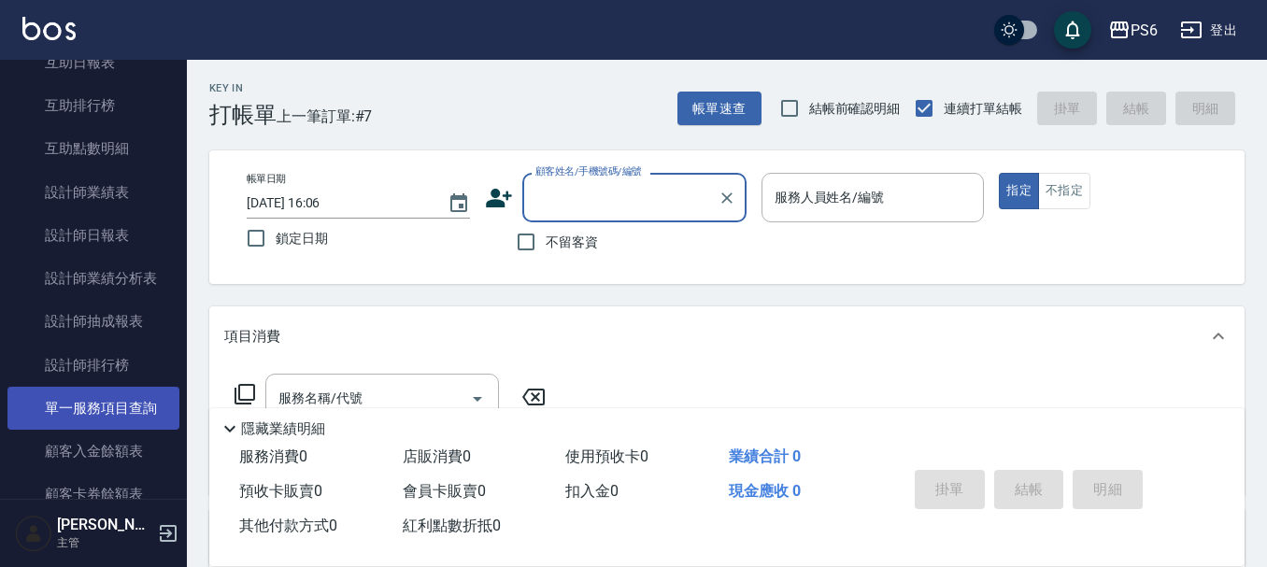
scroll to position [467, 0]
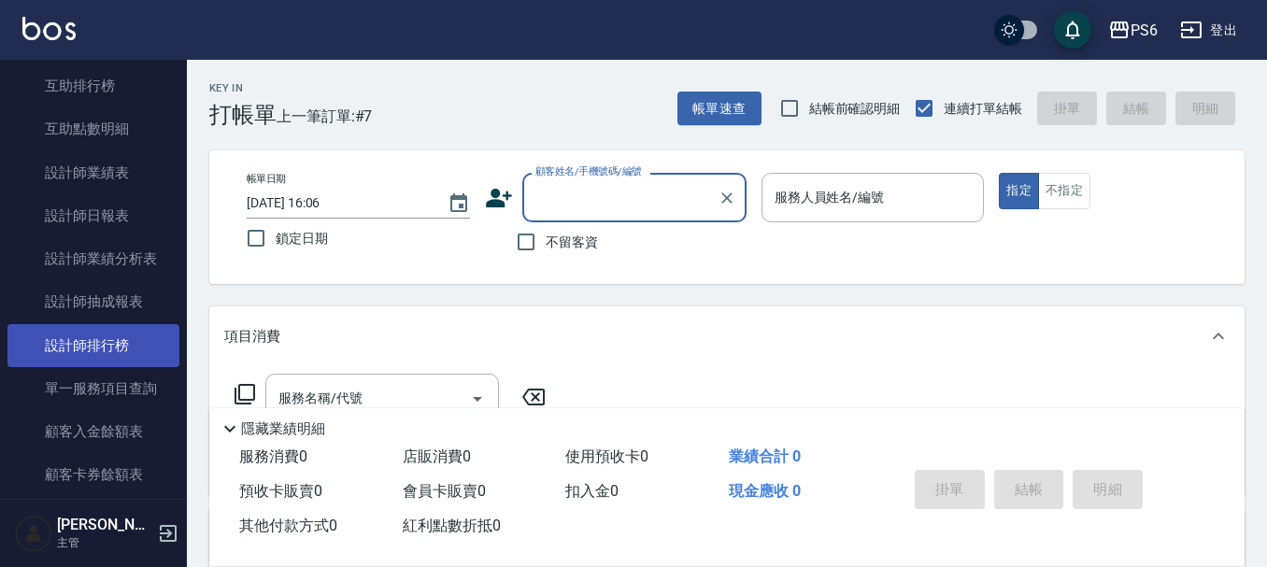
click at [126, 345] on link "設計師排行榜" at bounding box center [93, 345] width 172 height 43
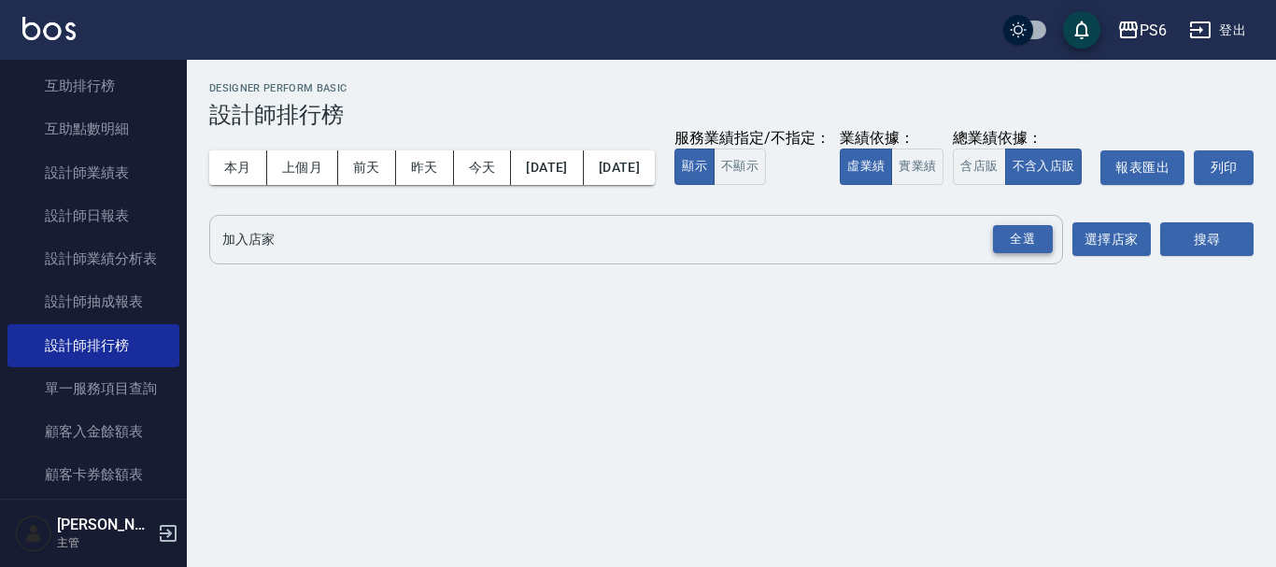
click at [1005, 254] on div "全選" at bounding box center [1023, 239] width 60 height 29
click at [1225, 258] on button "搜尋" at bounding box center [1206, 240] width 93 height 35
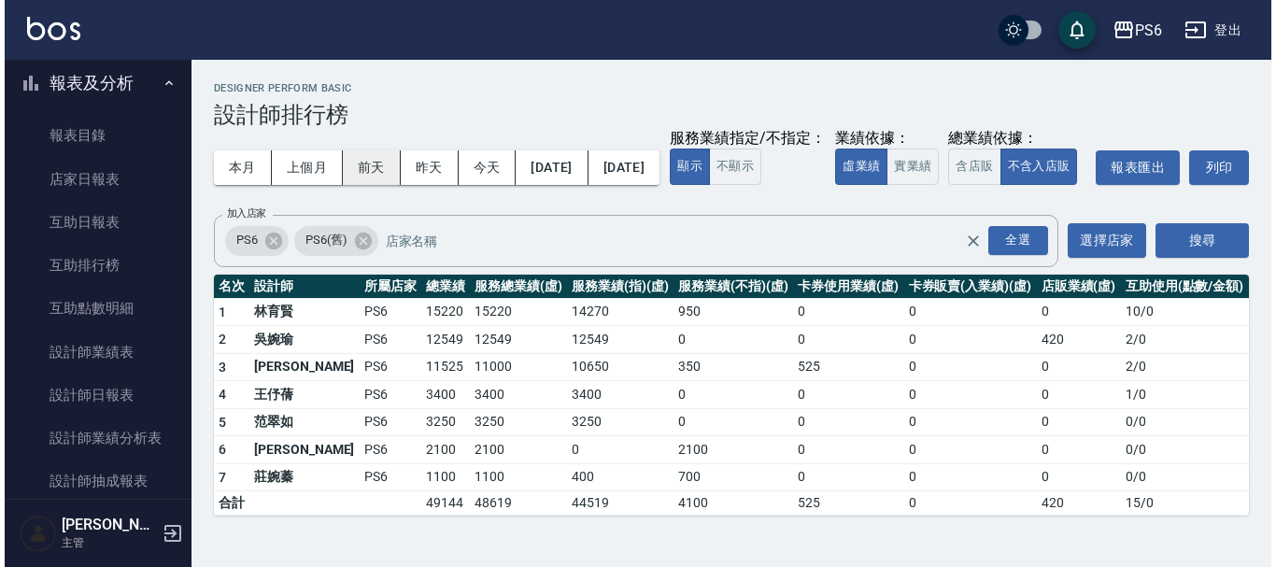
scroll to position [280, 0]
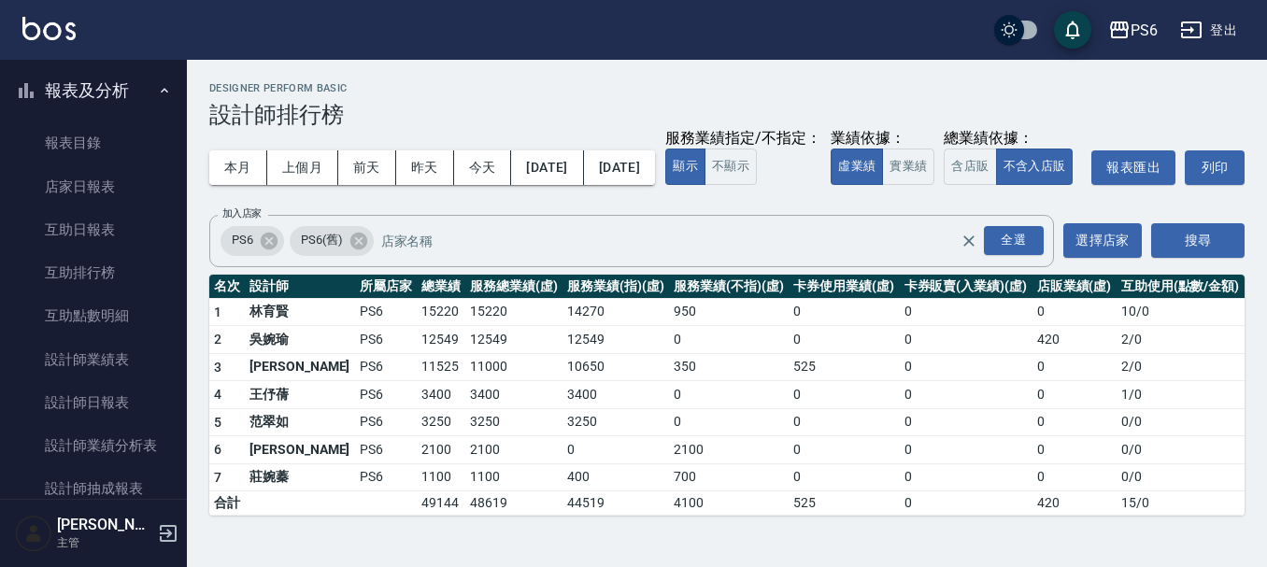
click at [490, 166] on button "今天" at bounding box center [483, 167] width 58 height 35
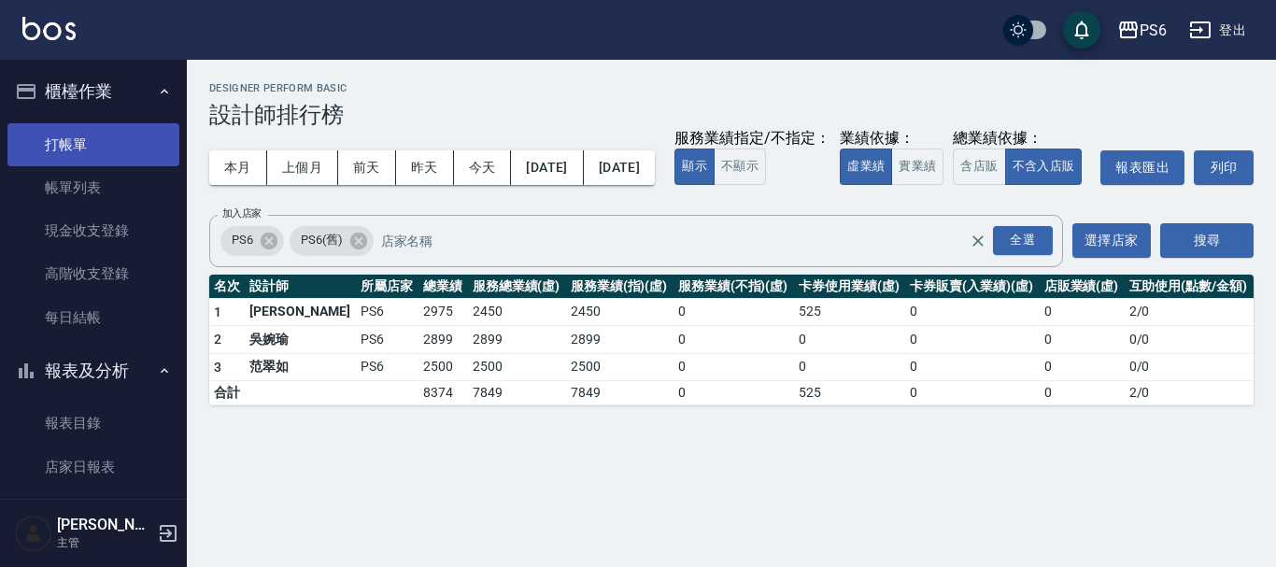
click at [75, 155] on link "打帳單" at bounding box center [93, 144] width 172 height 43
